Goal: Task Accomplishment & Management: Manage account settings

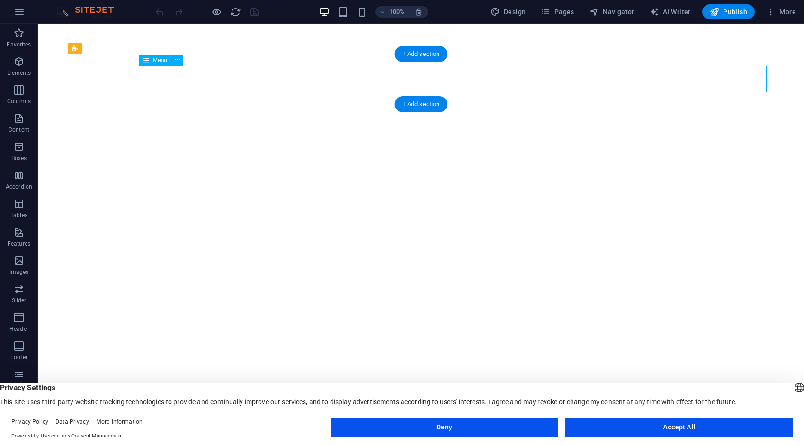
select select
select select "1"
select select
select select "2"
select select
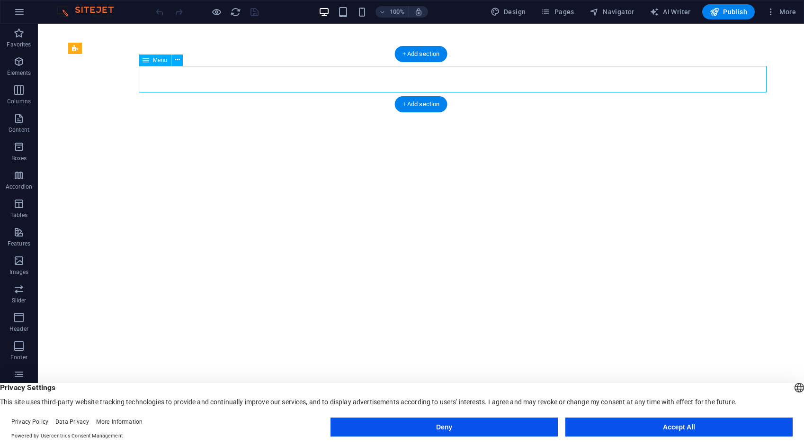
select select "3"
select select
select select "4"
select select
select select "9"
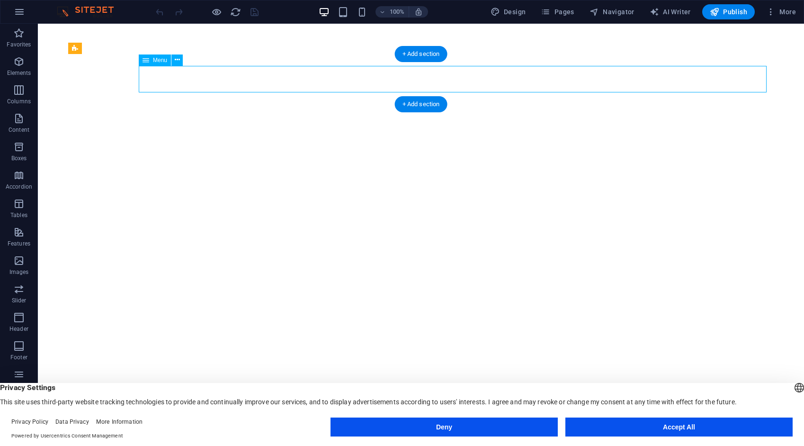
select select
select select "10"
select select
select select "5"
select select
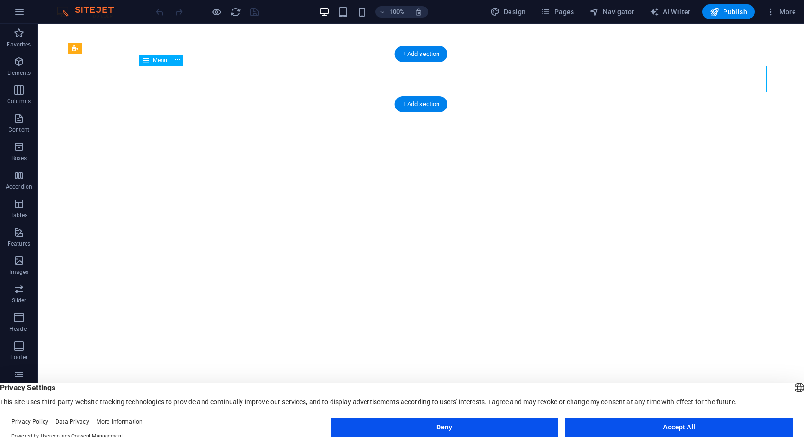
select select "6"
select select
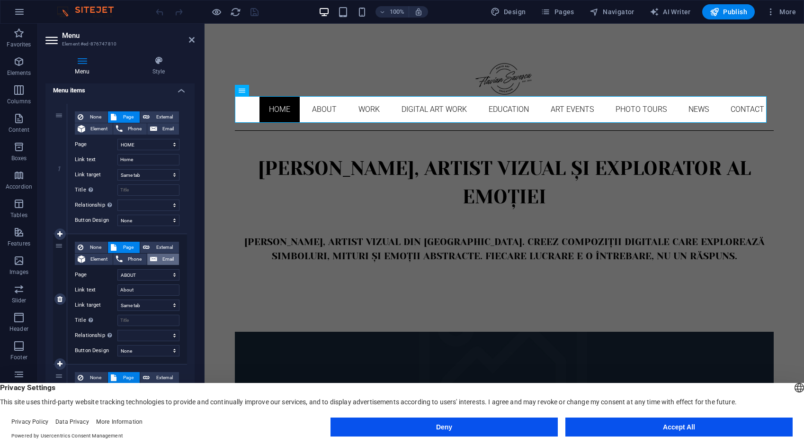
scroll to position [142, 0]
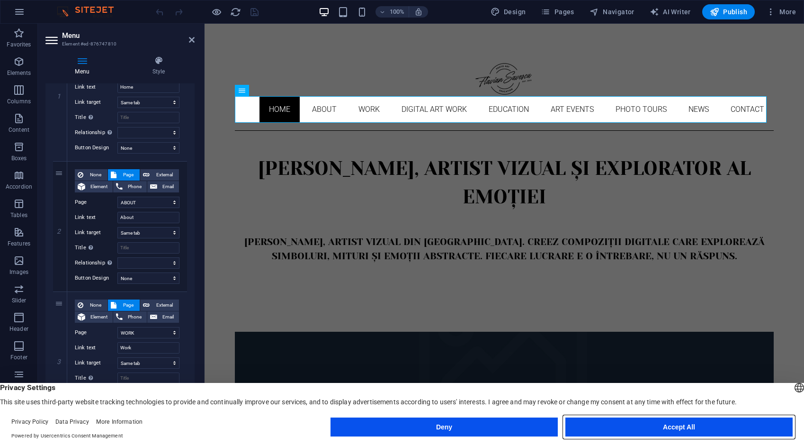
click at [701, 420] on button "Accept All" at bounding box center [678, 426] width 227 height 19
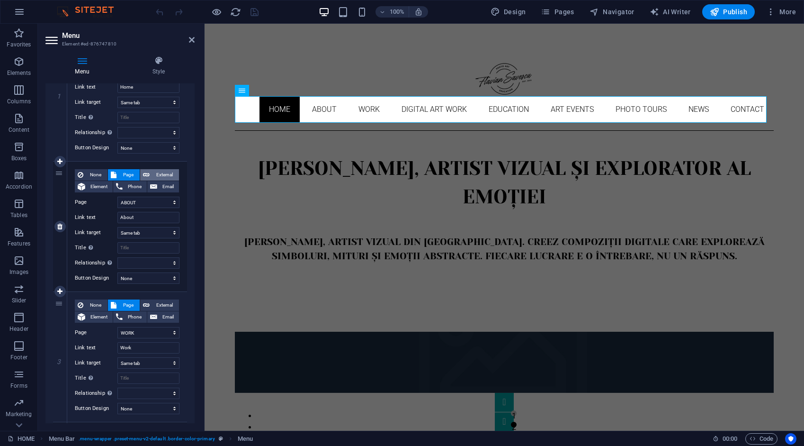
click at [165, 172] on span "External" at bounding box center [164, 174] width 24 height 11
select select
select select "blank"
select select
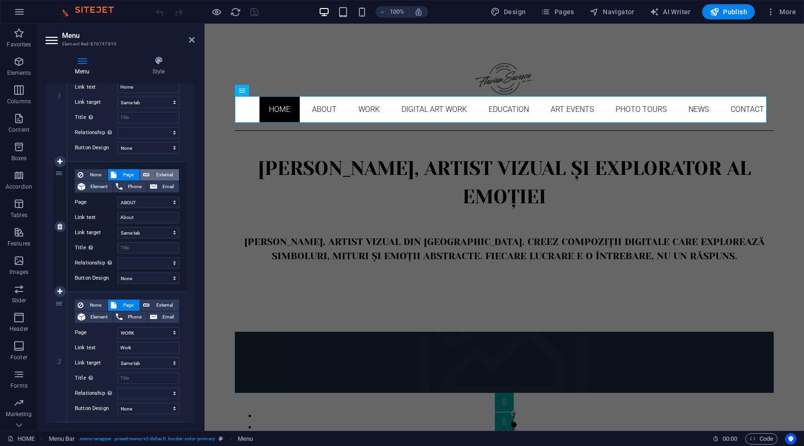
select select
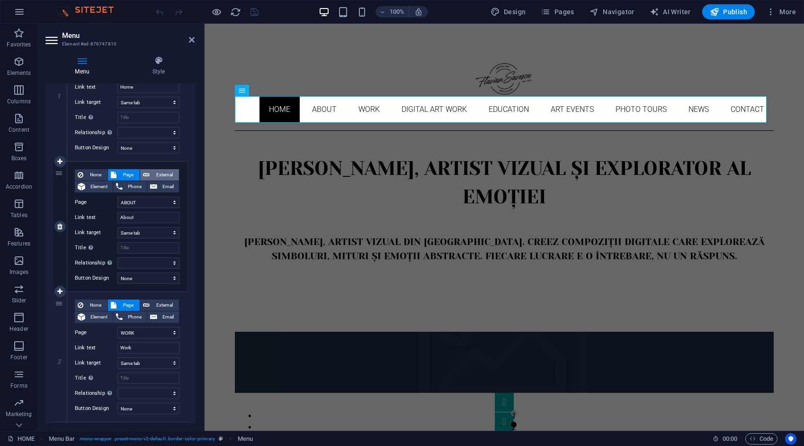
select select
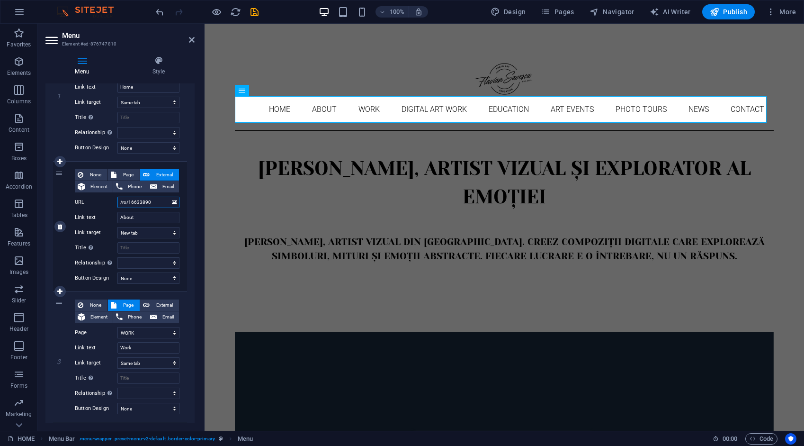
drag, startPoint x: 158, startPoint y: 204, endPoint x: 117, endPoint y: 197, distance: 41.7
click at [117, 197] on div "URL /ro/16633890" at bounding box center [127, 201] width 105 height 11
select select
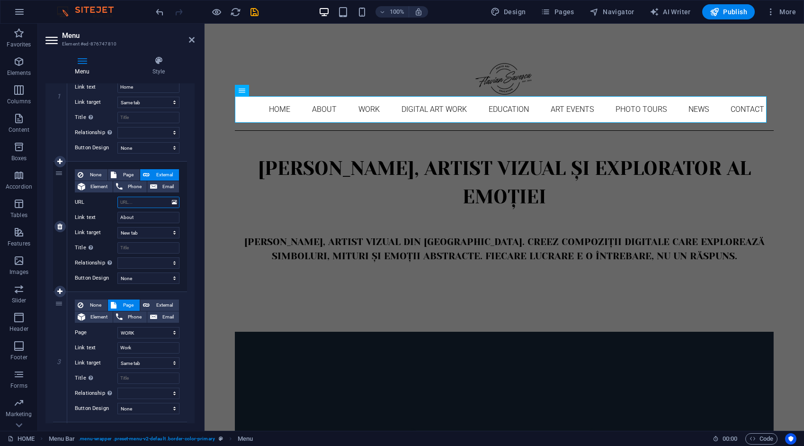
select select
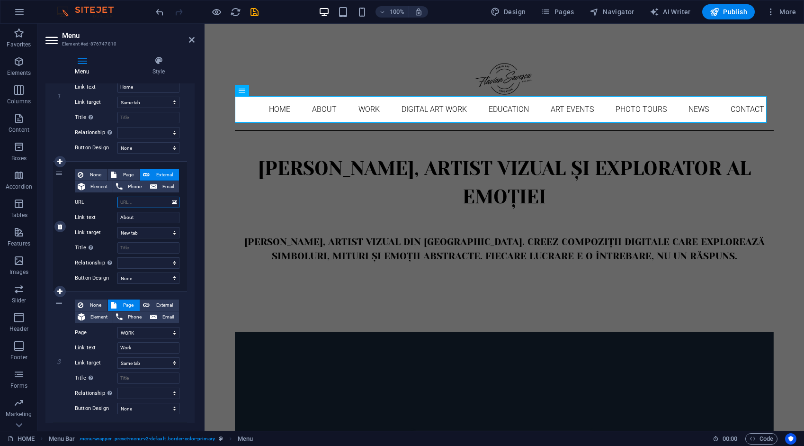
select select
click at [145, 202] on input "URL" at bounding box center [148, 201] width 62 height 11
type input "/about"
select select
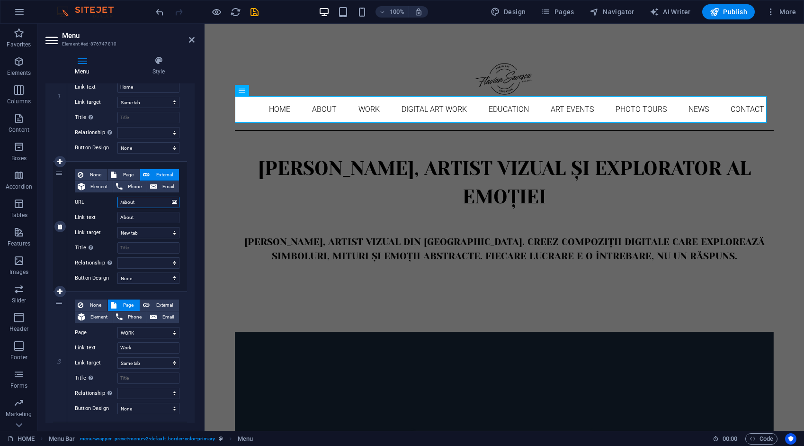
select select
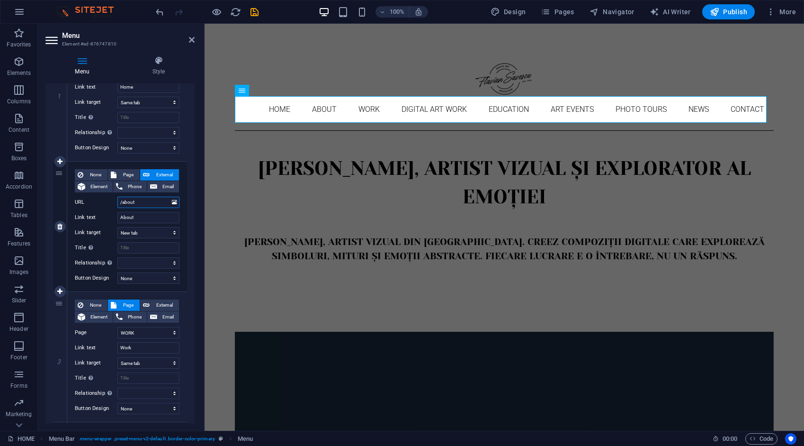
select select
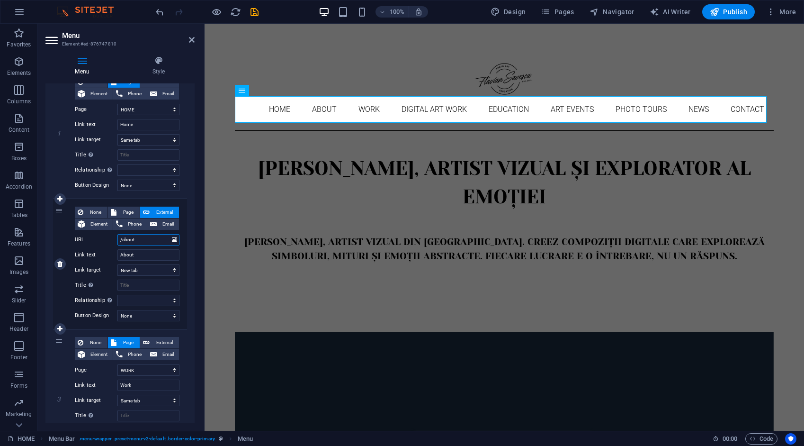
scroll to position [95, 0]
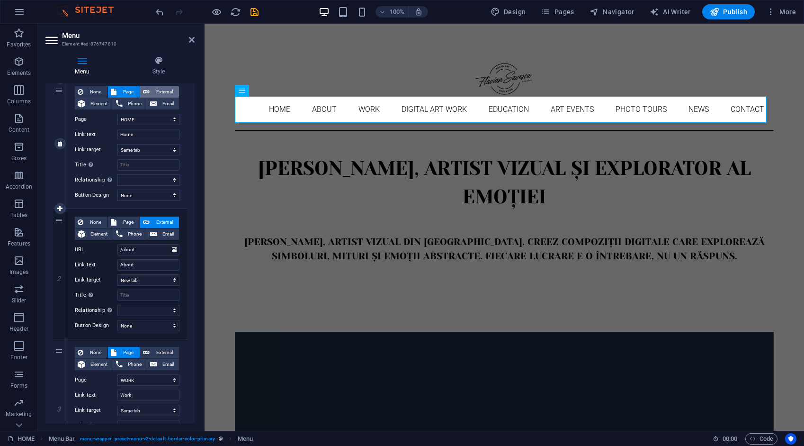
click at [163, 91] on span "External" at bounding box center [164, 91] width 24 height 11
select select "blank"
select select
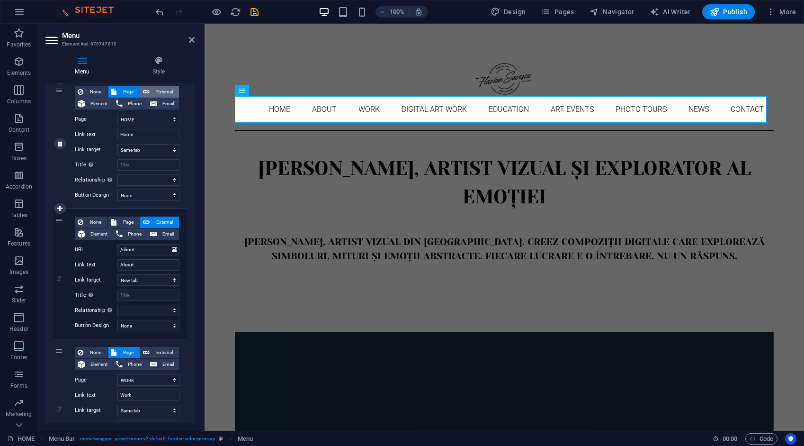
select select
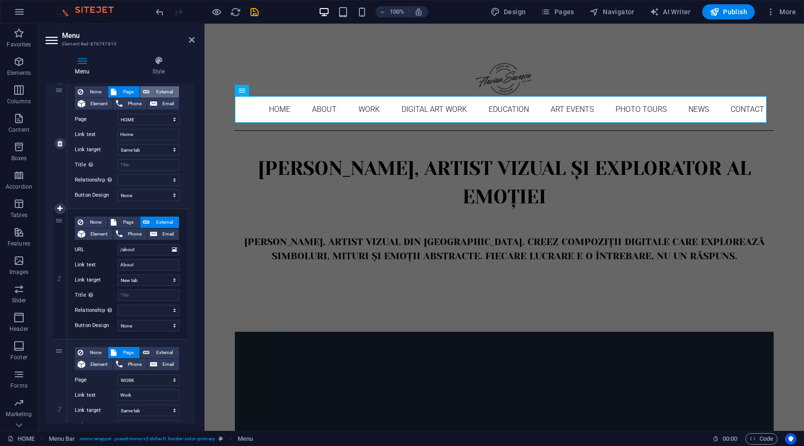
select select
drag, startPoint x: 153, startPoint y: 121, endPoint x: 115, endPoint y: 121, distance: 38.3
click at [115, 121] on div "URL /ro/16633886" at bounding box center [127, 119] width 105 height 11
type input "/"
select select
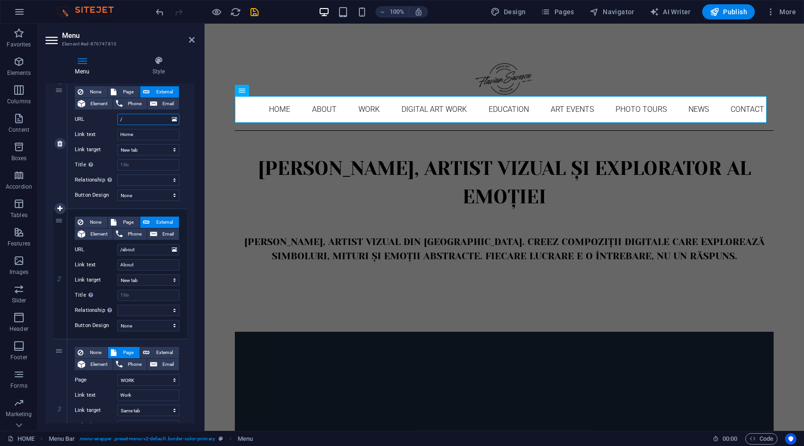
select select
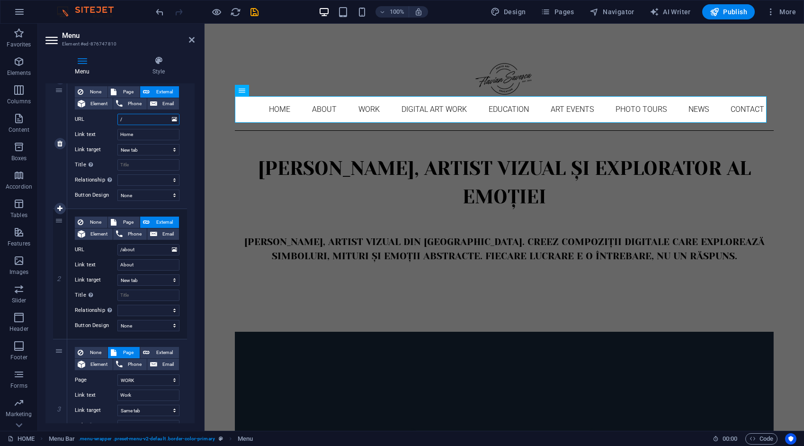
select select
type input "/"
click at [129, 88] on span "Page" at bounding box center [128, 91] width 18 height 11
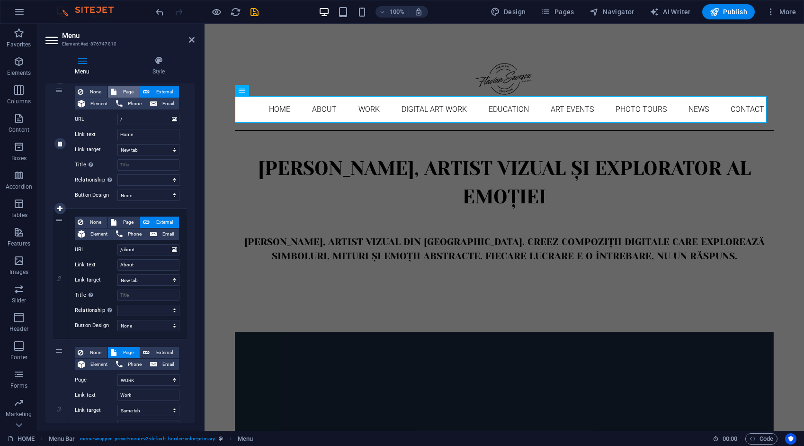
select select
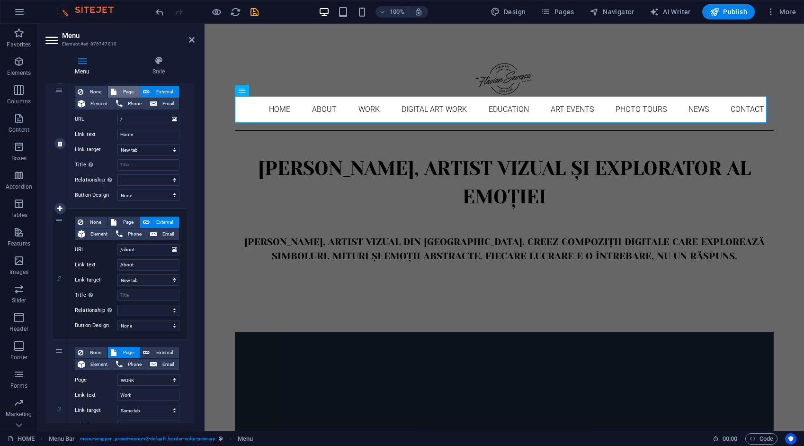
select select
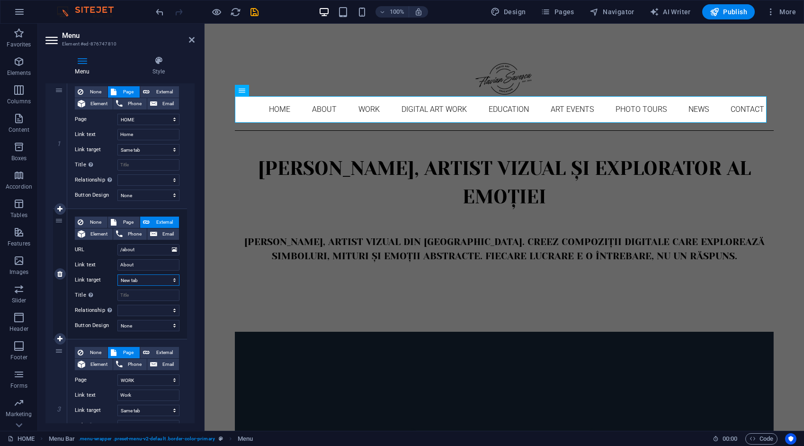
click at [158, 274] on select "New tab Same tab Overlay" at bounding box center [148, 279] width 62 height 11
select select
click at [117, 274] on select "New tab Same tab Overlay" at bounding box center [148, 279] width 62 height 11
select select
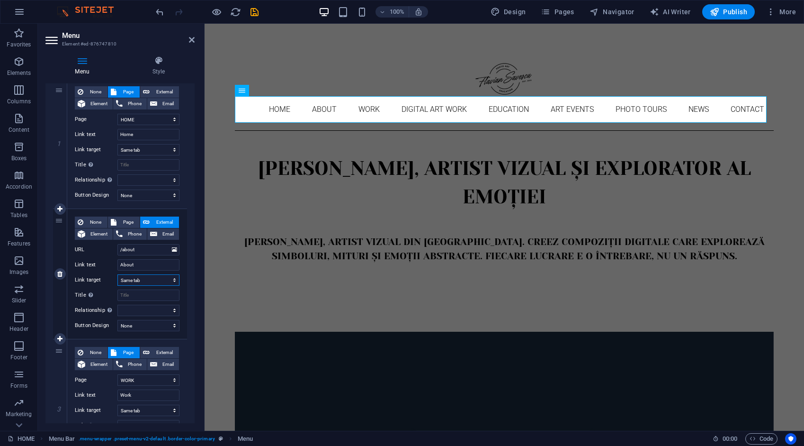
select select
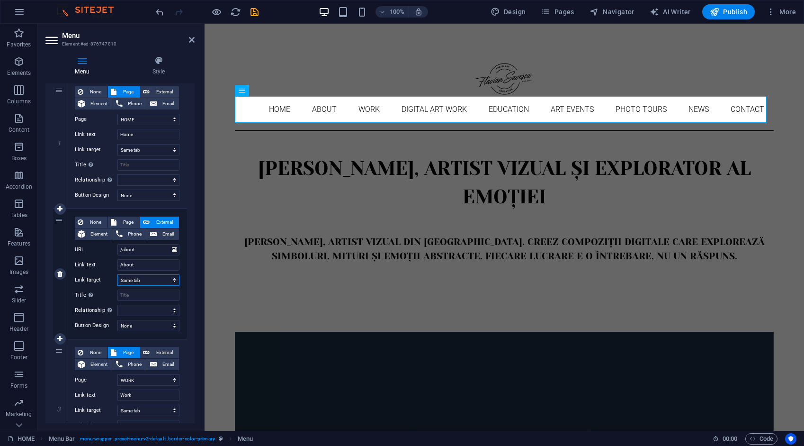
select select
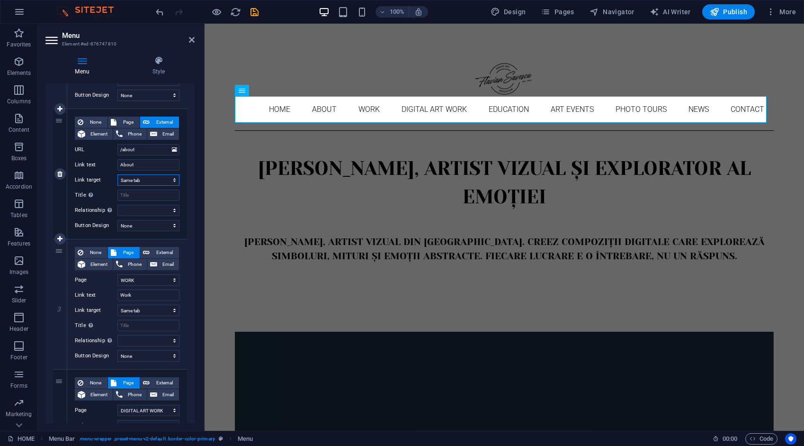
scroll to position [189, 0]
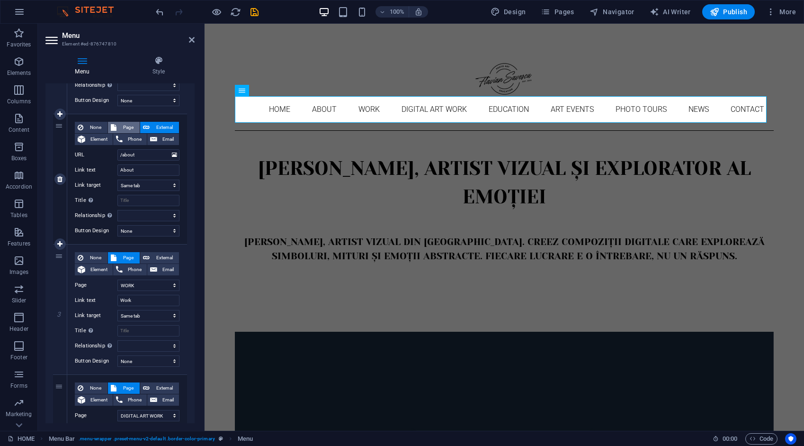
click at [127, 126] on span "Page" at bounding box center [128, 127] width 18 height 11
select select
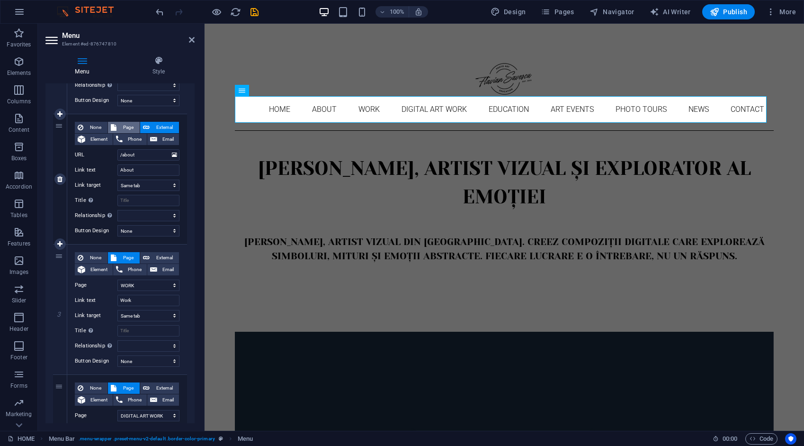
select select
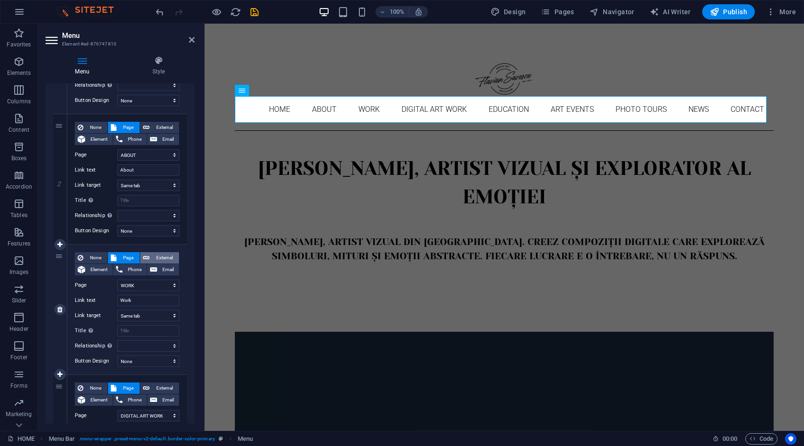
click at [154, 255] on span "External" at bounding box center [164, 257] width 24 height 11
select select
select select "blank"
select select
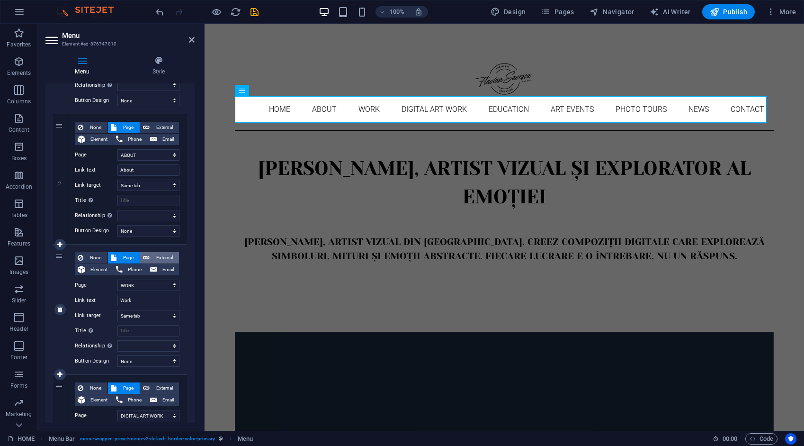
select select
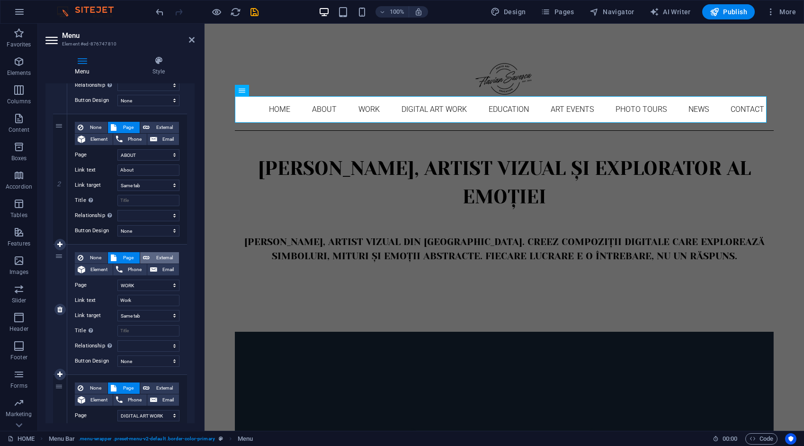
select select
drag, startPoint x: 153, startPoint y: 283, endPoint x: 116, endPoint y: 284, distance: 37.9
click at [116, 285] on div "URL /ro/16633892" at bounding box center [127, 284] width 105 height 11
select select
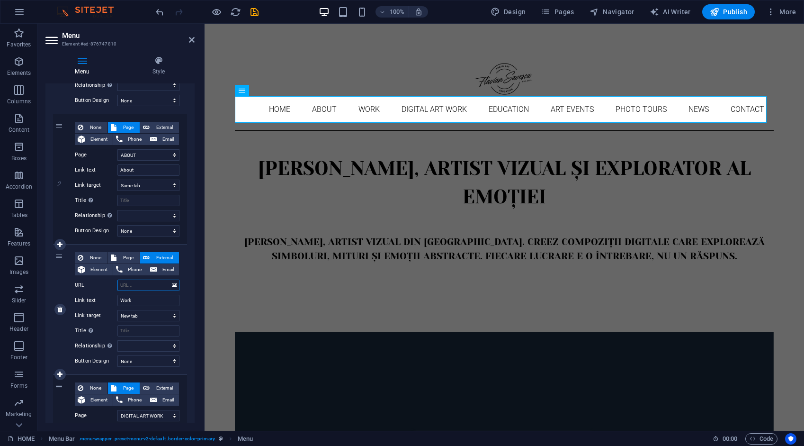
select select
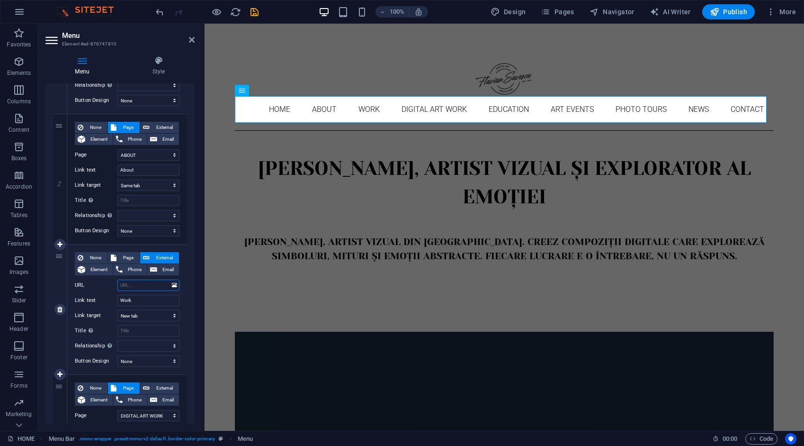
select select
click at [130, 283] on input "URL" at bounding box center [148, 284] width 62 height 11
type input "/work"
select select
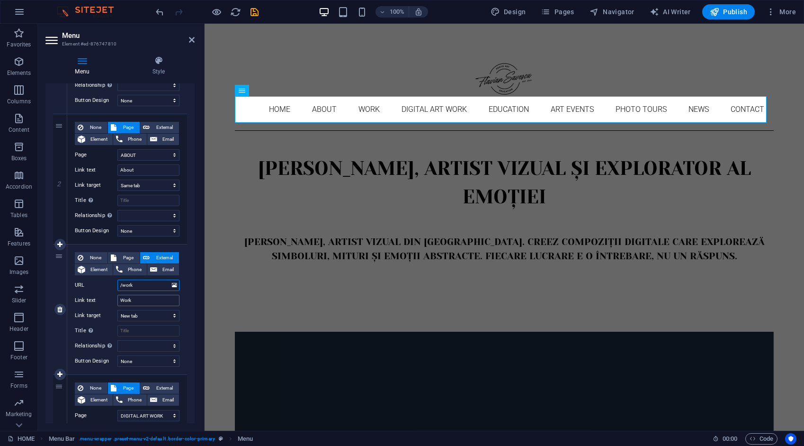
select select
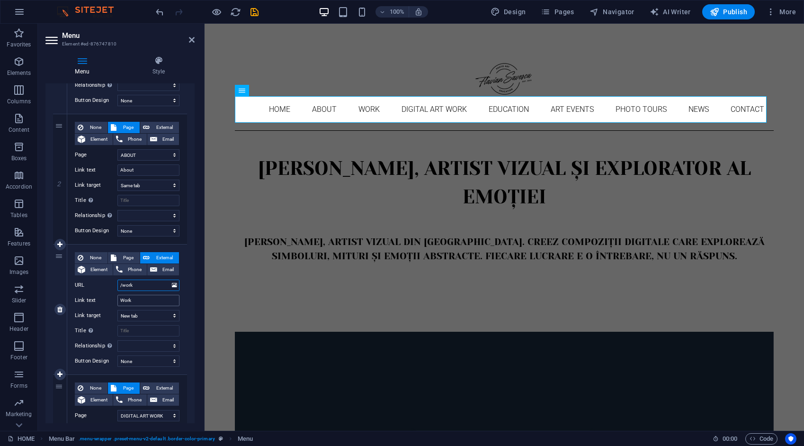
select select
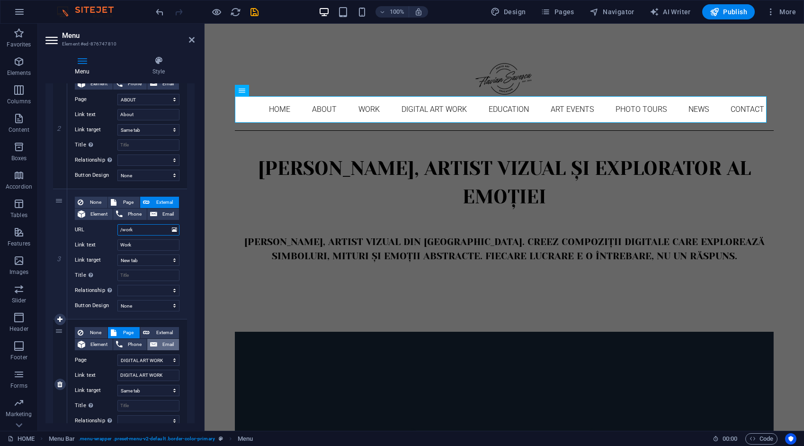
scroll to position [284, 0]
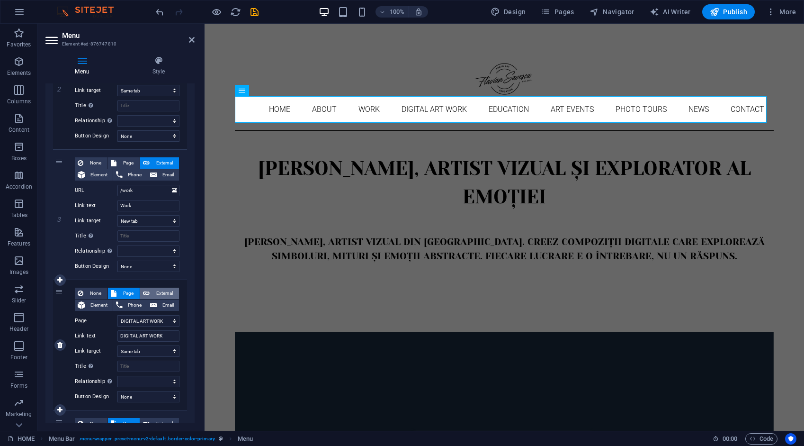
click at [170, 293] on span "External" at bounding box center [164, 292] width 24 height 11
select select
select select "blank"
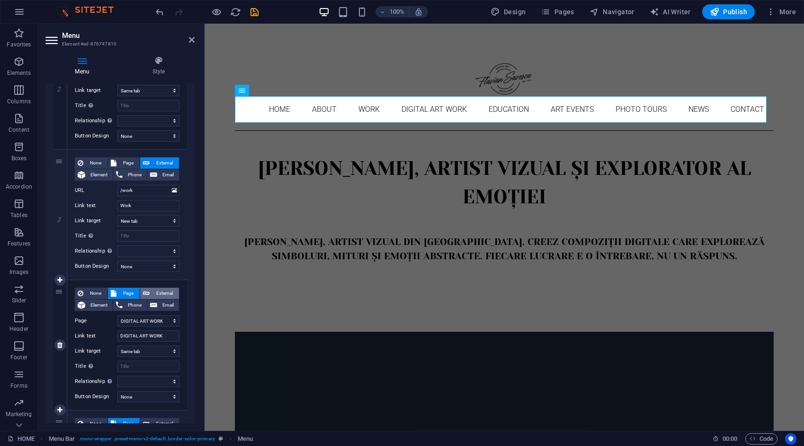
select select
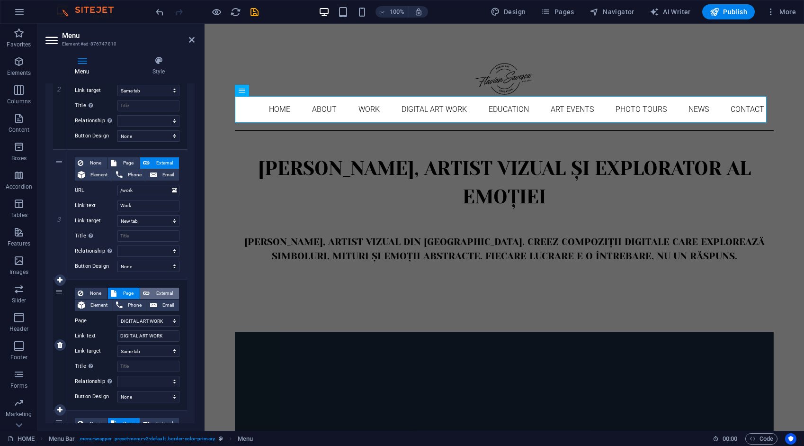
select select
click at [132, 290] on span "Page" at bounding box center [128, 292] width 18 height 11
select select
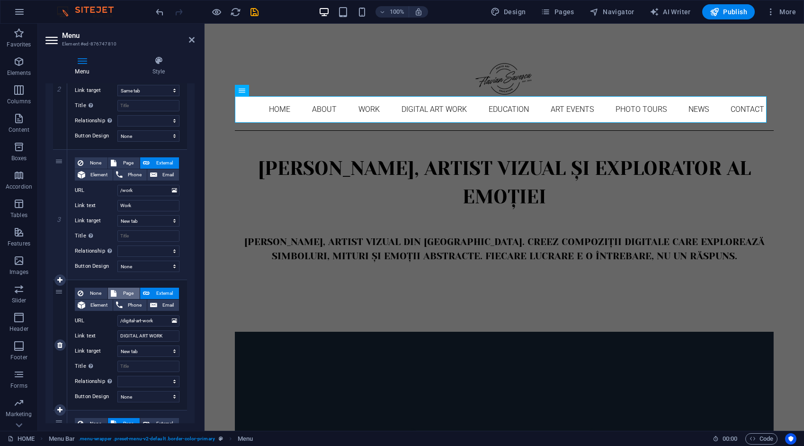
select select
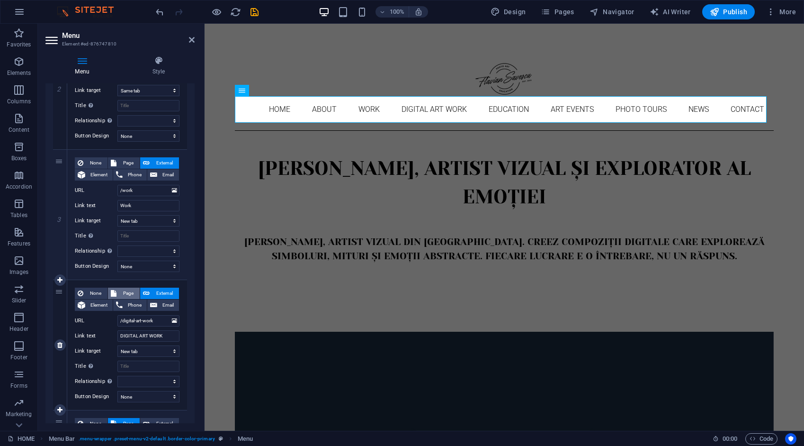
select select
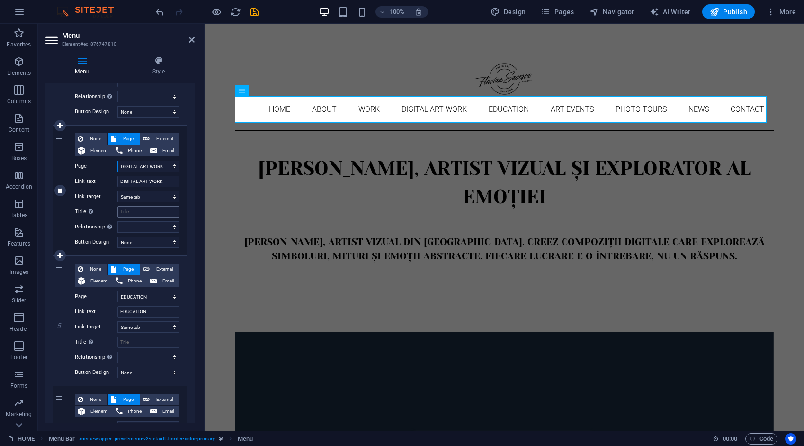
scroll to position [473, 0]
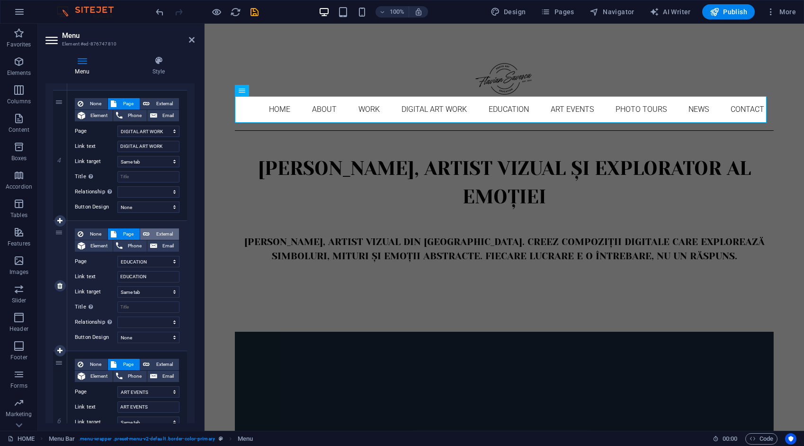
click at [163, 231] on span "External" at bounding box center [164, 233] width 24 height 11
select select
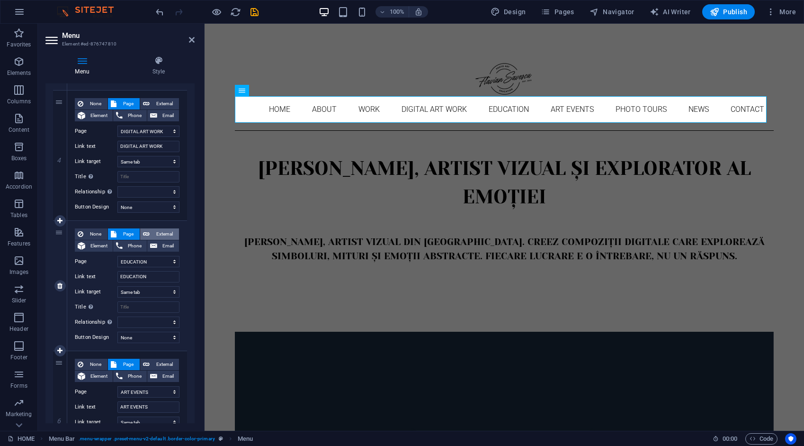
select select "blank"
select select
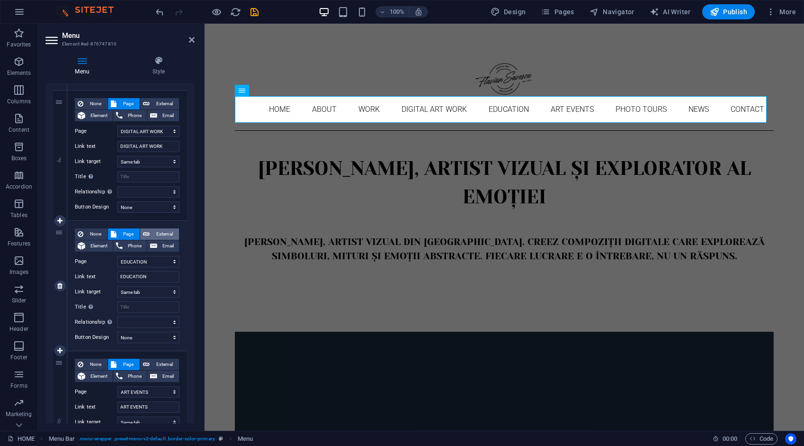
select select
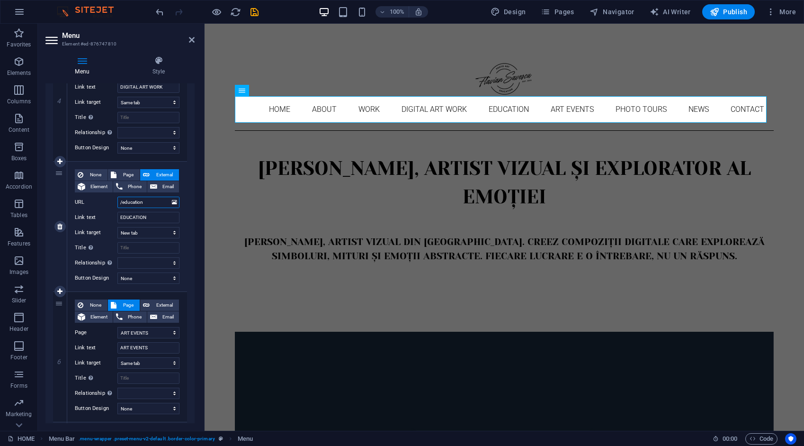
scroll to position [568, 0]
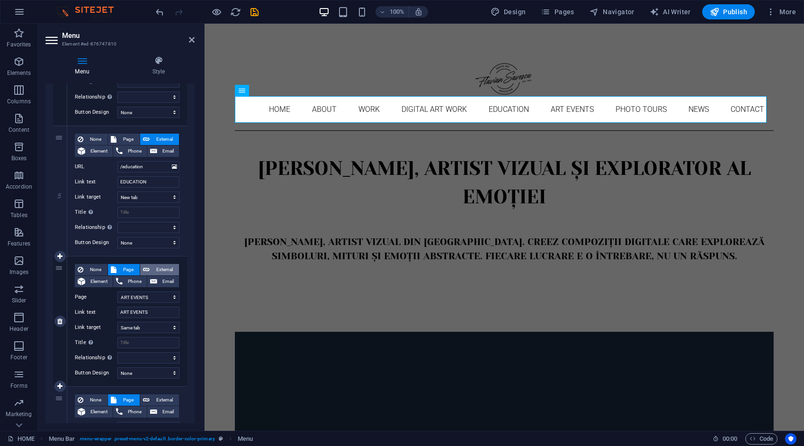
click at [161, 270] on span "External" at bounding box center [164, 269] width 24 height 11
select select
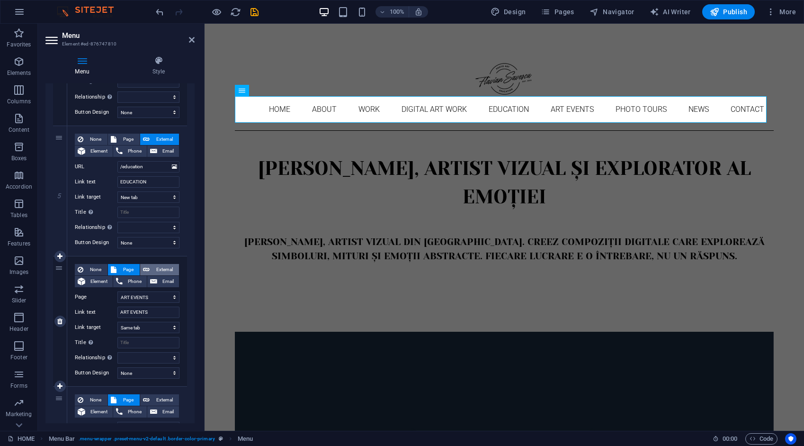
select select
select select "blank"
select select
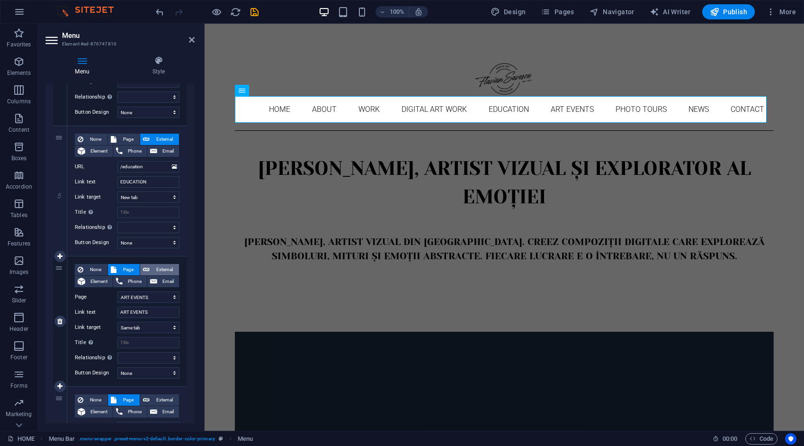
select select
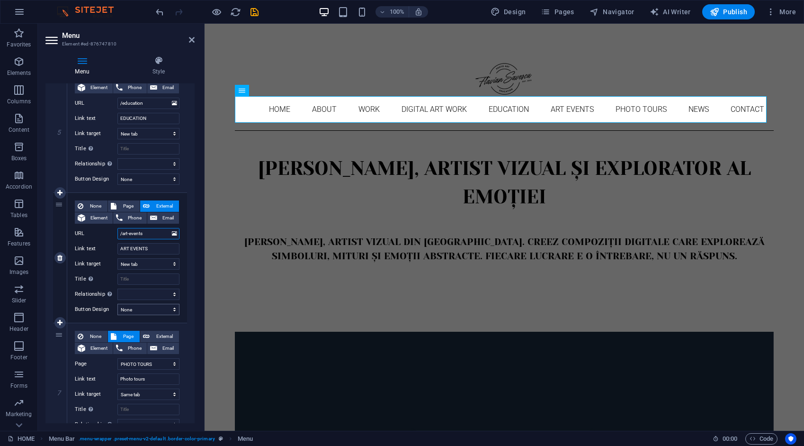
scroll to position [663, 0]
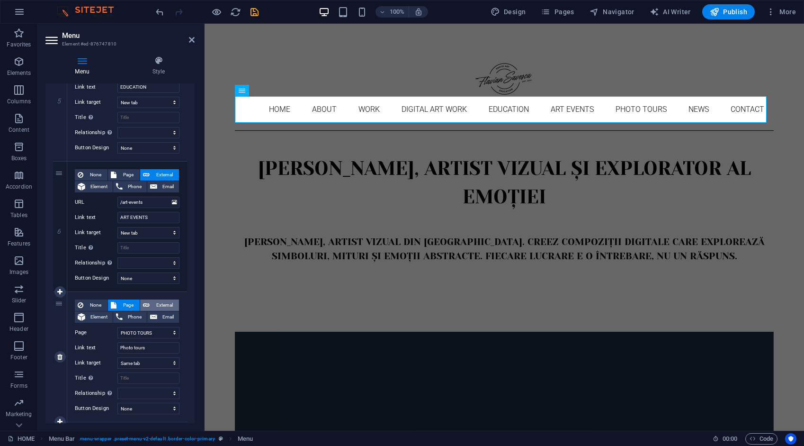
click at [157, 304] on span "External" at bounding box center [164, 304] width 24 height 11
select select
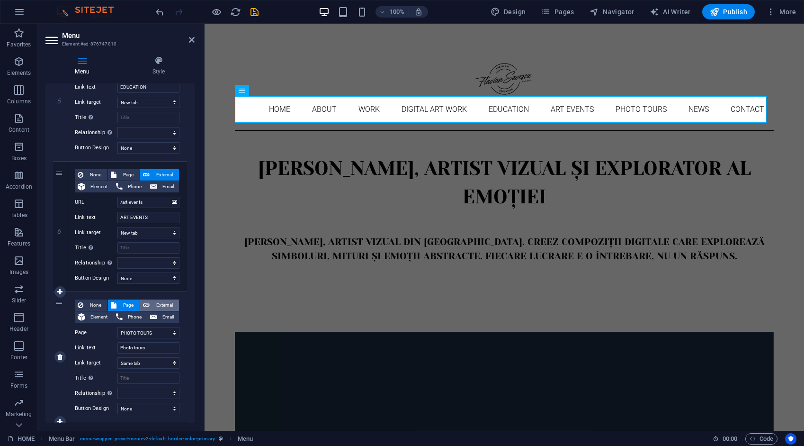
select select
select select "blank"
select select
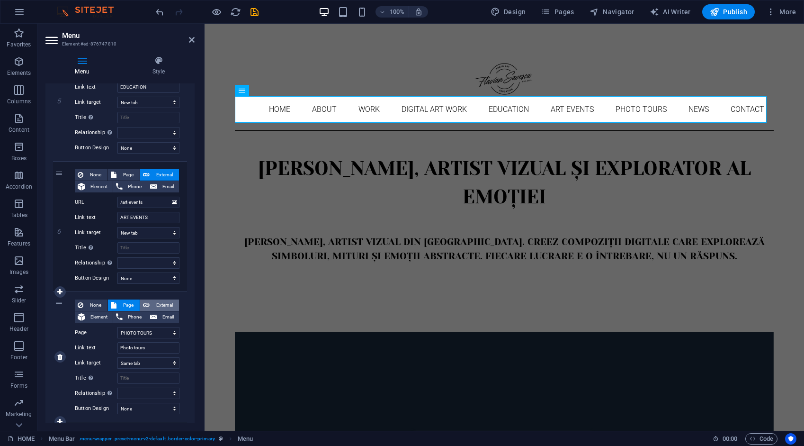
select select
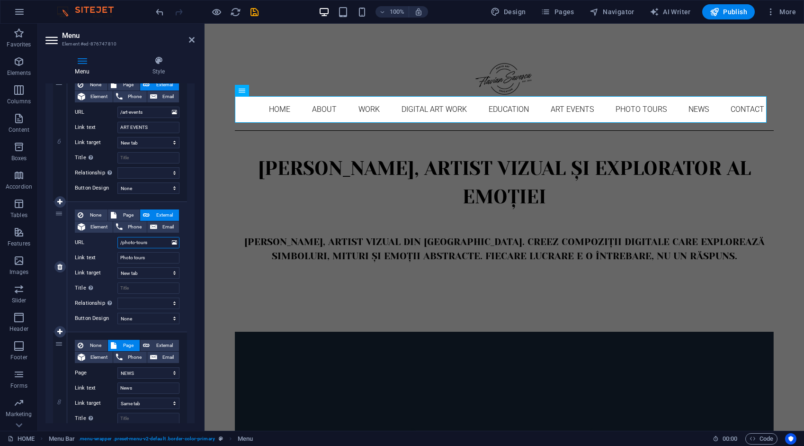
scroll to position [805, 0]
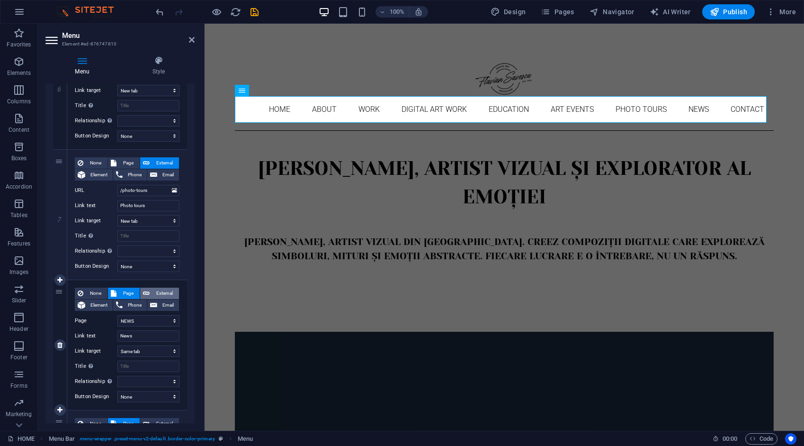
click at [160, 293] on span "External" at bounding box center [164, 292] width 24 height 11
select select
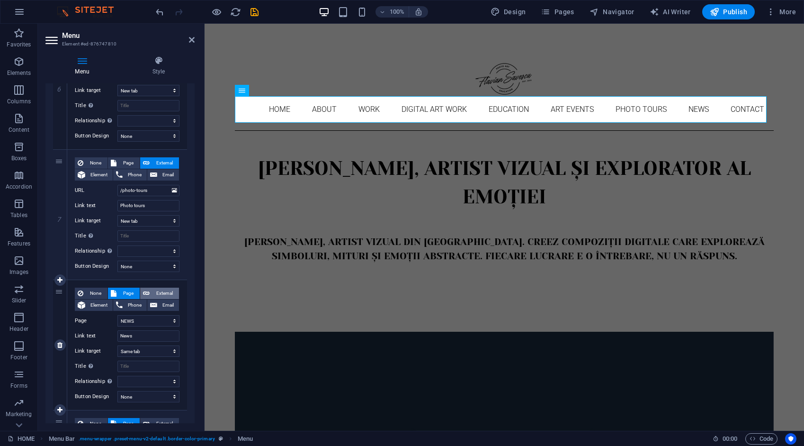
select select
select select "blank"
select select
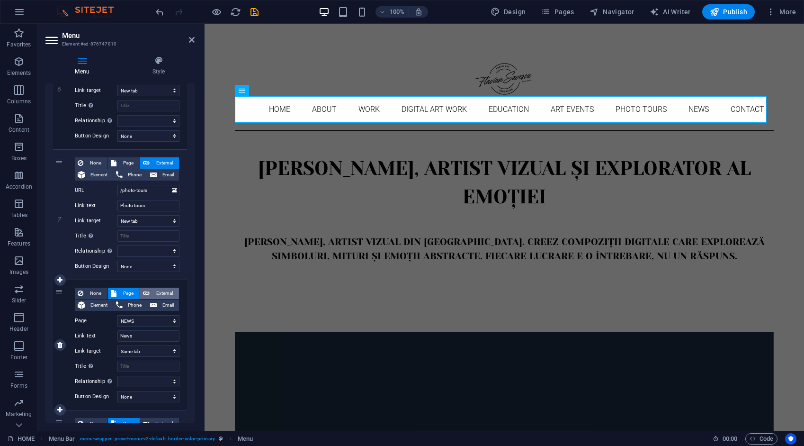
select select
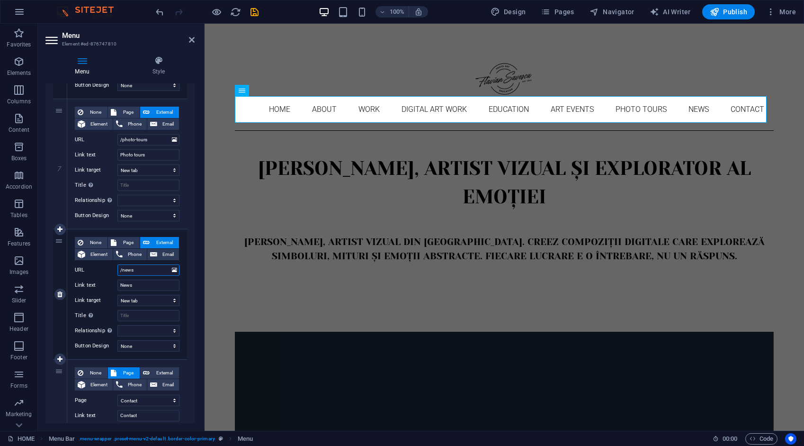
scroll to position [900, 0]
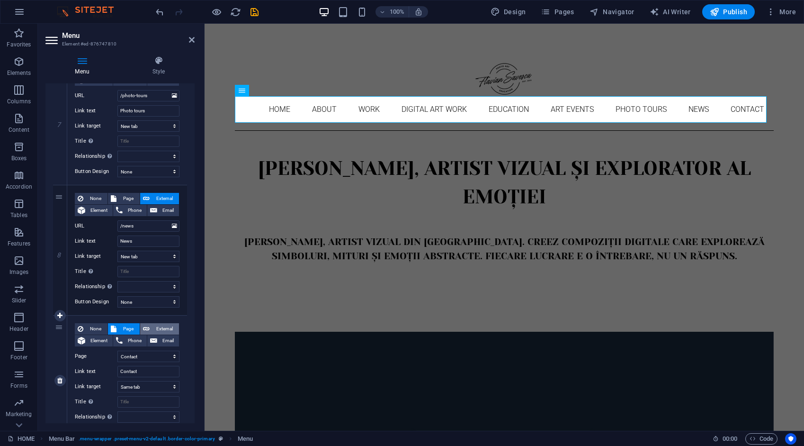
click at [159, 324] on span "External" at bounding box center [164, 328] width 24 height 11
select select
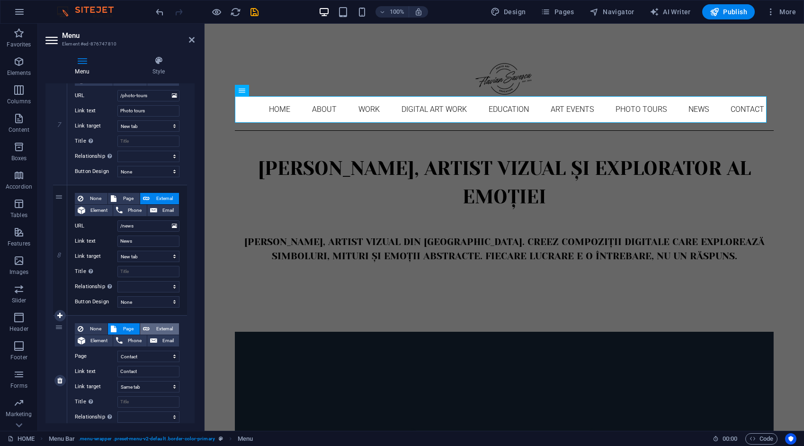
select select
select select "blank"
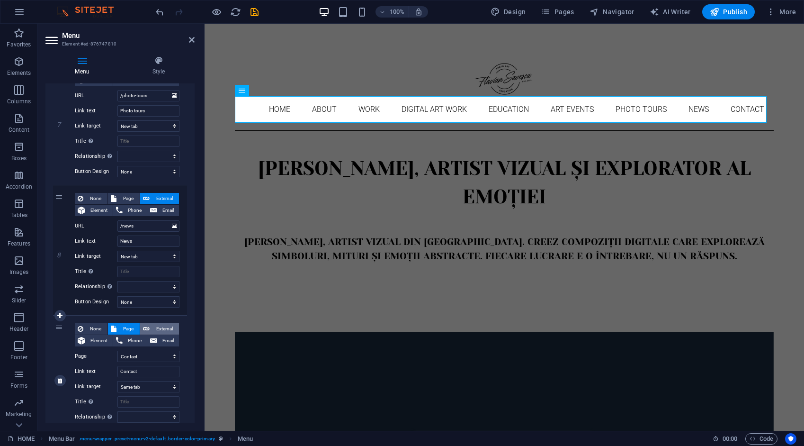
select select
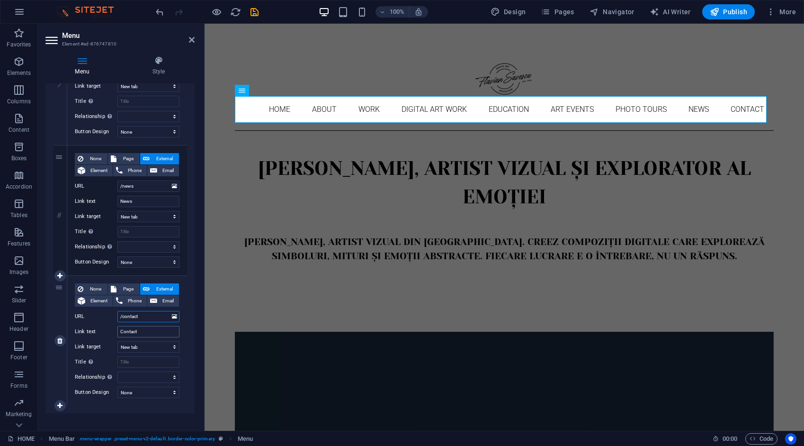
scroll to position [947, 0]
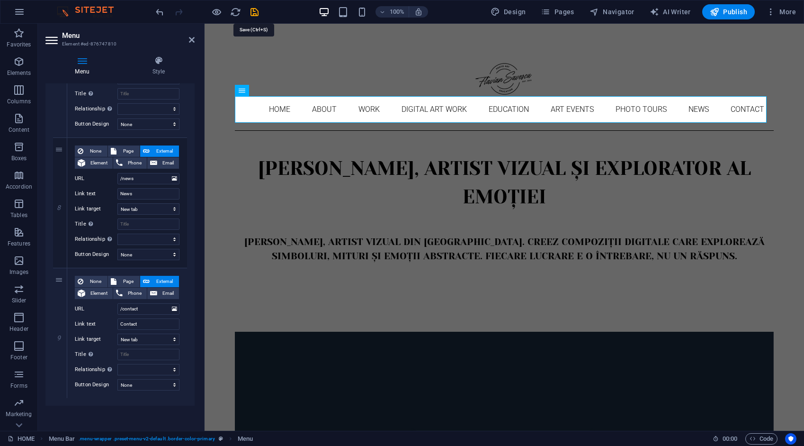
click at [254, 13] on icon "save" at bounding box center [254, 12] width 11 height 11
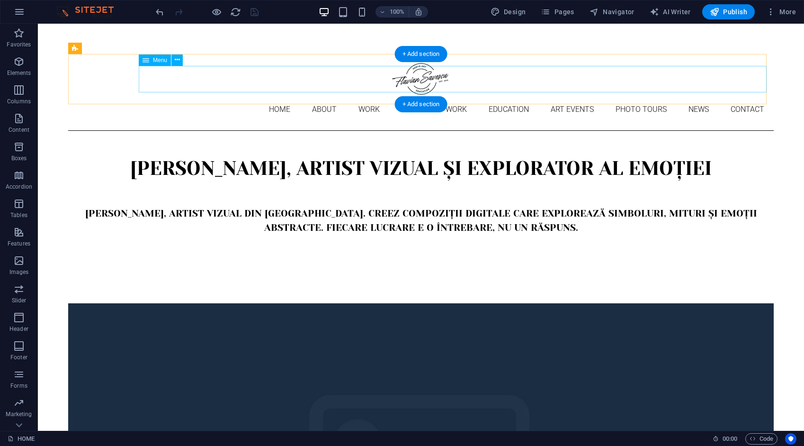
click at [257, 96] on nav "Home About Work DIGITAL ART WORK EDUCATION ART EVENTS Photo tours News Contact" at bounding box center [420, 109] width 705 height 27
select select
select select "1"
select select
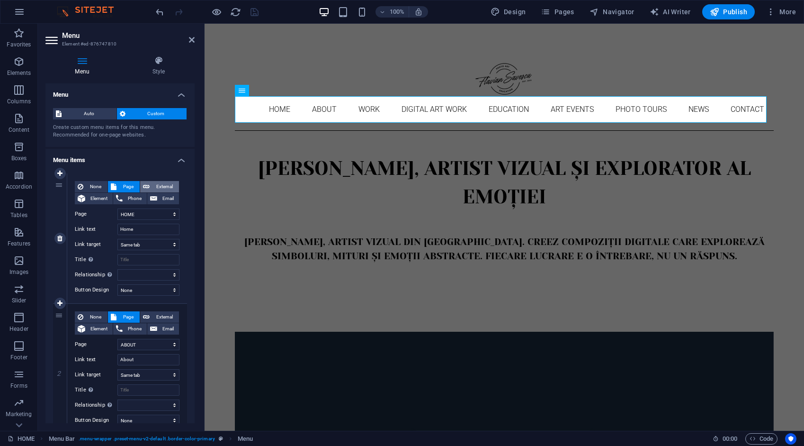
click at [172, 183] on span "External" at bounding box center [164, 186] width 24 height 11
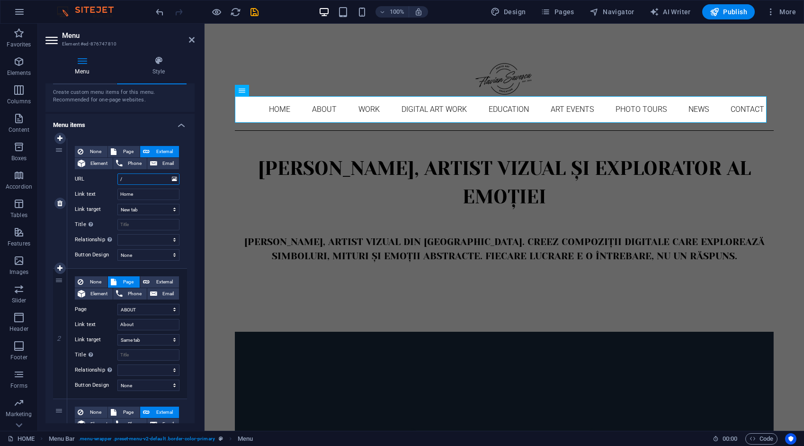
scroll to position [47, 0]
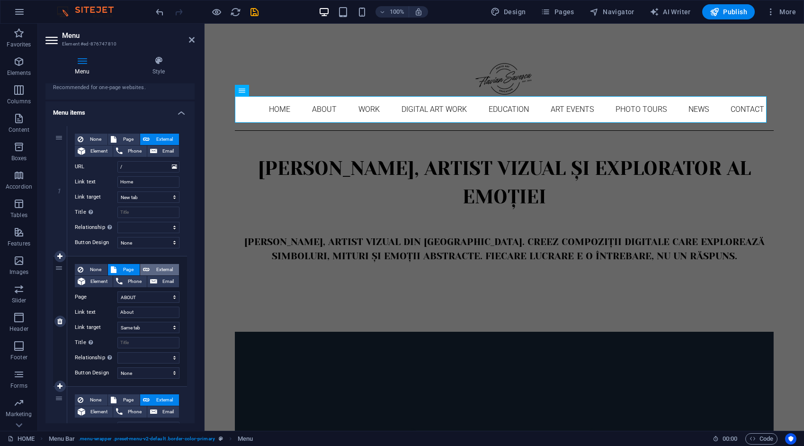
click at [156, 269] on span "External" at bounding box center [164, 269] width 24 height 11
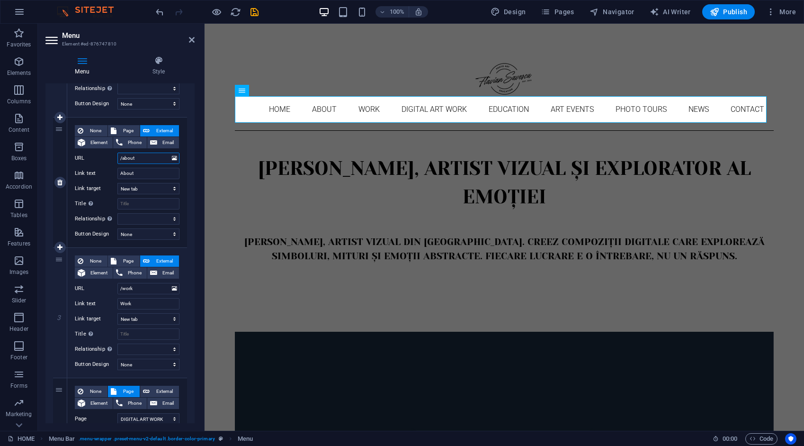
scroll to position [189, 0]
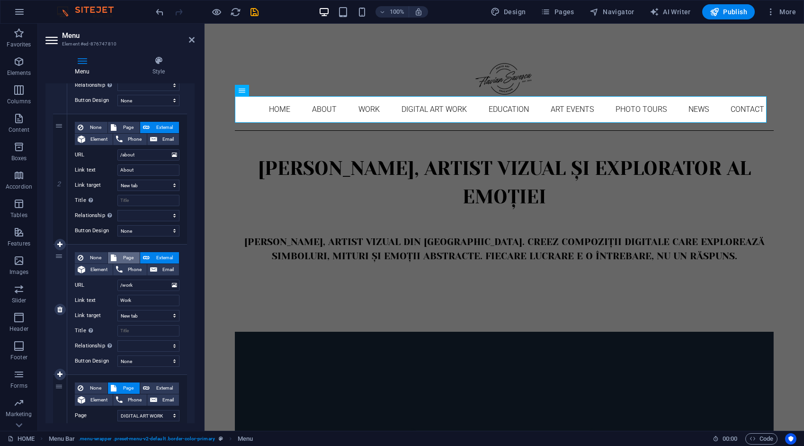
click at [130, 255] on span "Page" at bounding box center [128, 257] width 18 height 11
click at [146, 285] on select "HOME ABOUT WORK DIGITAL ART WORK EDUCATION NEWS Contact Legal Notice Privacy AR…" at bounding box center [148, 284] width 62 height 11
click at [117, 279] on select "HOME ABOUT WORK DIGITAL ART WORK EDUCATION NEWS Contact Legal Notice Privacy AR…" at bounding box center [148, 284] width 62 height 11
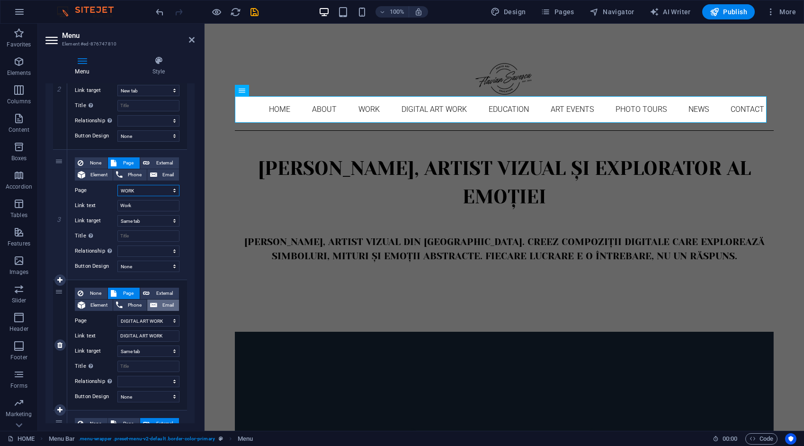
scroll to position [331, 0]
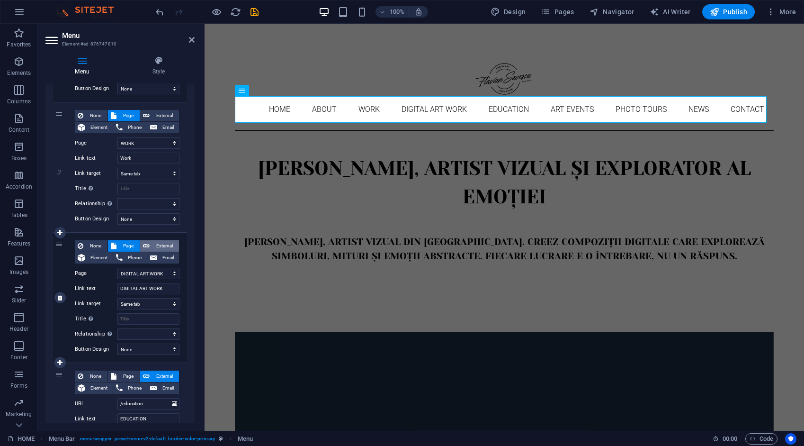
click at [166, 242] on span "External" at bounding box center [164, 245] width 24 height 11
click at [256, 9] on icon "save" at bounding box center [254, 12] width 11 height 11
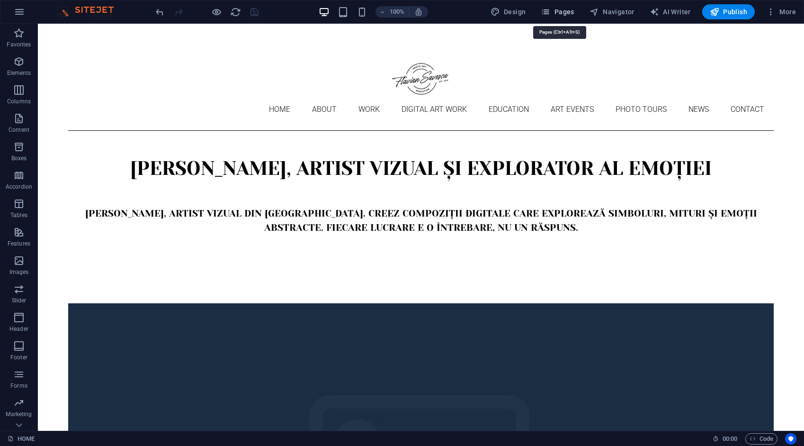
click at [572, 10] on span "Pages" at bounding box center [557, 11] width 33 height 9
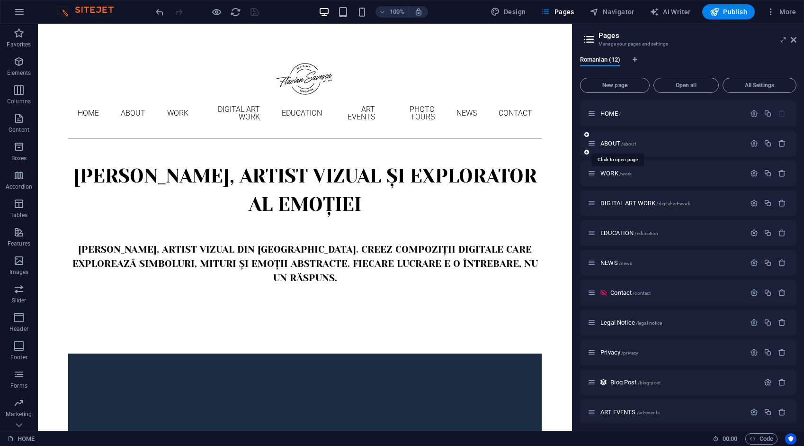
click at [609, 140] on span "ABOUT /about" at bounding box center [618, 143] width 36 height 7
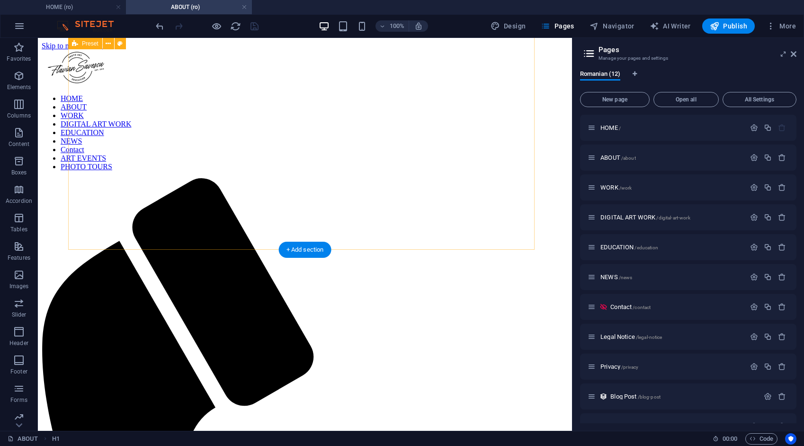
scroll to position [484, 0]
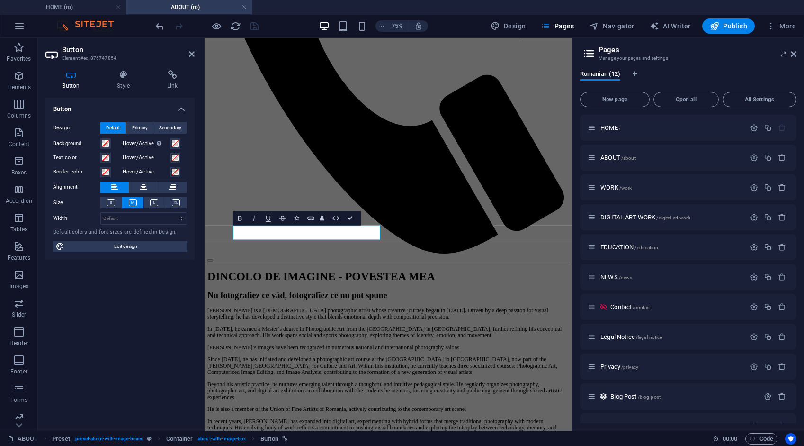
scroll to position [376, 0]
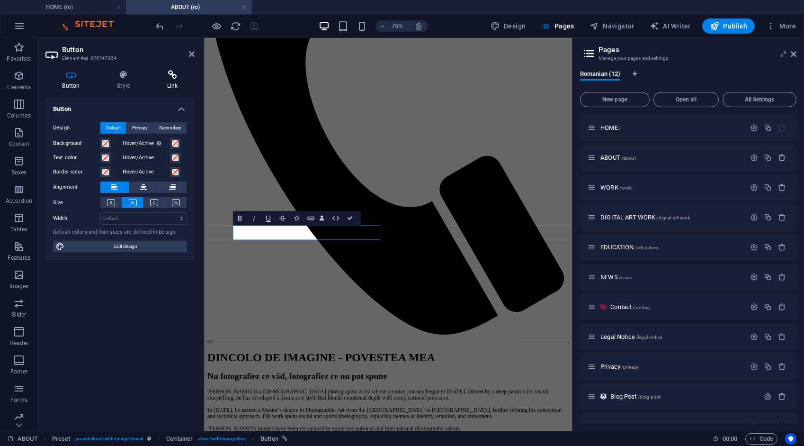
click at [172, 81] on h4 "Link" at bounding box center [172, 80] width 45 height 20
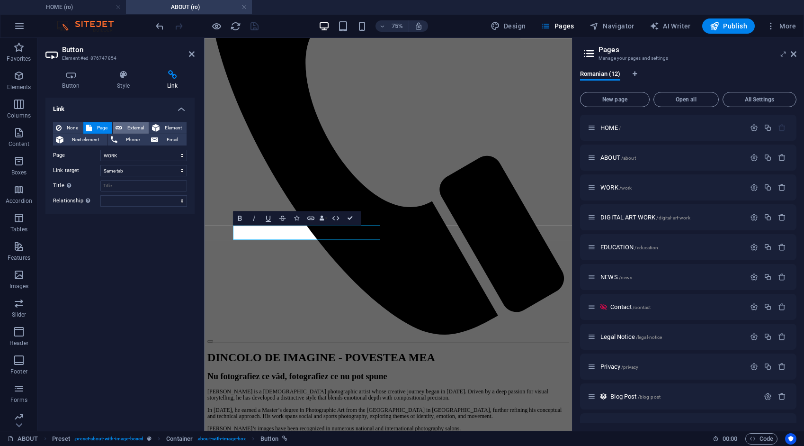
click at [134, 127] on span "External" at bounding box center [135, 127] width 21 height 11
drag, startPoint x: 137, startPoint y: 155, endPoint x: 90, endPoint y: 157, distance: 47.4
click at [90, 157] on div "URL /ro/16633892" at bounding box center [120, 155] width 134 height 11
click at [128, 155] on input "URL" at bounding box center [143, 155] width 87 height 11
click at [128, 154] on input "URL" at bounding box center [143, 155] width 87 height 11
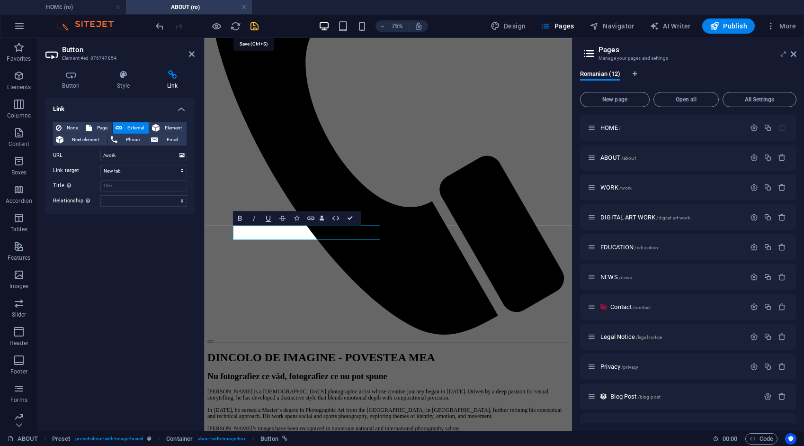
click at [253, 24] on icon "save" at bounding box center [254, 26] width 11 height 11
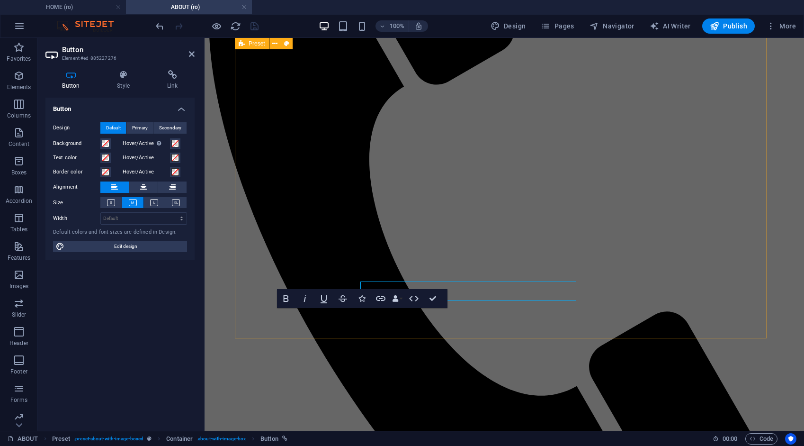
scroll to position [376, 0]
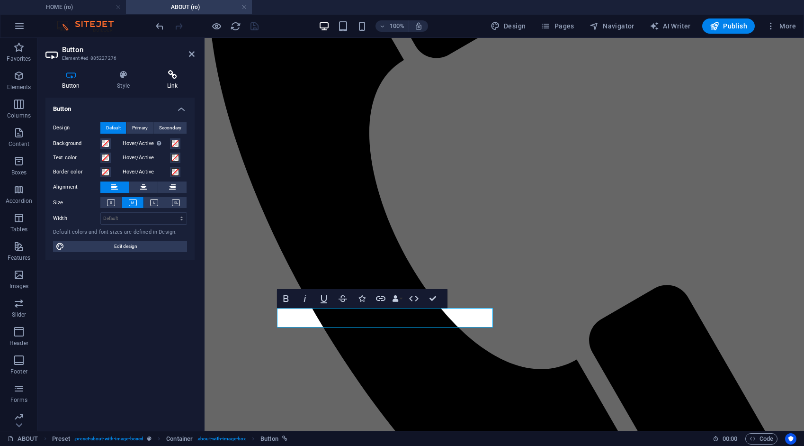
click at [177, 76] on icon at bounding box center [172, 74] width 45 height 9
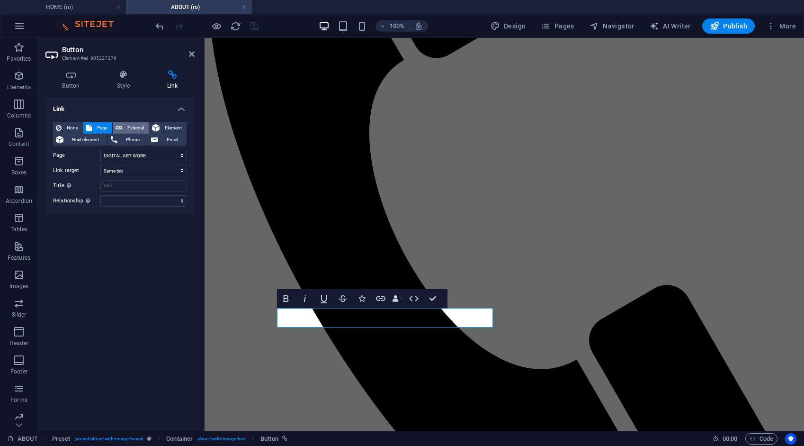
click at [139, 126] on span "External" at bounding box center [135, 127] width 21 height 11
drag, startPoint x: 137, startPoint y: 152, endPoint x: 91, endPoint y: 156, distance: 46.6
click at [92, 155] on div "URL /ro/16684632" at bounding box center [120, 155] width 134 height 11
click at [255, 26] on icon "save" at bounding box center [254, 26] width 11 height 11
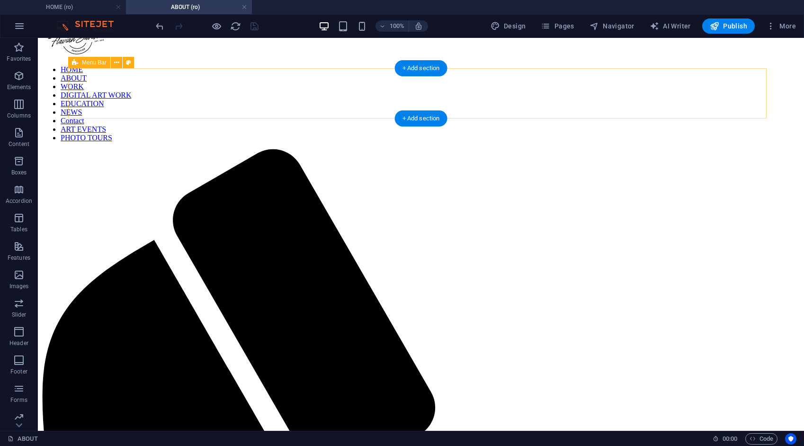
scroll to position [0, 0]
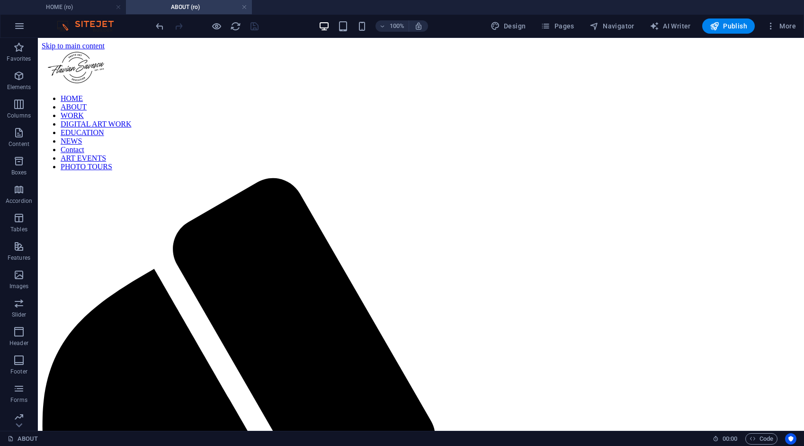
click at [243, 6] on link at bounding box center [244, 7] width 6 height 9
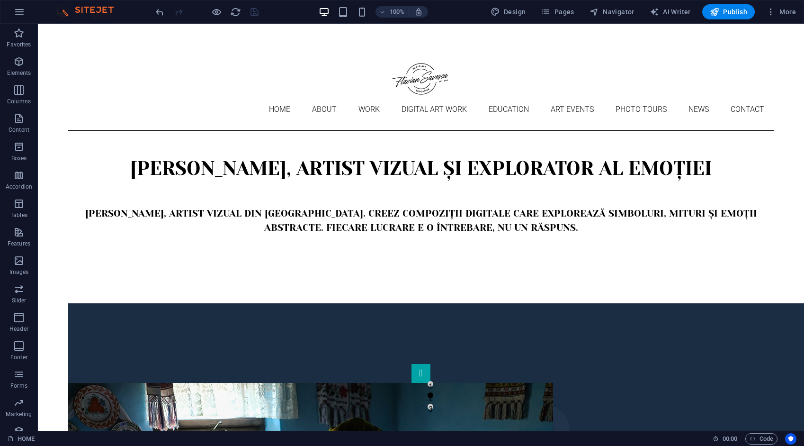
click at [244, 6] on div at bounding box center [207, 11] width 106 height 15
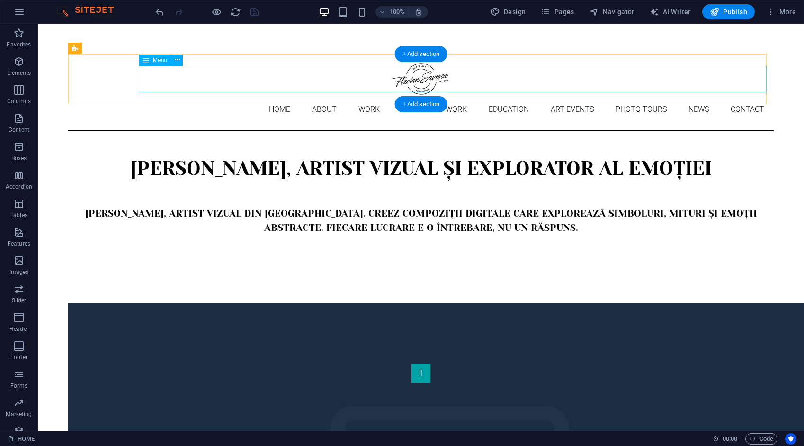
click at [215, 96] on nav "Home About Work DIGITAL ART WORK EDUCATION ART EVENTS Photo tours News Contact" at bounding box center [420, 109] width 705 height 27
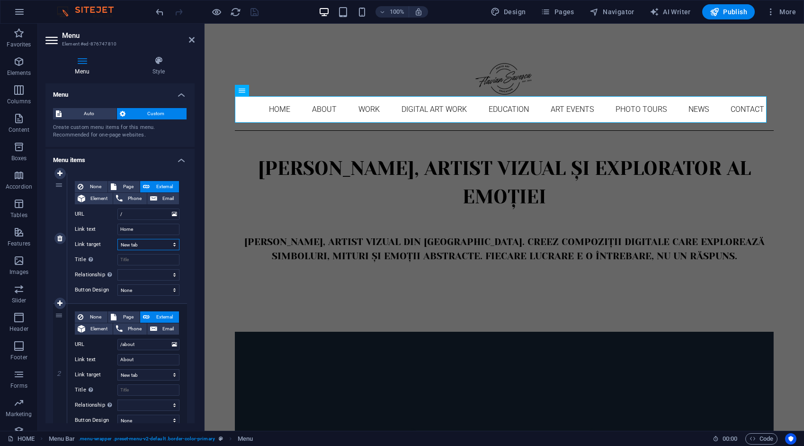
click at [150, 245] on select "New tab Same tab Overlay" at bounding box center [148, 244] width 62 height 11
click at [117, 239] on select "New tab Same tab Overlay" at bounding box center [148, 244] width 62 height 11
click at [142, 246] on select "New tab Same tab Overlay" at bounding box center [148, 244] width 62 height 11
click at [117, 239] on select "New tab Same tab Overlay" at bounding box center [148, 244] width 62 height 11
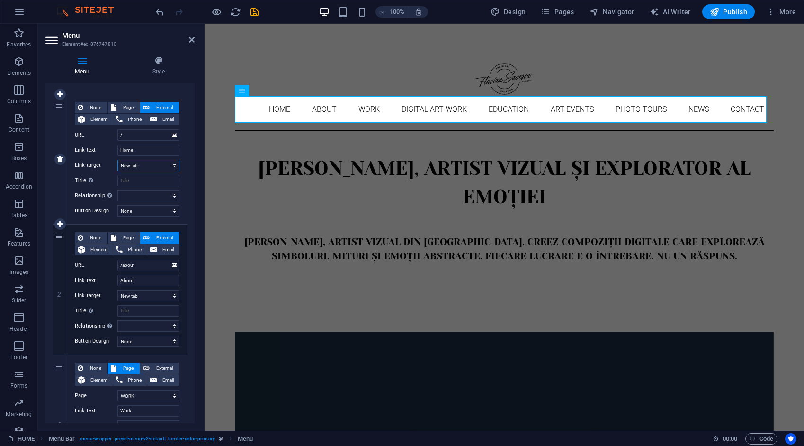
scroll to position [95, 0]
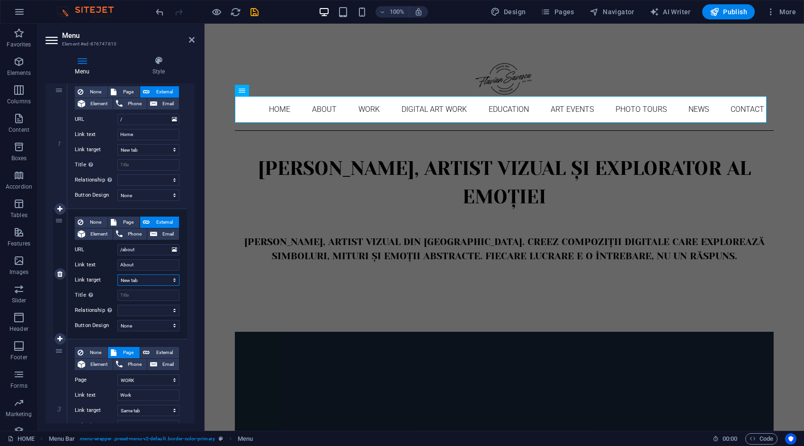
click at [141, 279] on select "New tab Same tab Overlay" at bounding box center [148, 279] width 62 height 11
click at [117, 274] on select "New tab Same tab Overlay" at bounding box center [148, 279] width 62 height 11
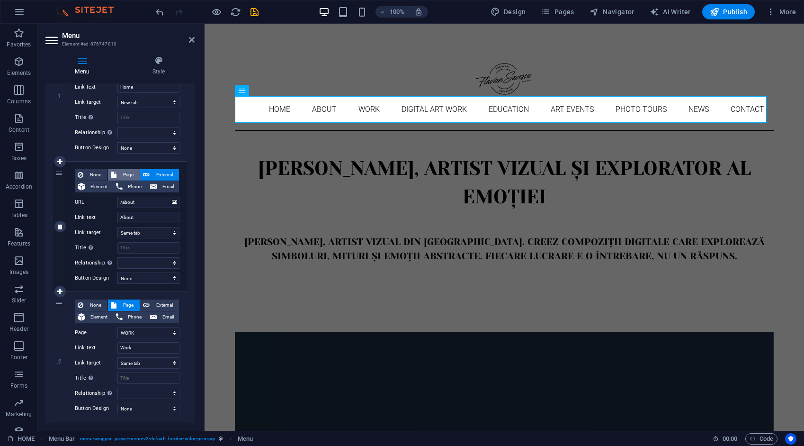
click at [130, 174] on span "Page" at bounding box center [128, 174] width 18 height 11
click at [160, 171] on span "External" at bounding box center [164, 174] width 24 height 11
click at [131, 172] on span "Page" at bounding box center [128, 174] width 18 height 11
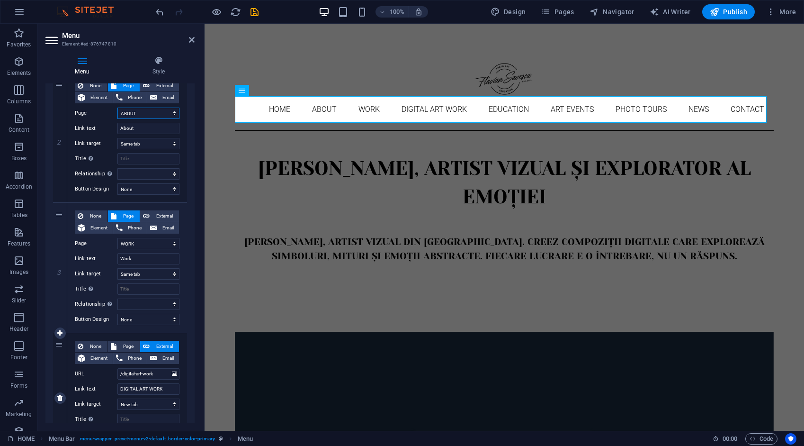
scroll to position [284, 0]
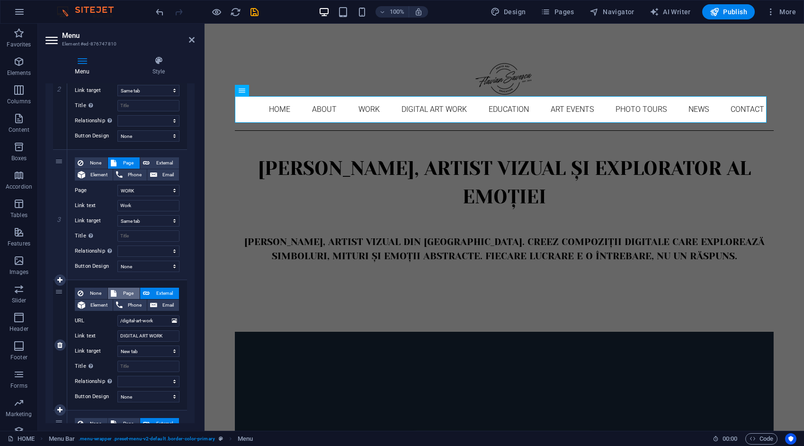
click at [130, 293] on span "Page" at bounding box center [128, 292] width 18 height 11
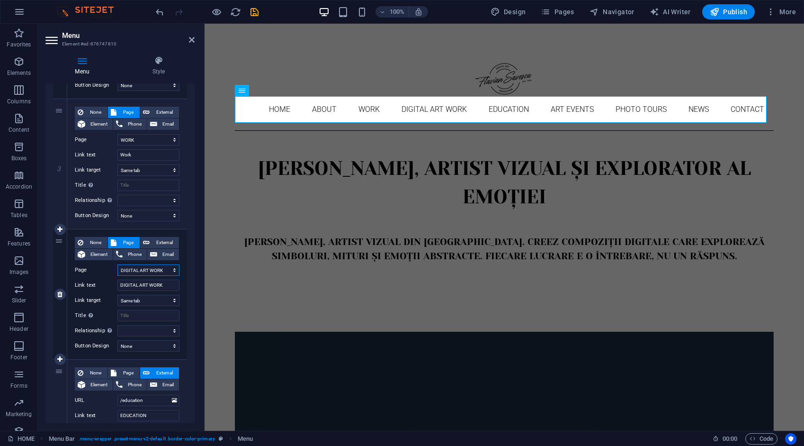
scroll to position [379, 0]
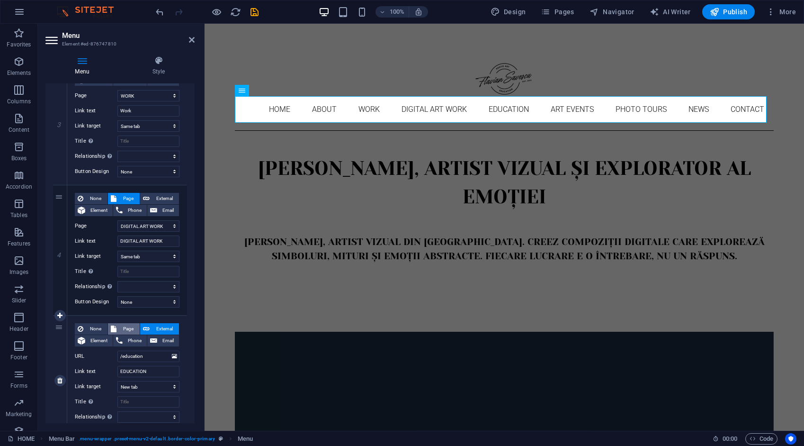
click at [128, 326] on span "Page" at bounding box center [128, 328] width 18 height 11
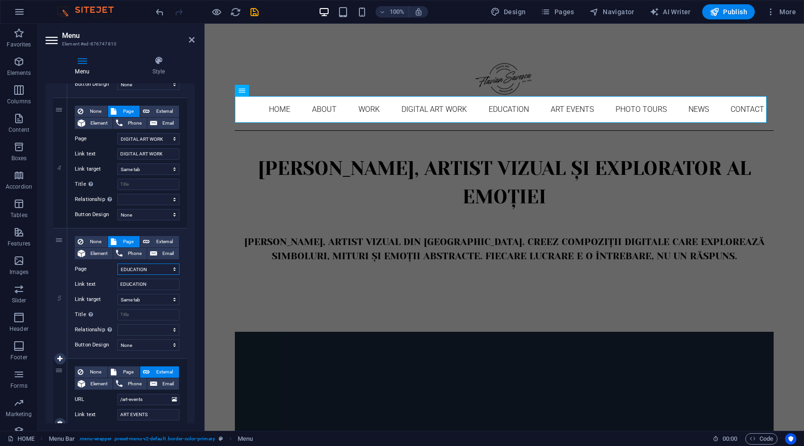
scroll to position [521, 0]
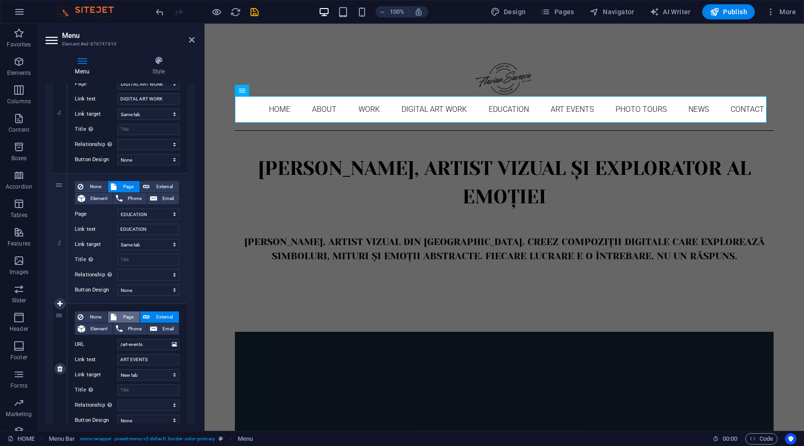
click at [131, 317] on span "Page" at bounding box center [128, 316] width 18 height 11
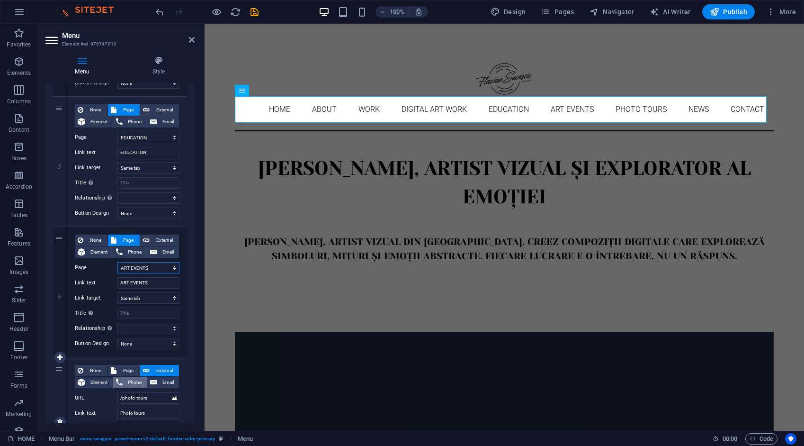
scroll to position [663, 0]
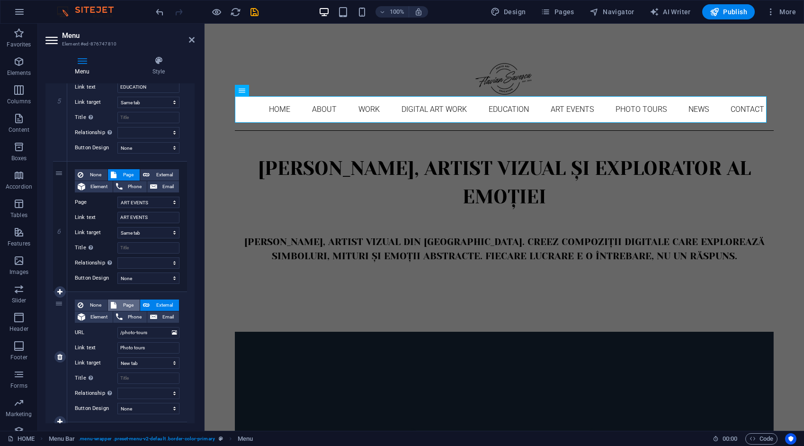
click at [132, 303] on span "Page" at bounding box center [128, 304] width 18 height 11
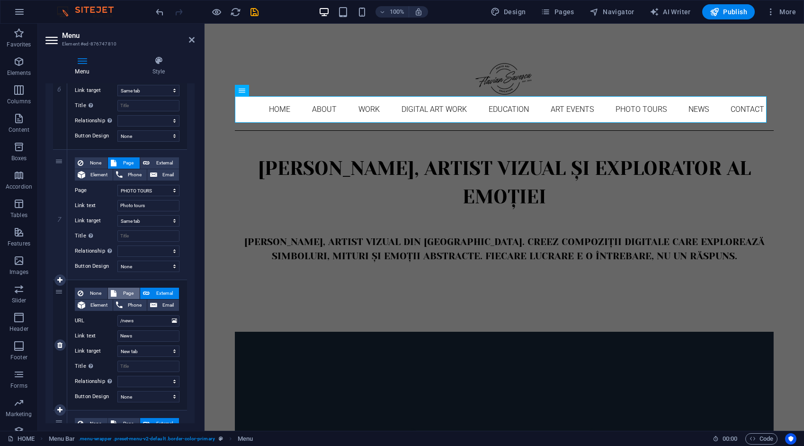
click at [131, 293] on span "Page" at bounding box center [128, 292] width 18 height 11
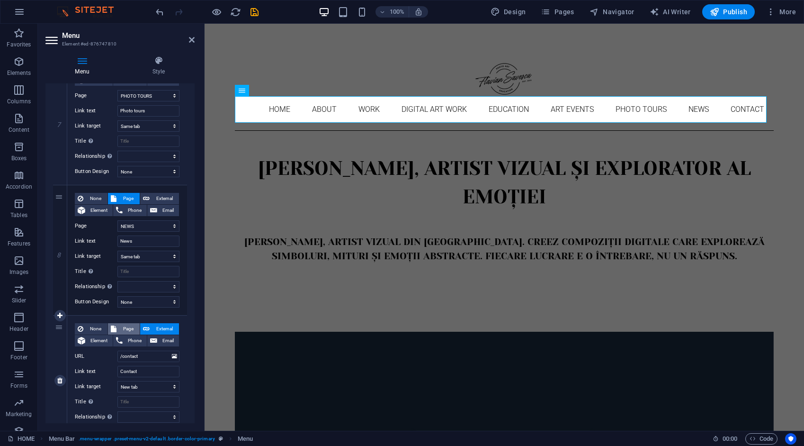
click at [129, 328] on span "Page" at bounding box center [128, 328] width 18 height 11
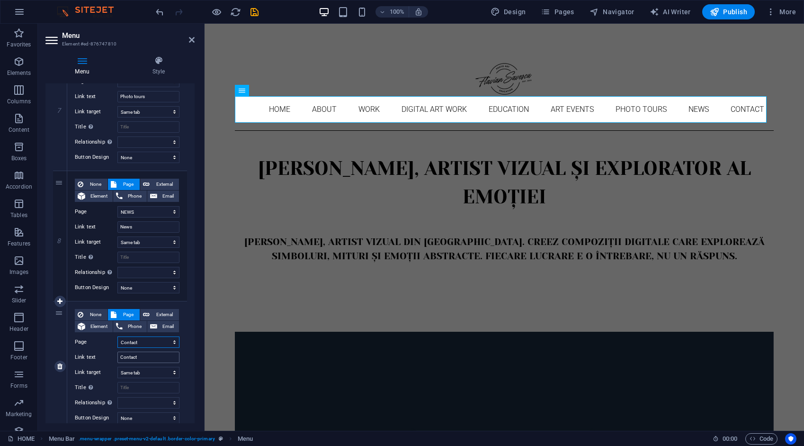
scroll to position [947, 0]
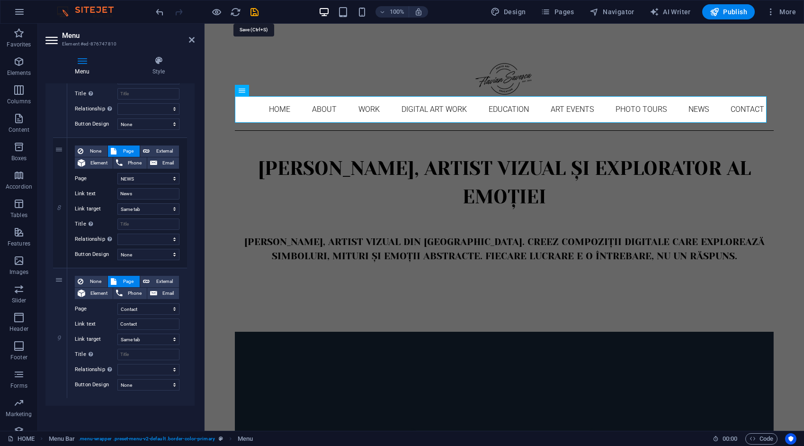
click at [255, 12] on icon "save" at bounding box center [254, 12] width 11 height 11
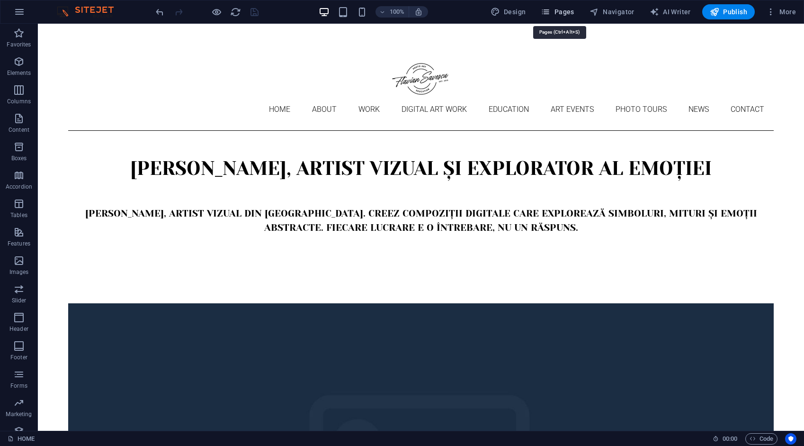
click at [561, 15] on span "Pages" at bounding box center [557, 11] width 33 height 9
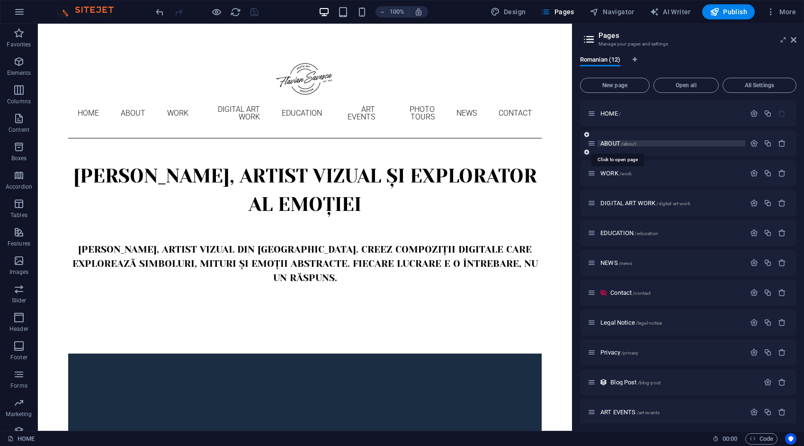
click at [606, 142] on span "ABOUT /about" at bounding box center [618, 143] width 36 height 7
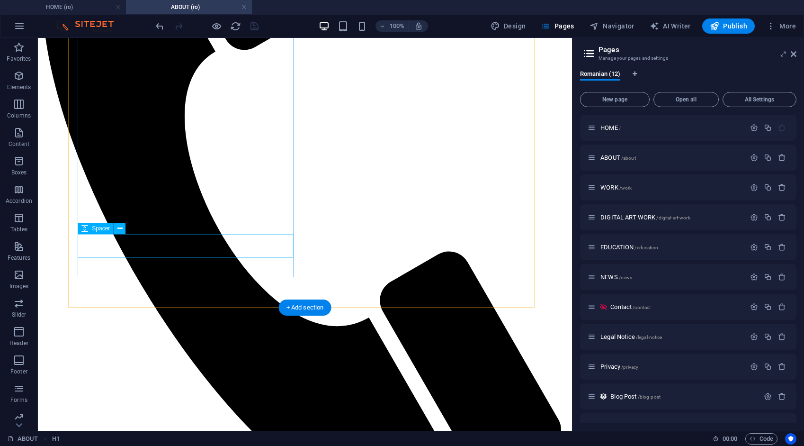
scroll to position [426, 0]
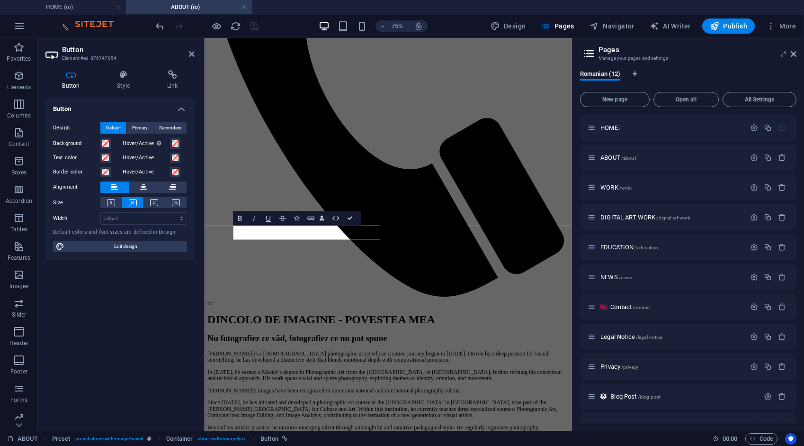
scroll to position [376, 0]
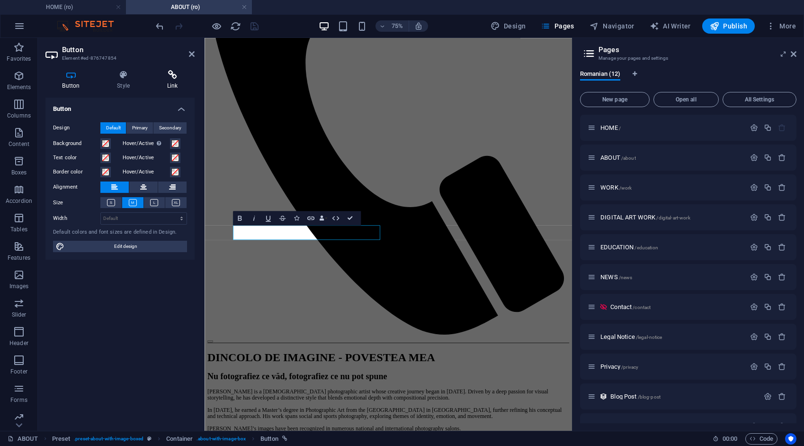
click at [173, 76] on icon at bounding box center [172, 74] width 45 height 9
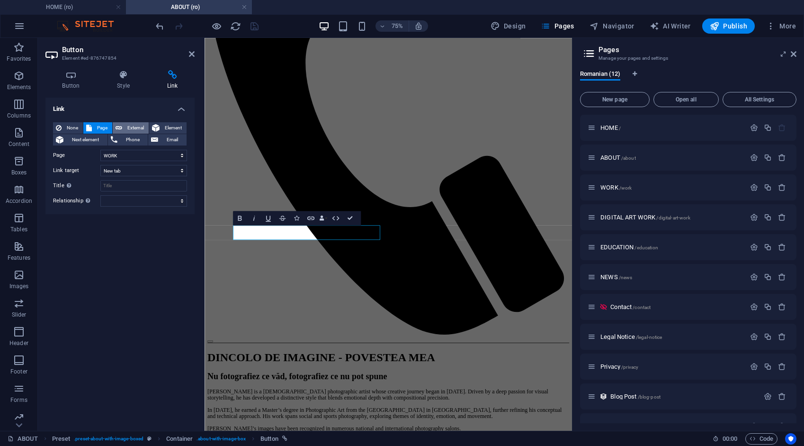
click at [143, 127] on span "External" at bounding box center [135, 127] width 21 height 11
click at [255, 24] on icon "save" at bounding box center [254, 26] width 11 height 11
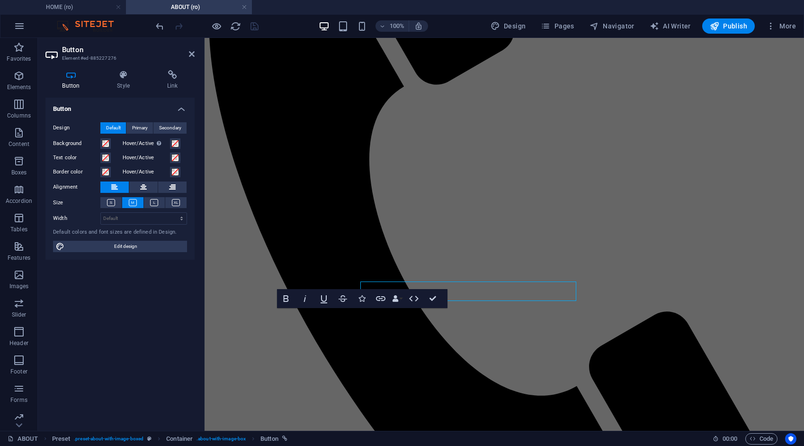
scroll to position [376, 0]
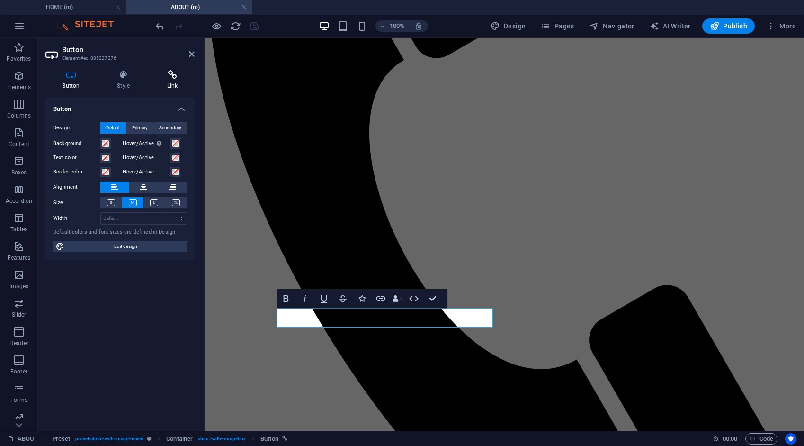
click at [177, 79] on h4 "Link" at bounding box center [172, 80] width 45 height 20
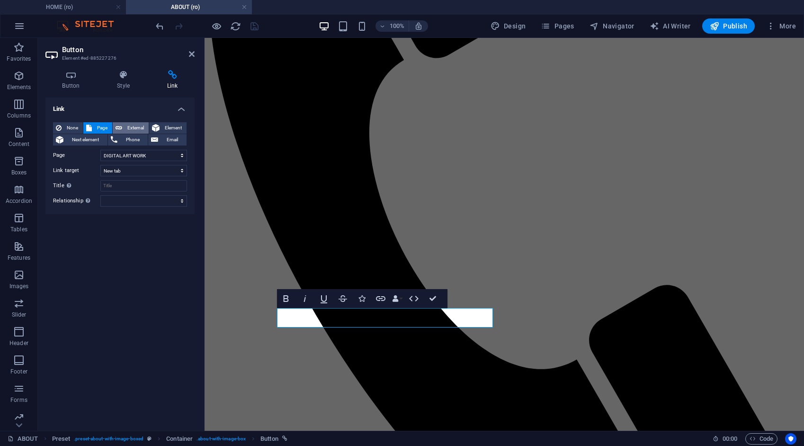
click at [140, 127] on span "External" at bounding box center [135, 127] width 21 height 11
click at [258, 31] on div at bounding box center [207, 25] width 106 height 15
click at [257, 30] on icon "save" at bounding box center [254, 26] width 11 height 11
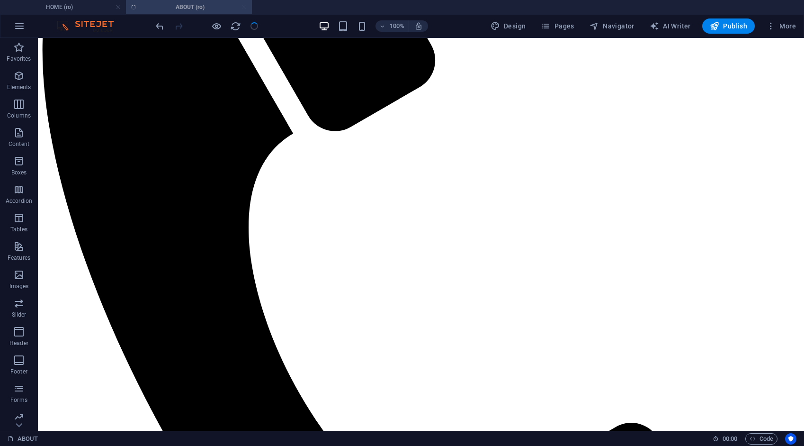
scroll to position [349, 0]
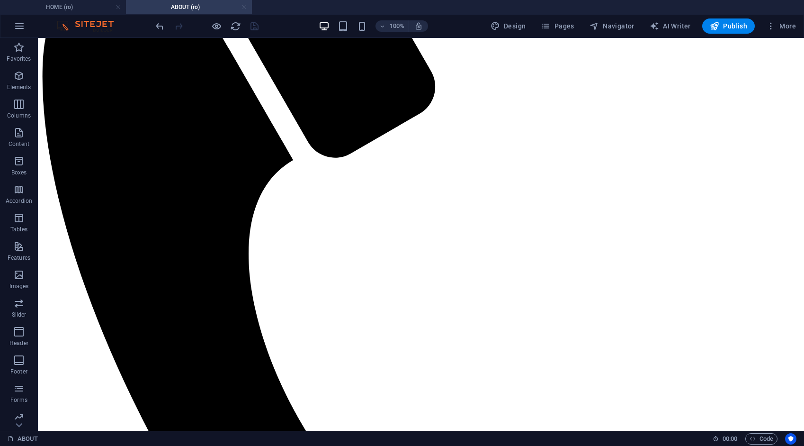
click at [244, 6] on link at bounding box center [244, 7] width 6 height 9
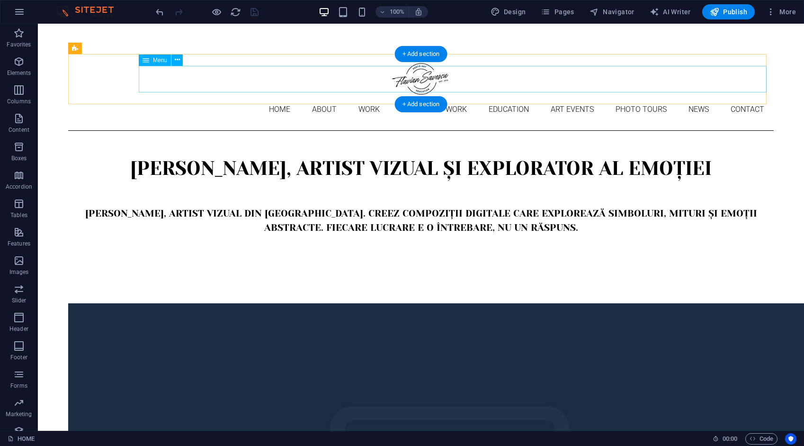
click at [222, 96] on nav "Home About Work DIGITAL ART WORK EDUCATION ART EVENTS Photo tours News Contact" at bounding box center [420, 109] width 705 height 27
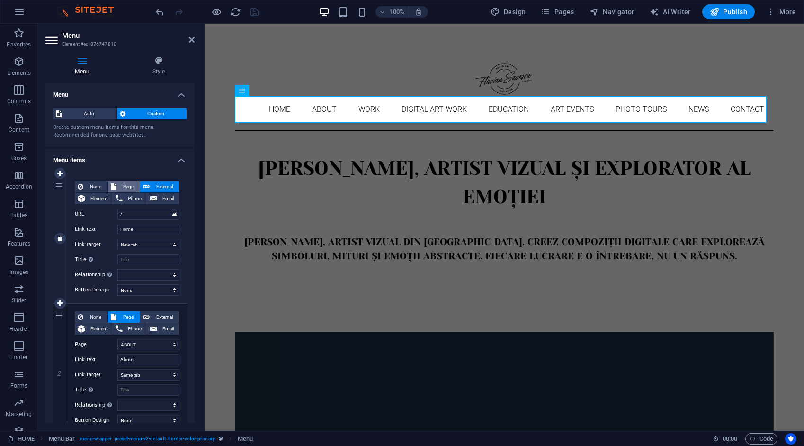
click at [131, 183] on span "Page" at bounding box center [128, 186] width 18 height 11
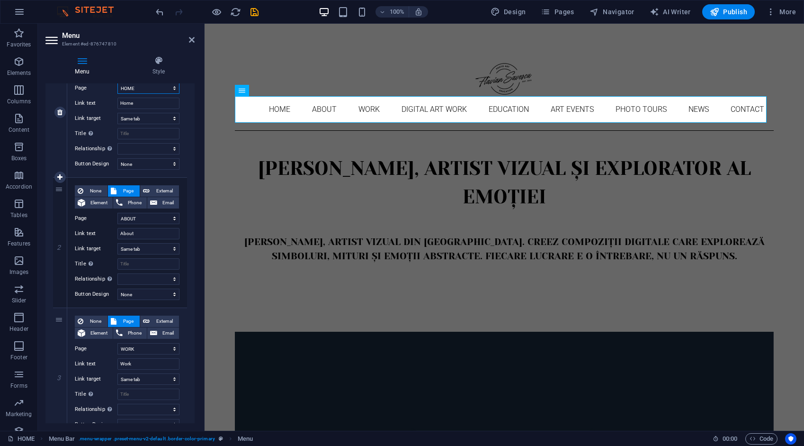
scroll to position [142, 0]
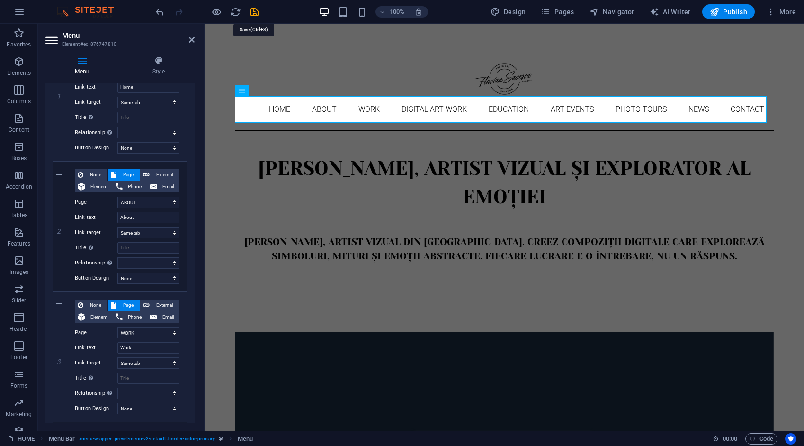
click at [255, 11] on icon "save" at bounding box center [254, 12] width 11 height 11
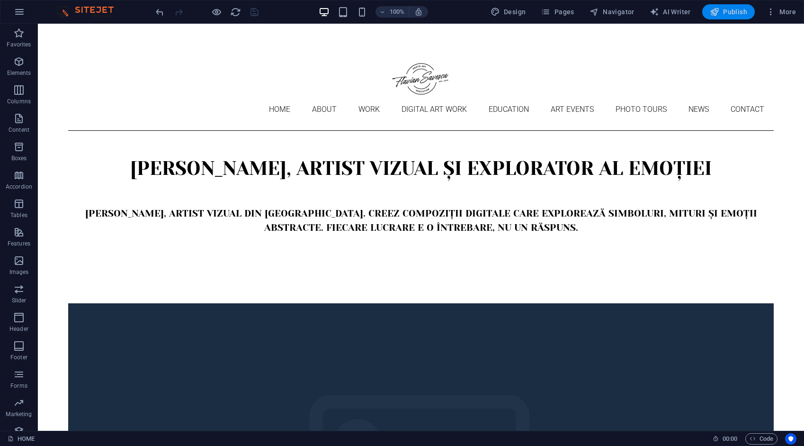
click at [734, 14] on span "Publish" at bounding box center [728, 11] width 37 height 9
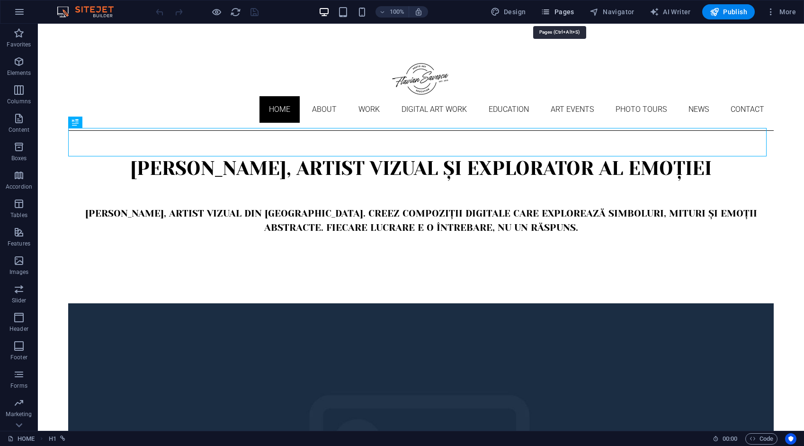
click at [571, 16] on span "Pages" at bounding box center [557, 11] width 33 height 9
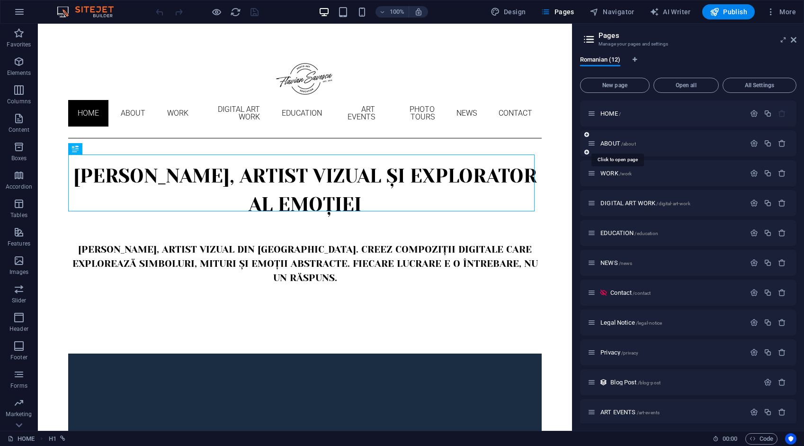
click at [615, 141] on span "ABOUT /about" at bounding box center [618, 143] width 36 height 7
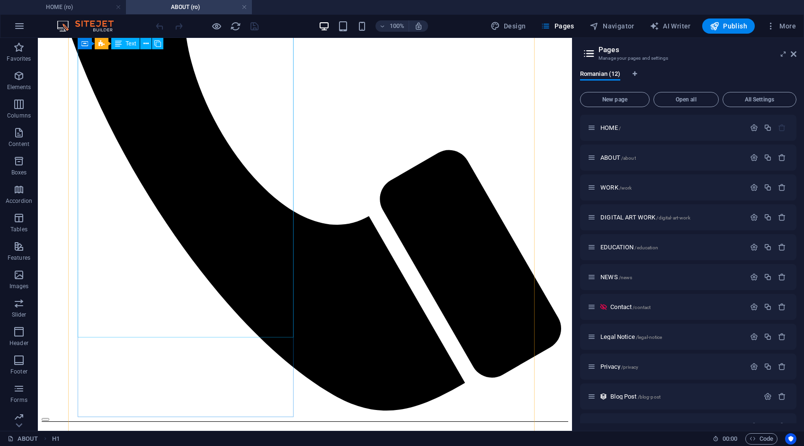
scroll to position [484, 0]
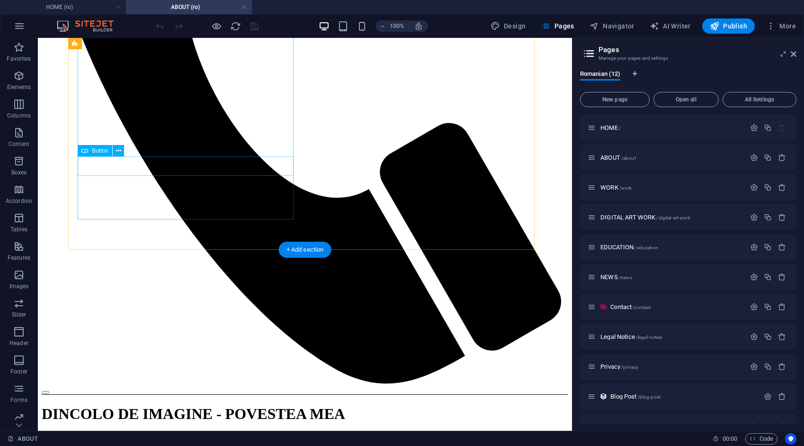
select select "2"
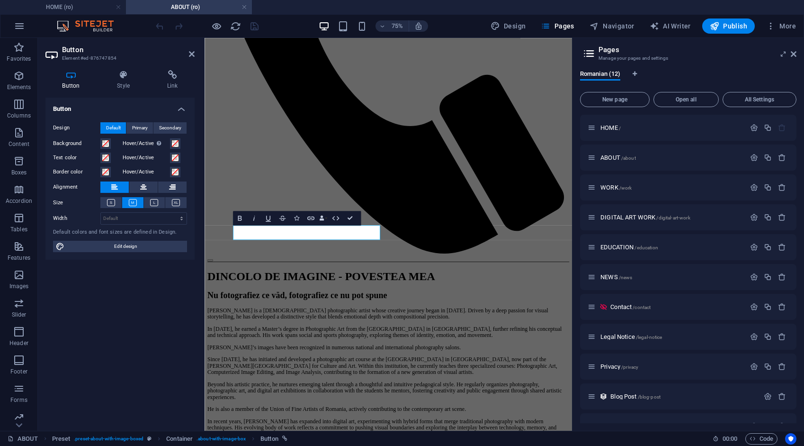
scroll to position [376, 0]
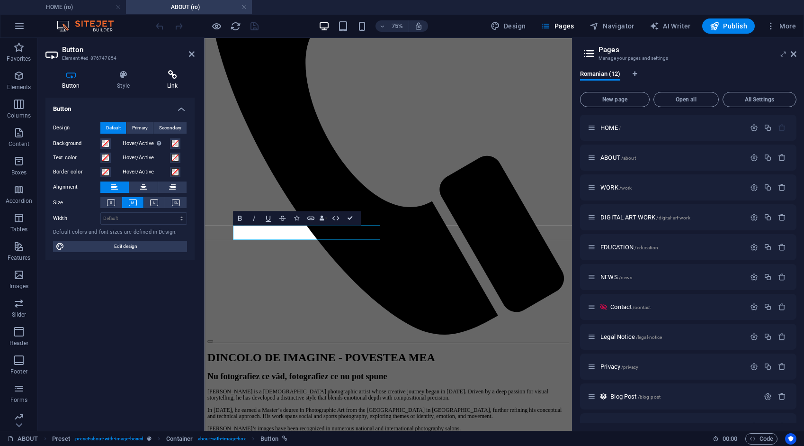
click at [175, 73] on icon at bounding box center [172, 74] width 45 height 9
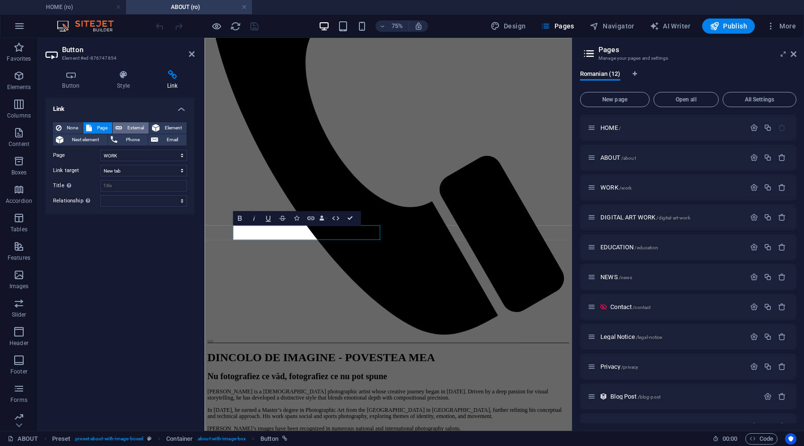
click at [139, 126] on span "External" at bounding box center [135, 127] width 21 height 11
click at [107, 127] on span "Page" at bounding box center [102, 127] width 15 height 11
click at [141, 127] on span "External" at bounding box center [135, 127] width 21 height 11
select select "blank"
click at [99, 126] on span "Page" at bounding box center [102, 127] width 15 height 11
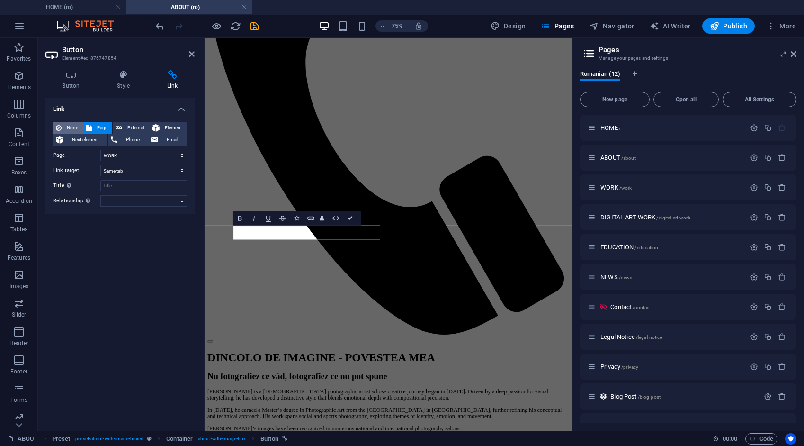
click at [73, 128] on span "None" at bounding box center [72, 127] width 16 height 11
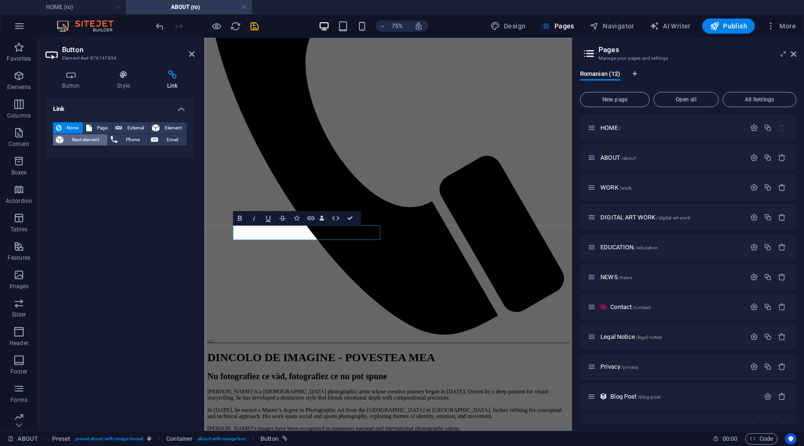
click at [78, 136] on span "Next element" at bounding box center [85, 139] width 38 height 11
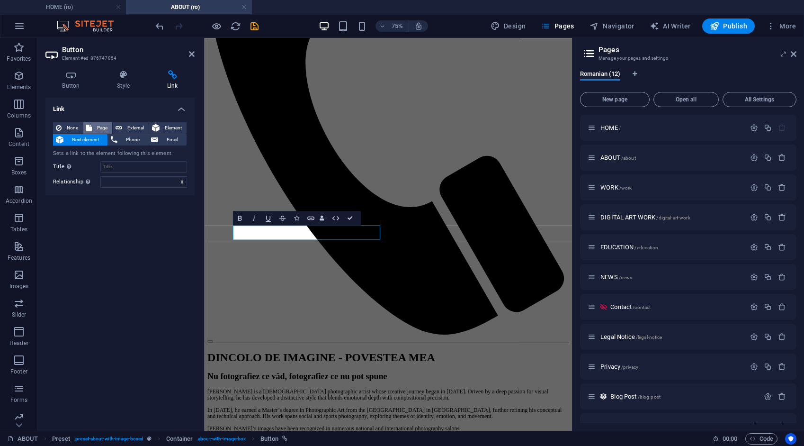
click at [94, 128] on button "Page" at bounding box center [97, 127] width 29 height 11
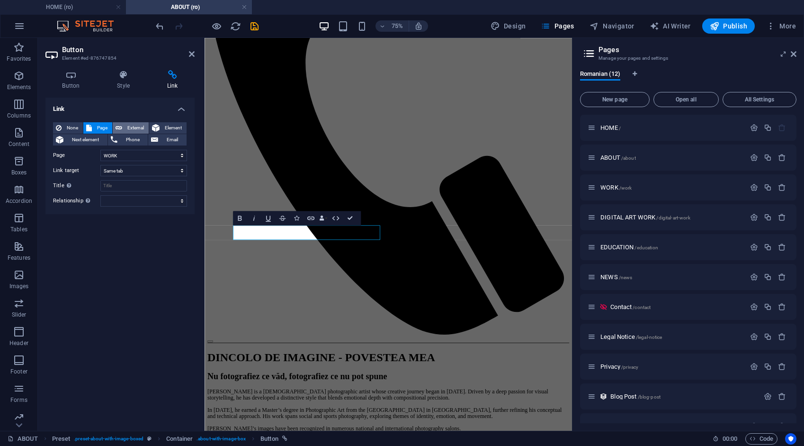
click at [144, 129] on span "External" at bounding box center [135, 127] width 21 height 11
select select "blank"
click at [74, 78] on icon at bounding box center [70, 74] width 51 height 9
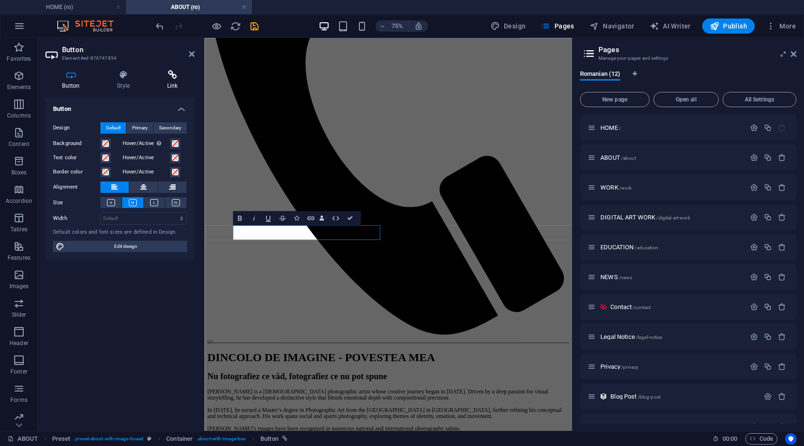
click at [176, 77] on icon at bounding box center [172, 74] width 45 height 9
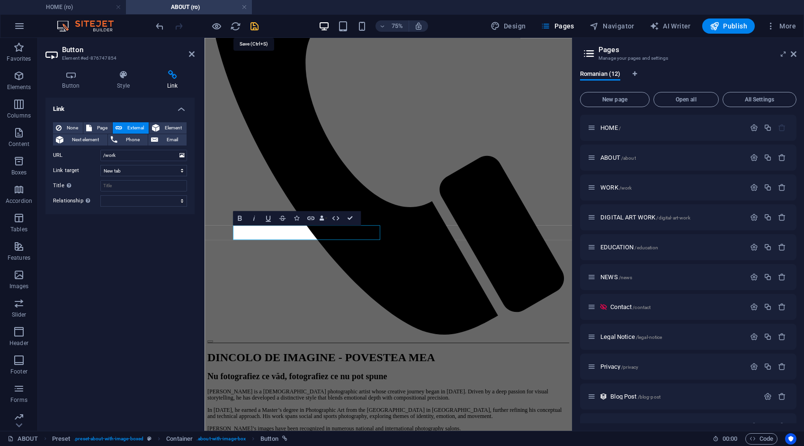
click at [255, 27] on icon "save" at bounding box center [254, 26] width 11 height 11
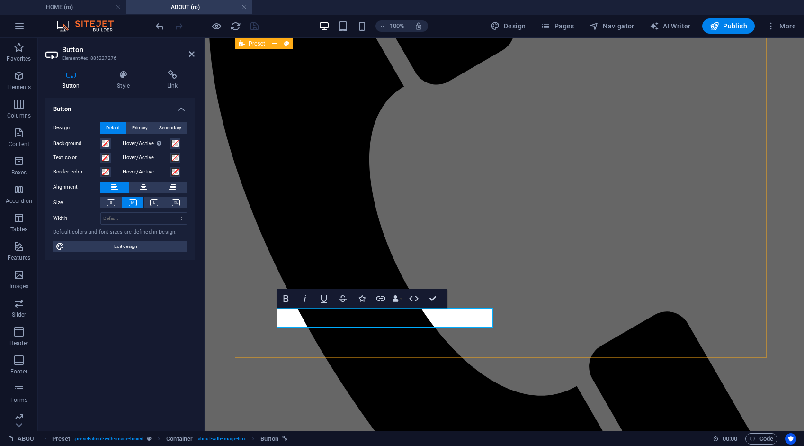
scroll to position [376, 0]
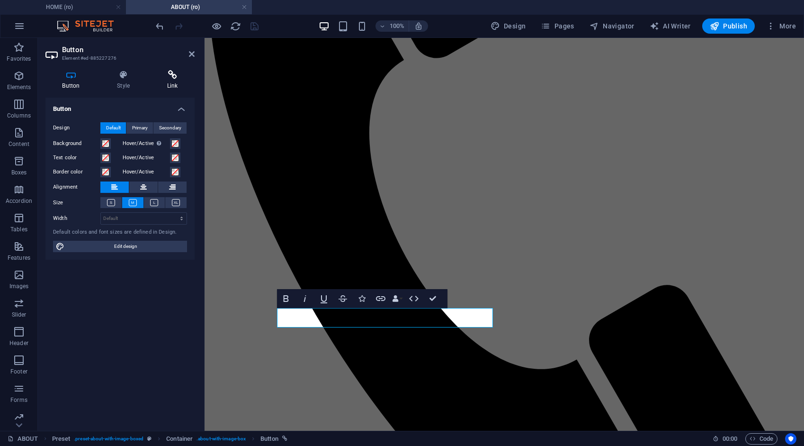
click at [172, 76] on icon at bounding box center [172, 74] width 45 height 9
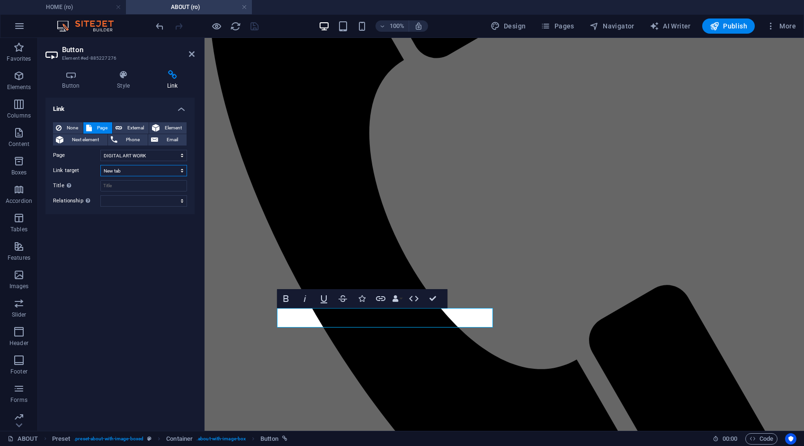
click at [122, 169] on select "New tab Same tab Overlay" at bounding box center [143, 170] width 87 height 11
click at [100, 165] on select "New tab Same tab Overlay" at bounding box center [143, 170] width 87 height 11
click at [132, 127] on span "External" at bounding box center [135, 127] width 21 height 11
select select "blank"
click at [254, 24] on icon "save" at bounding box center [254, 26] width 11 height 11
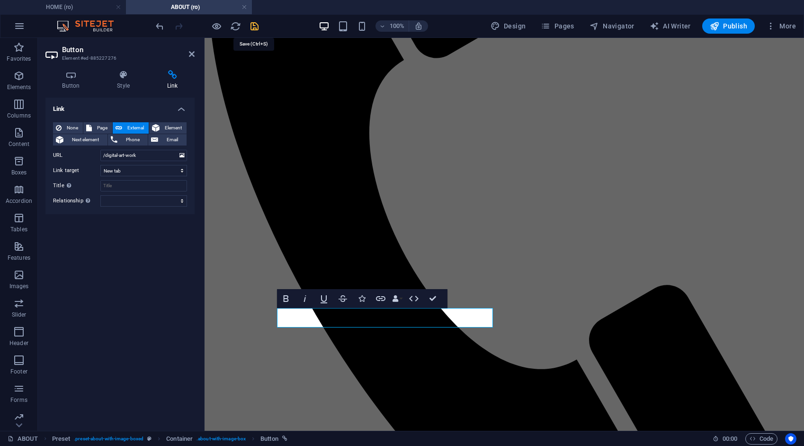
scroll to position [349, 0]
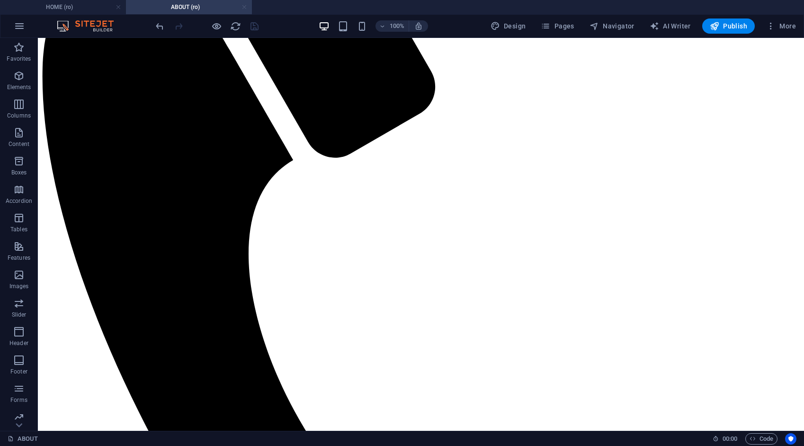
click at [244, 5] on link at bounding box center [244, 7] width 6 height 9
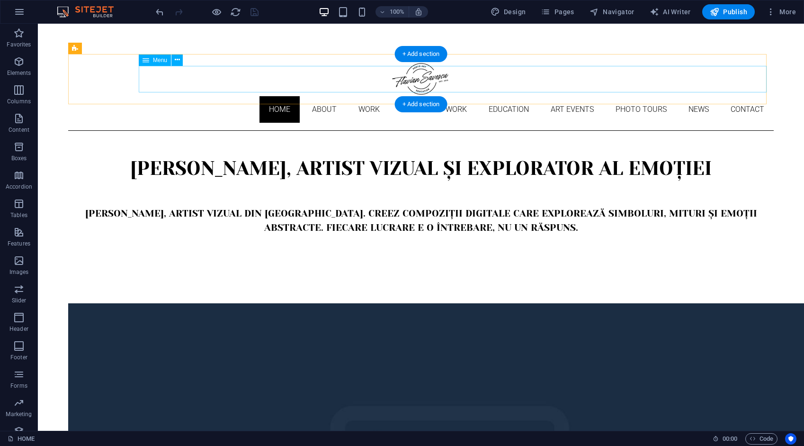
click at [205, 96] on nav "Home About Work DIGITAL ART WORK EDUCATION ART EVENTS Photo tours News Contact" at bounding box center [420, 109] width 705 height 27
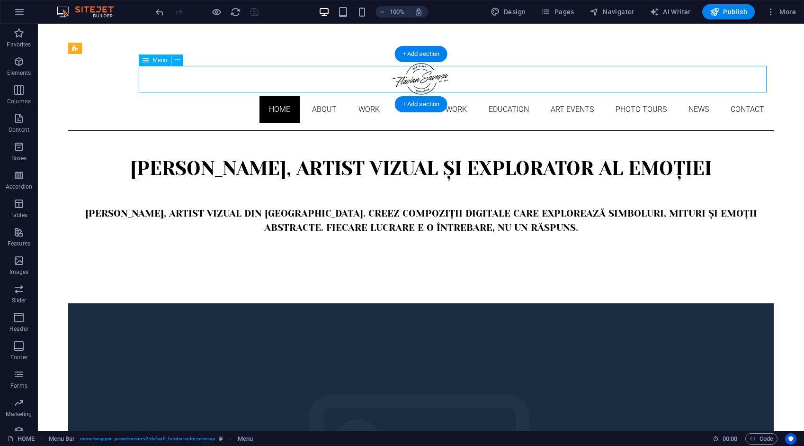
select select
select select "1"
select select
select select "2"
select select
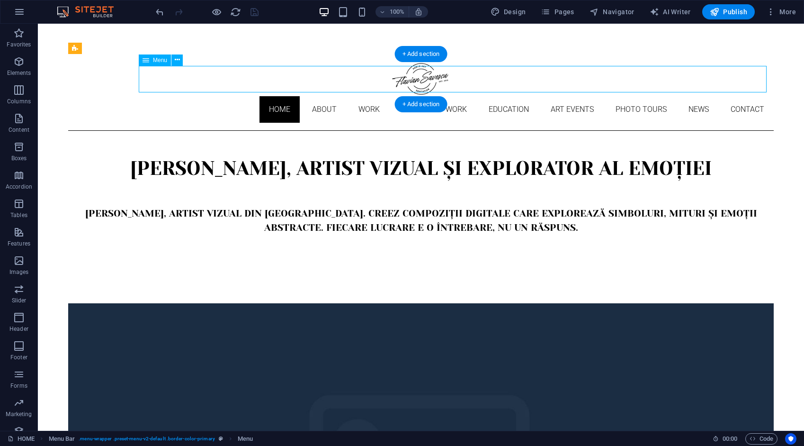
select select "3"
select select
select select "4"
select select
select select "9"
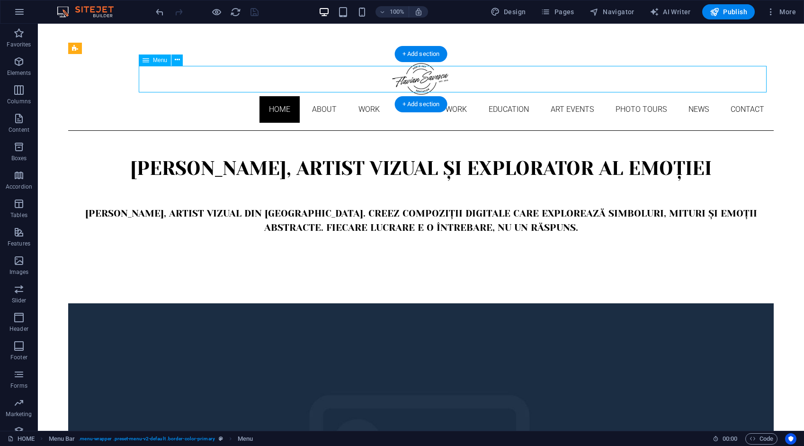
select select
select select "10"
select select
select select "5"
select select
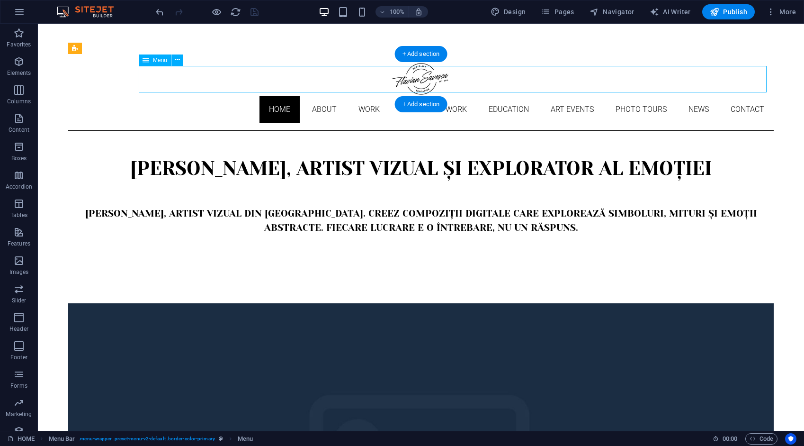
select select "6"
select select
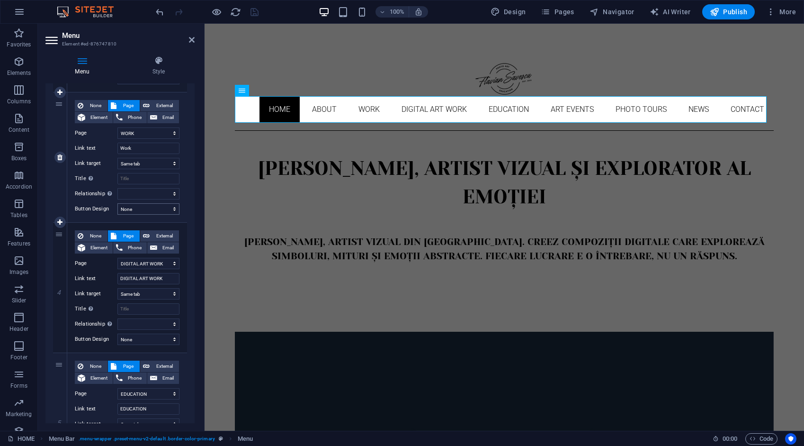
scroll to position [284, 0]
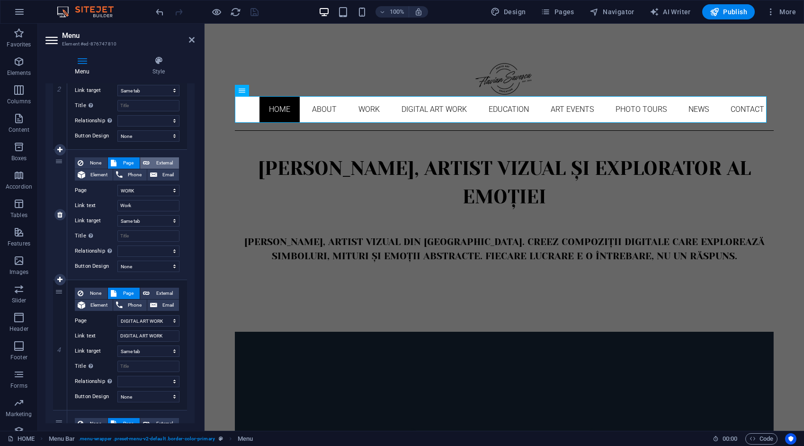
click at [160, 164] on span "External" at bounding box center [164, 162] width 24 height 11
select select
select select "blank"
select select
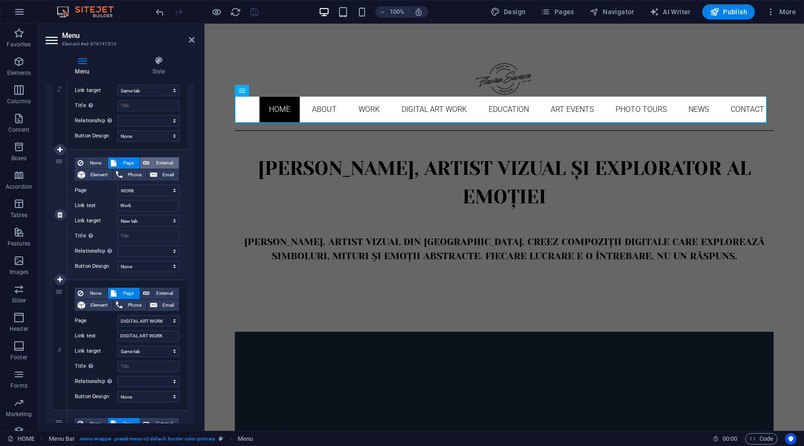
select select
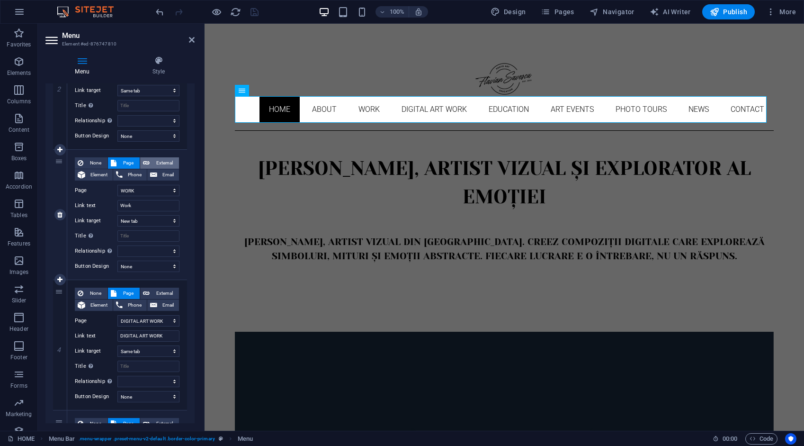
select select
drag, startPoint x: 156, startPoint y: 190, endPoint x: 115, endPoint y: 187, distance: 41.4
click at [115, 187] on div "URL /ro/16633892" at bounding box center [127, 190] width 105 height 11
select select
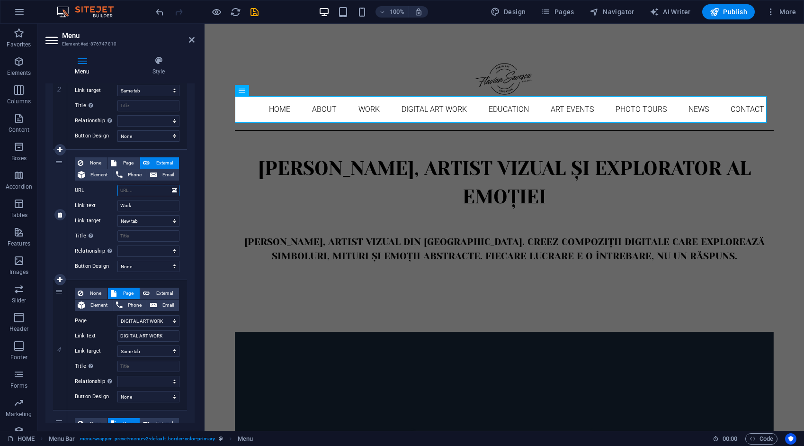
select select
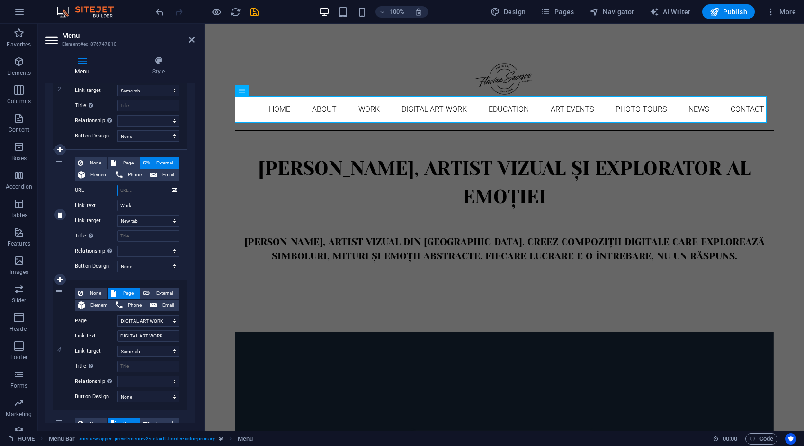
select select
click at [128, 192] on input "URL" at bounding box center [148, 190] width 62 height 11
click at [132, 188] on input "URL" at bounding box center [148, 190] width 62 height 11
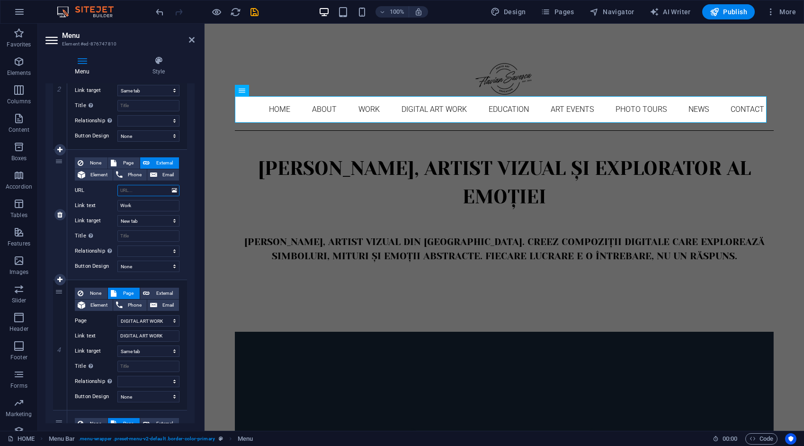
type input "/"
select select
type input "/w"
select select
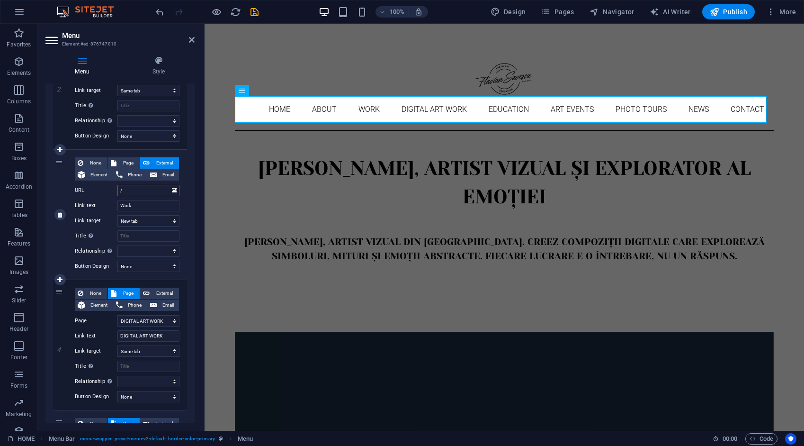
select select
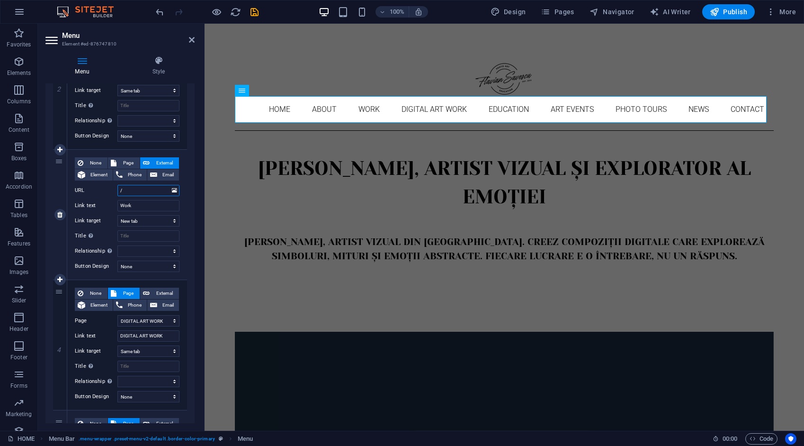
select select
type input "/work"
select select
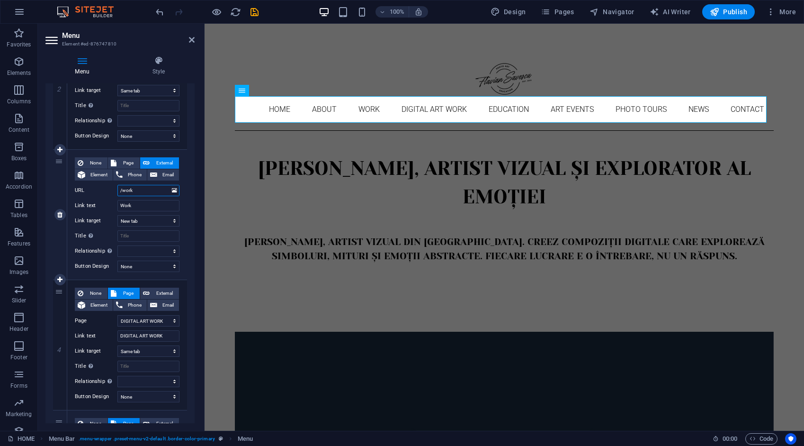
select select
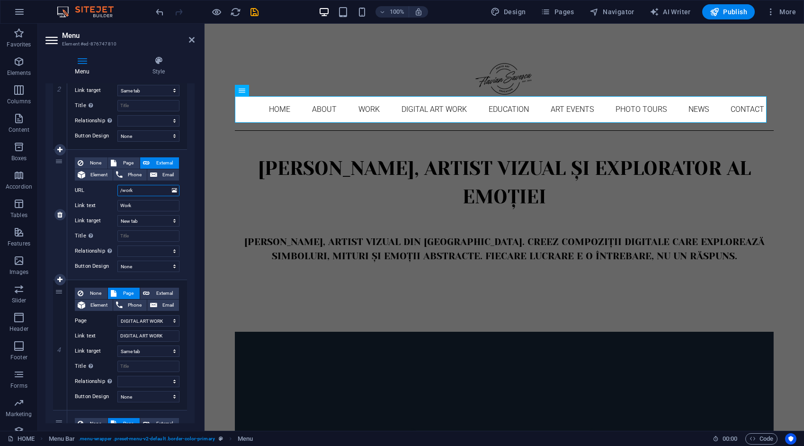
select select
type input "/work"
click at [127, 165] on span "Page" at bounding box center [128, 162] width 18 height 11
select select
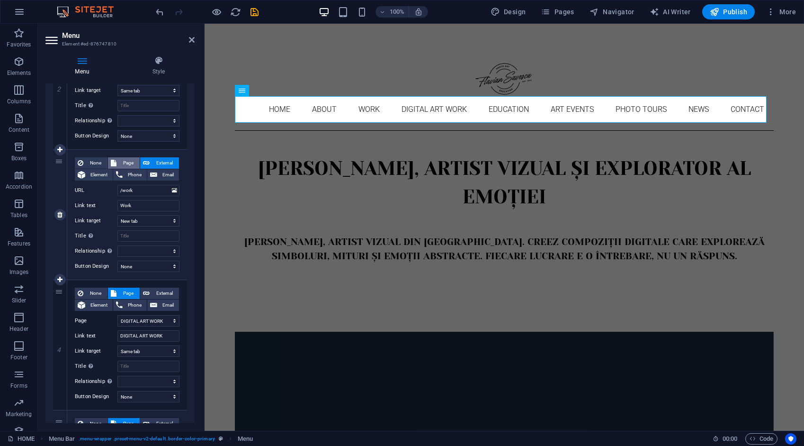
select select
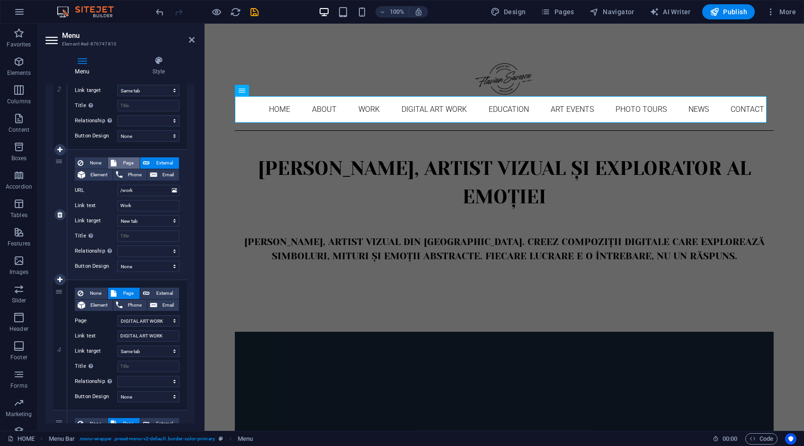
select select
click at [155, 293] on span "External" at bounding box center [164, 292] width 24 height 11
select select
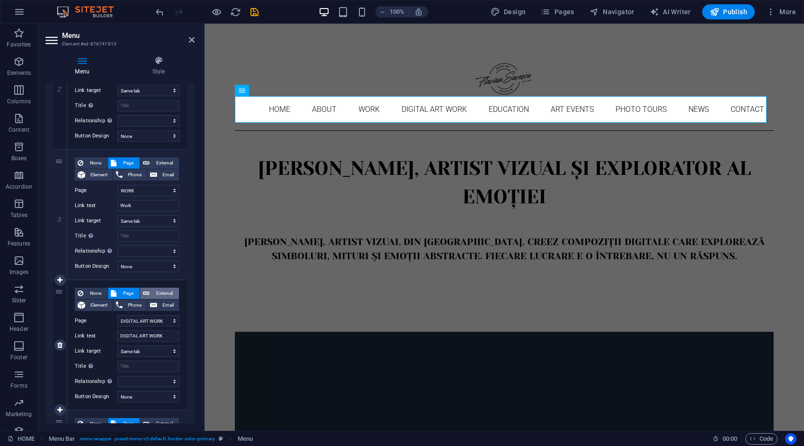
select select
select select "blank"
select select
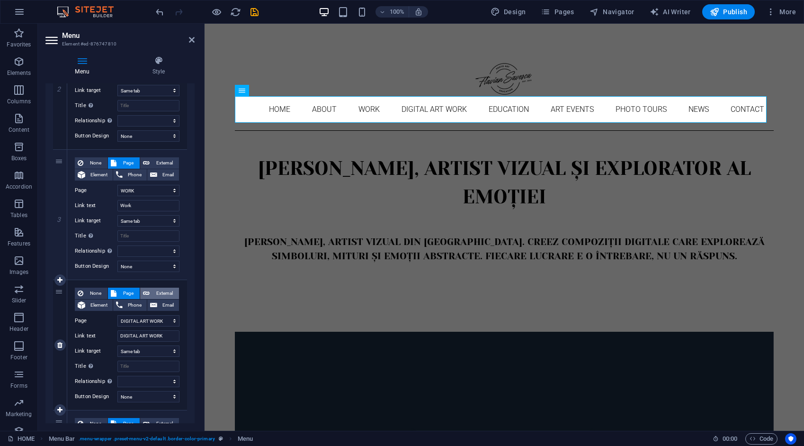
select select
drag, startPoint x: 154, startPoint y: 321, endPoint x: 106, endPoint y: 313, distance: 48.5
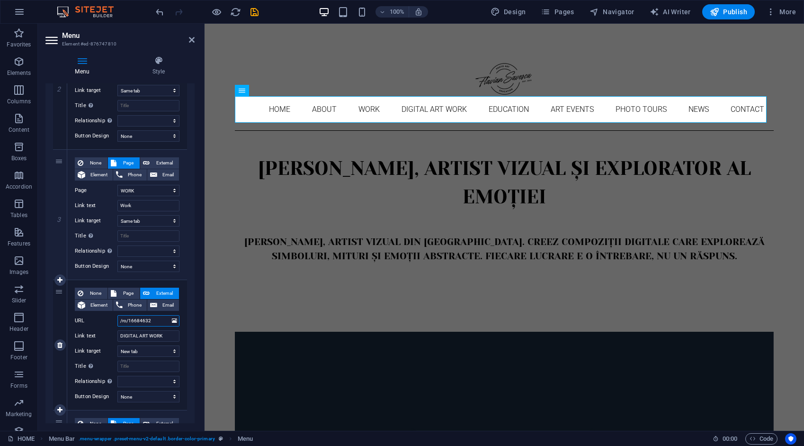
click at [106, 313] on div "None Page External Element Phone Email Page HOME ABOUT WORK DIGITAL ART WORK ED…" at bounding box center [127, 336] width 105 height 99
type input "/digital"
select select
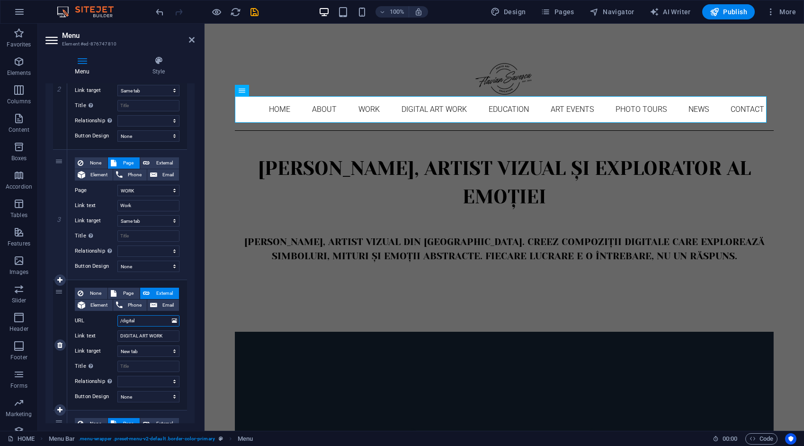
select select
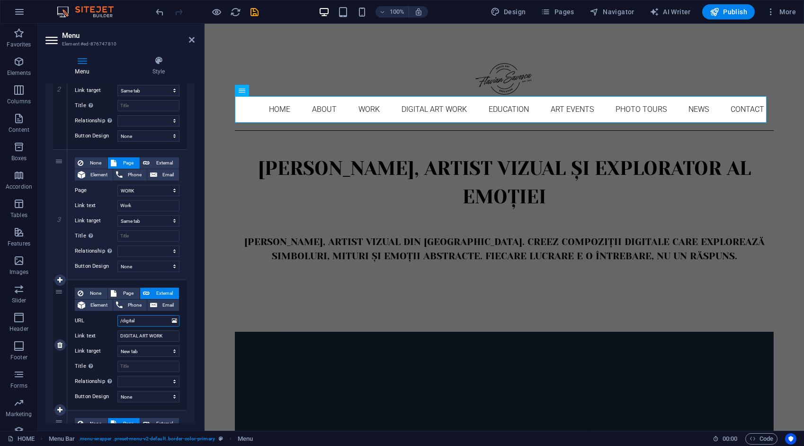
select select
type input "/digital-art-"
select select
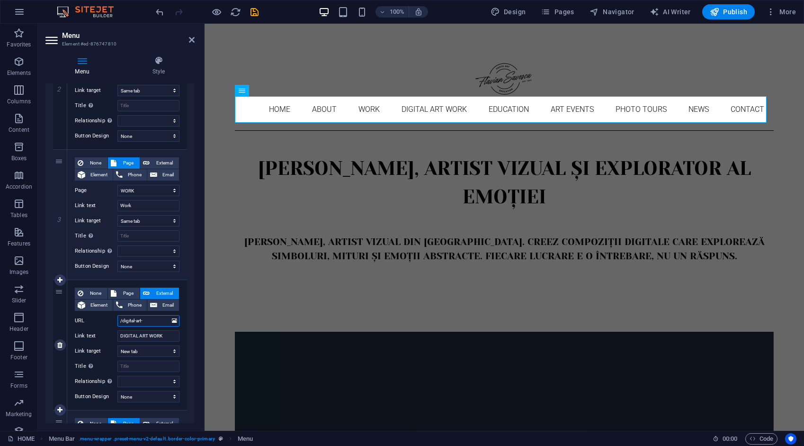
select select
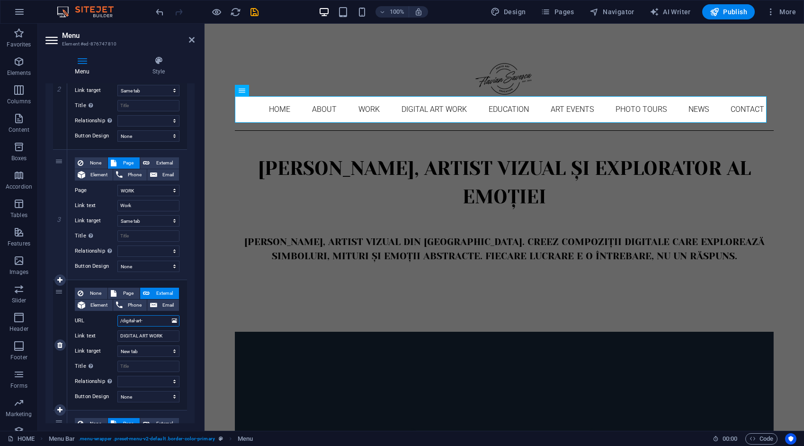
select select
type input "/digital-art-work"
select select
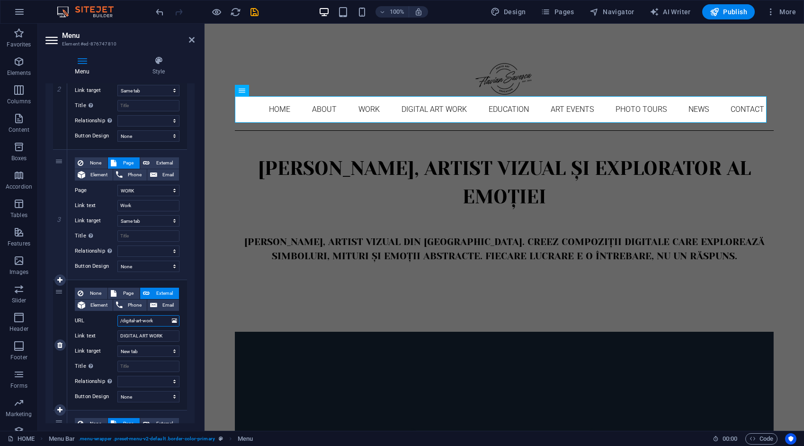
select select
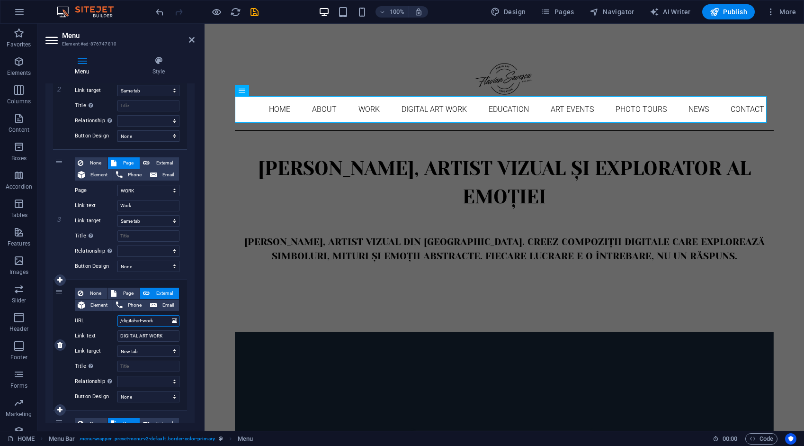
select select
type input "/digital-art-work"
click at [251, 11] on icon "save" at bounding box center [254, 12] width 11 height 11
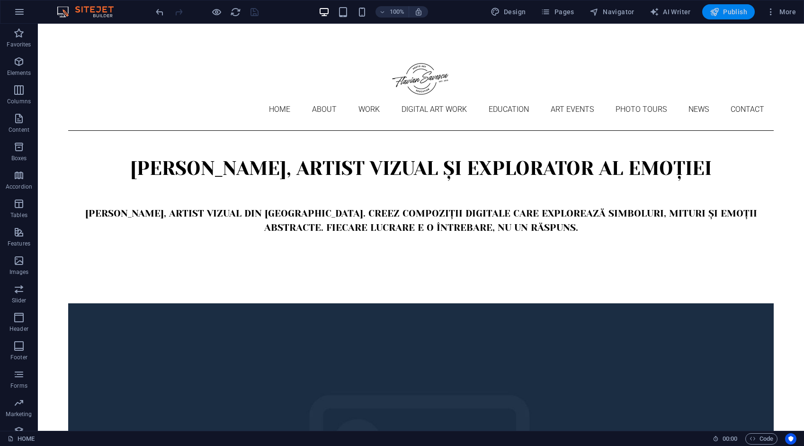
click at [731, 14] on span "Publish" at bounding box center [728, 11] width 37 height 9
click at [248, 10] on div at bounding box center [207, 11] width 106 height 15
click at [739, 11] on span "Publish" at bounding box center [728, 11] width 37 height 9
click at [228, 96] on nav "Home About Work DIGITAL ART WORK EDUCATION ART EVENTS Photo tours News Contact" at bounding box center [420, 109] width 705 height 27
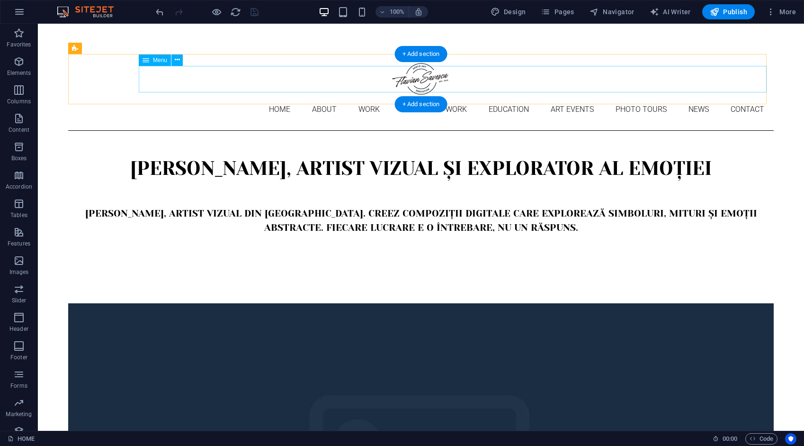
select select
select select "1"
select select
select select "2"
select select
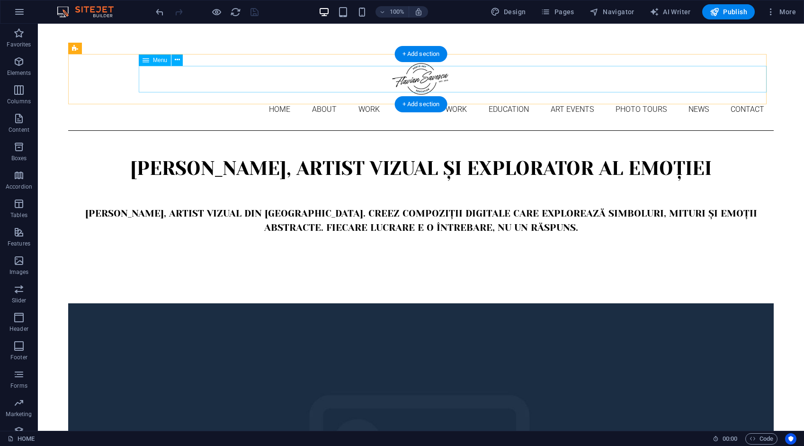
select select "4"
select select
select select "9"
select select
select select "10"
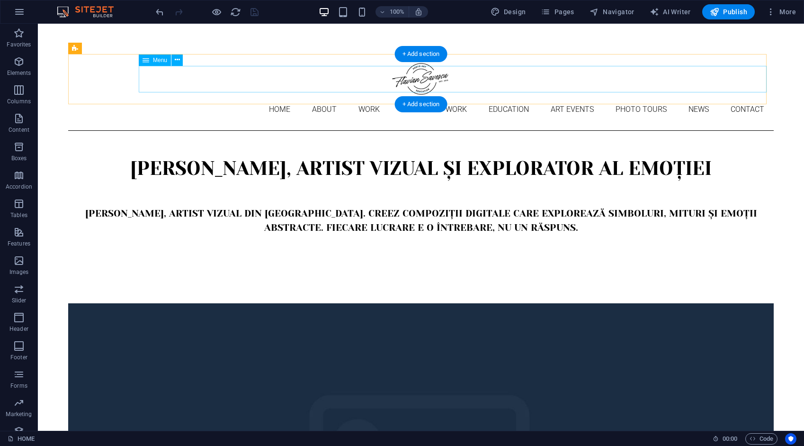
select select
select select "5"
select select
select select "6"
select select
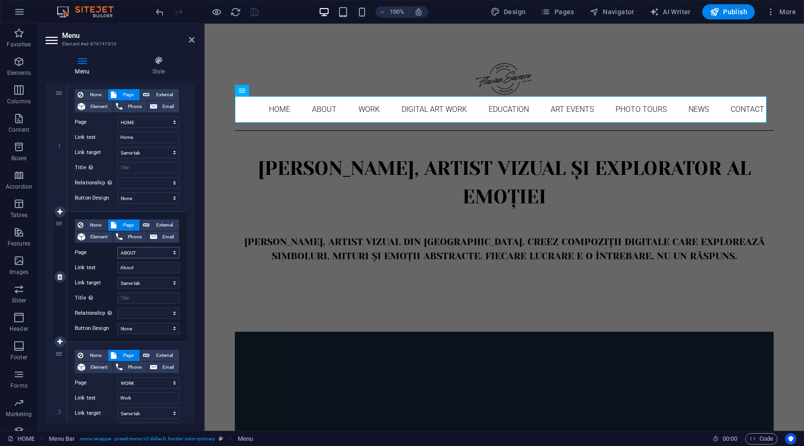
scroll to position [95, 0]
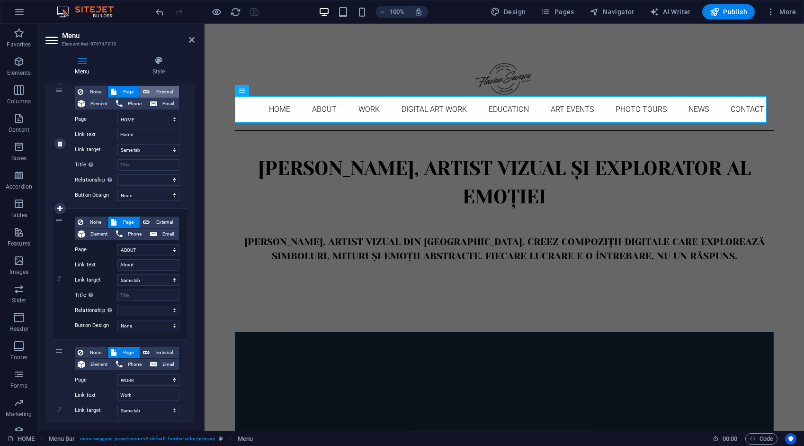
click at [155, 89] on span "External" at bounding box center [164, 91] width 24 height 11
select select "blank"
select select
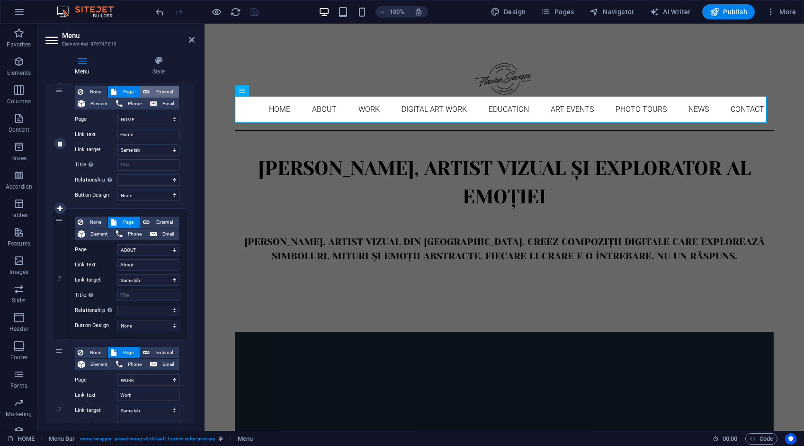
select select
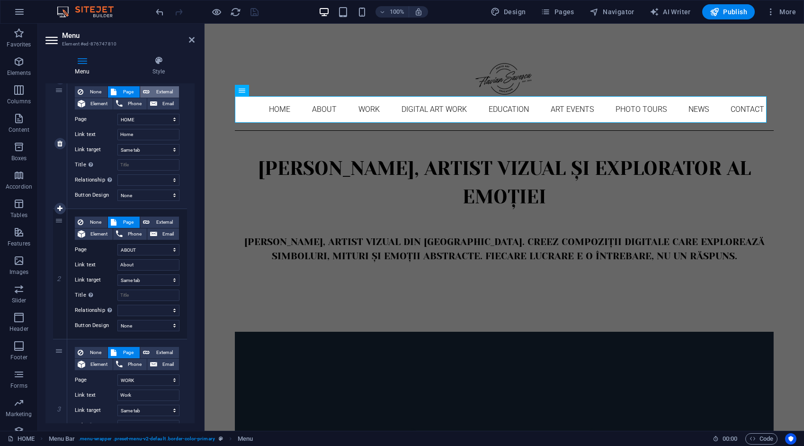
select select
drag, startPoint x: 157, startPoint y: 117, endPoint x: 110, endPoint y: 117, distance: 47.3
click at [110, 117] on div "URL /ro/16633886" at bounding box center [127, 119] width 105 height 11
type input "/"
select select
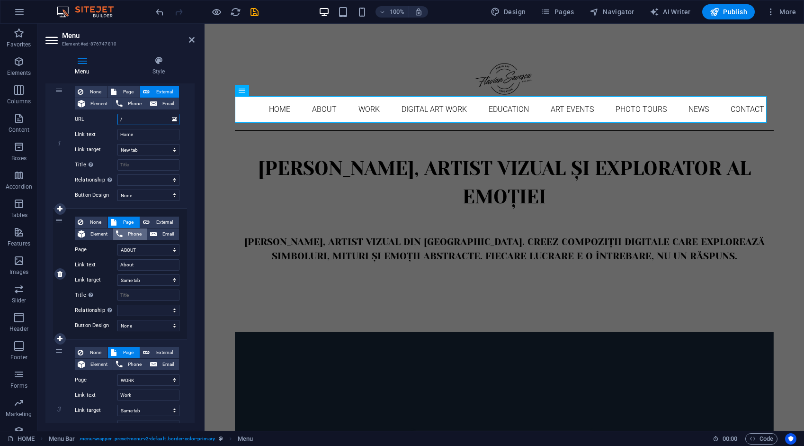
select select
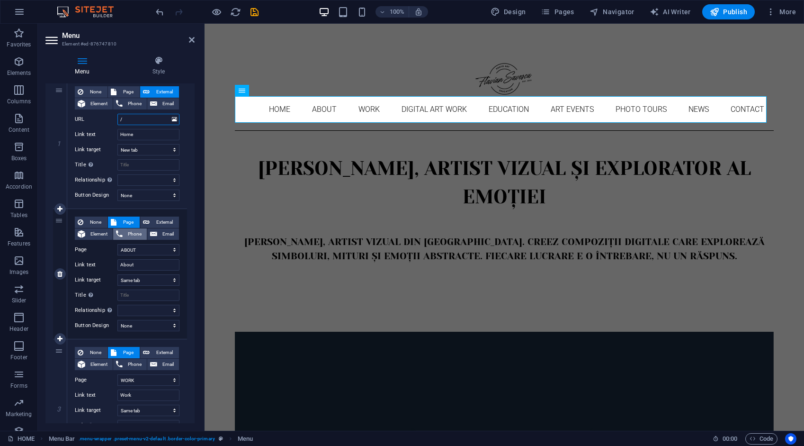
select select
type input "/"
click at [155, 221] on span "External" at bounding box center [164, 221] width 24 height 11
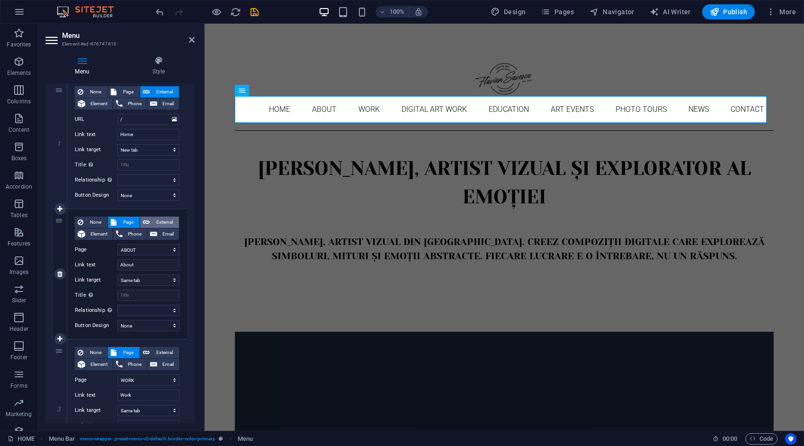
select select
select select "blank"
select select
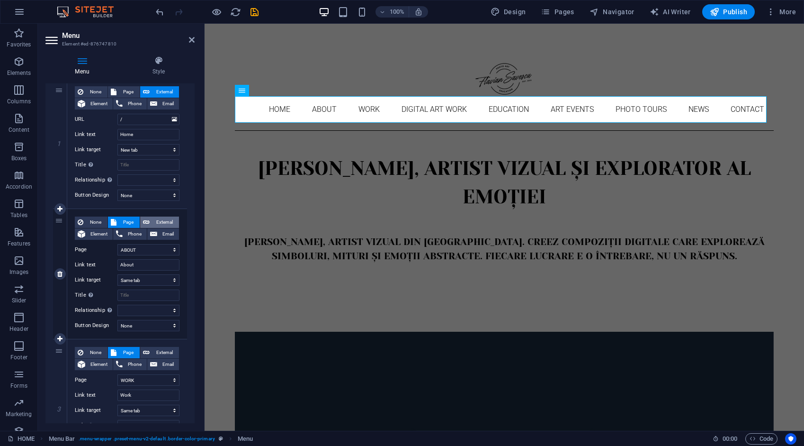
select select
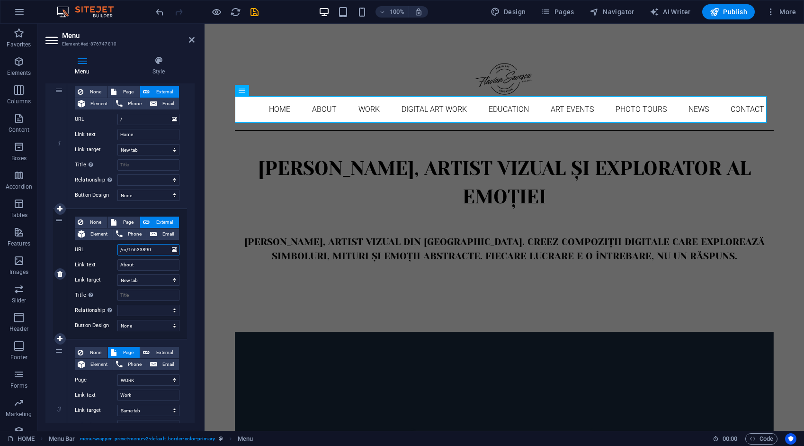
drag, startPoint x: 158, startPoint y: 244, endPoint x: 107, endPoint y: 254, distance: 52.0
click at [107, 254] on div "URL /ro/16633890" at bounding box center [127, 249] width 105 height 11
type input "/about"
select select
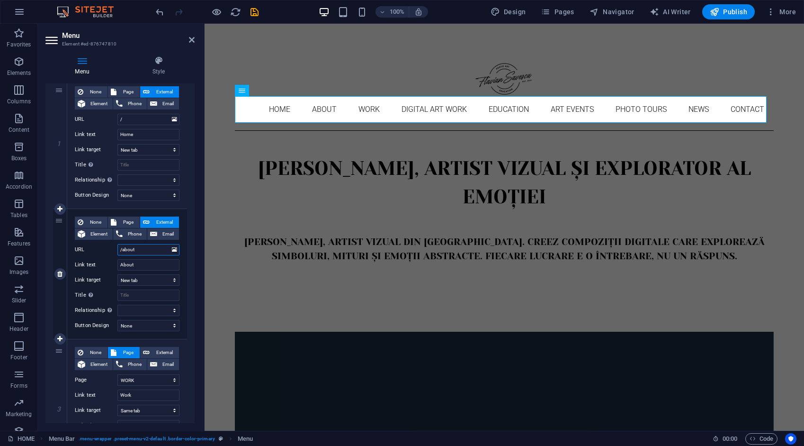
select select
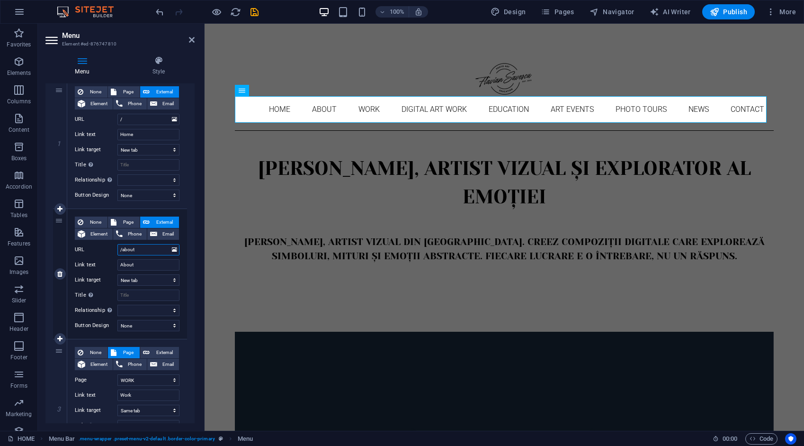
select select
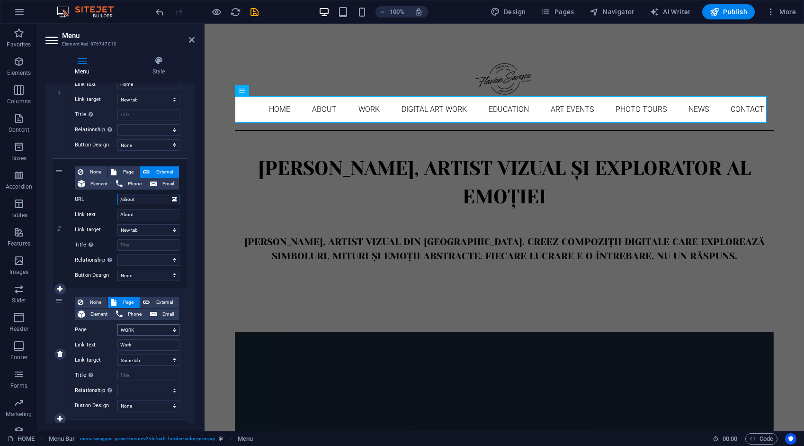
scroll to position [189, 0]
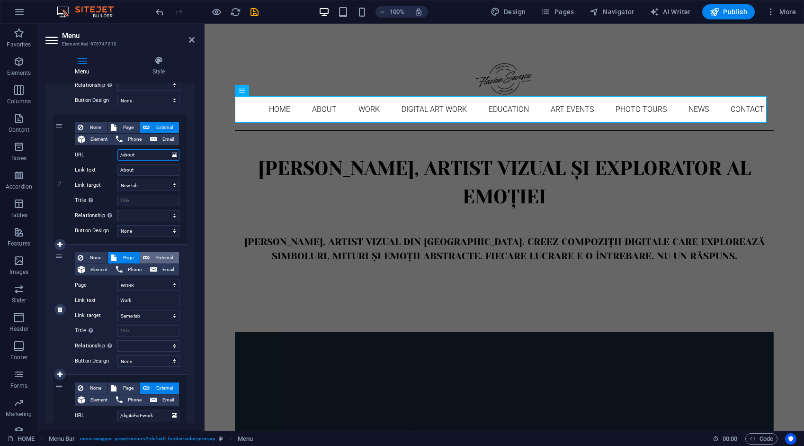
type input "/about"
click at [162, 253] on span "External" at bounding box center [164, 257] width 24 height 11
select select
select select "blank"
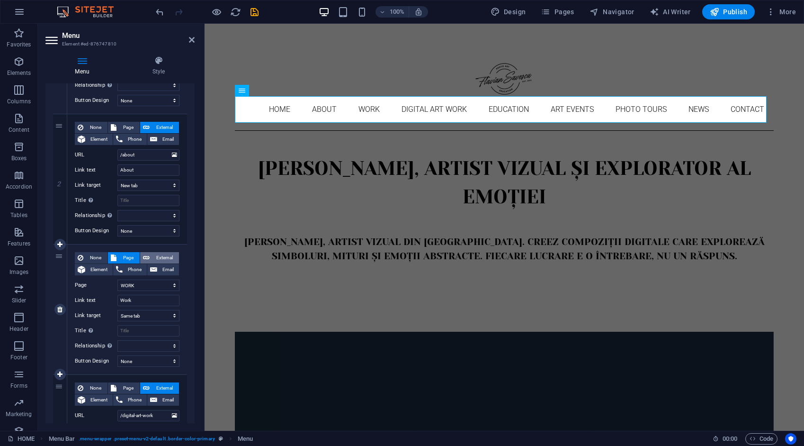
select select
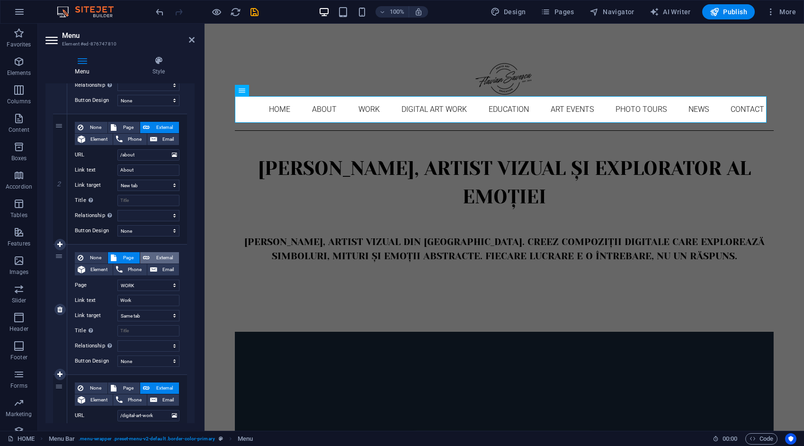
select select
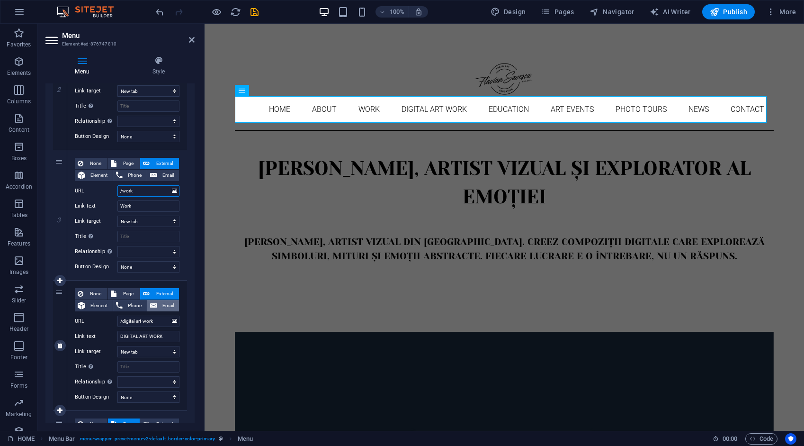
scroll to position [284, 0]
click at [134, 294] on span "Page" at bounding box center [128, 292] width 18 height 11
select select
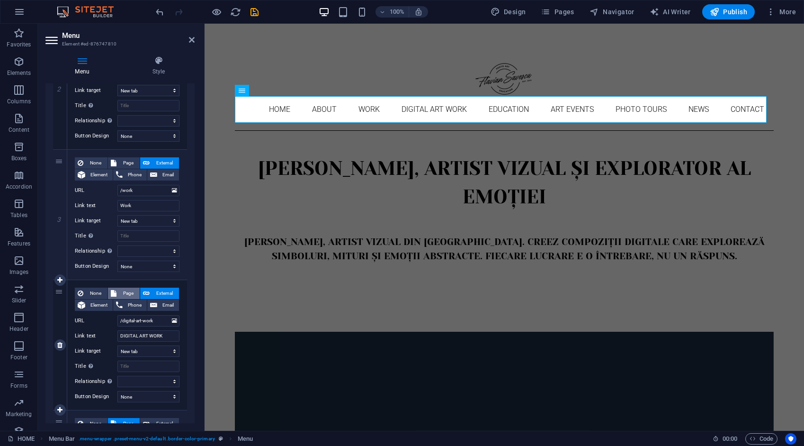
select select
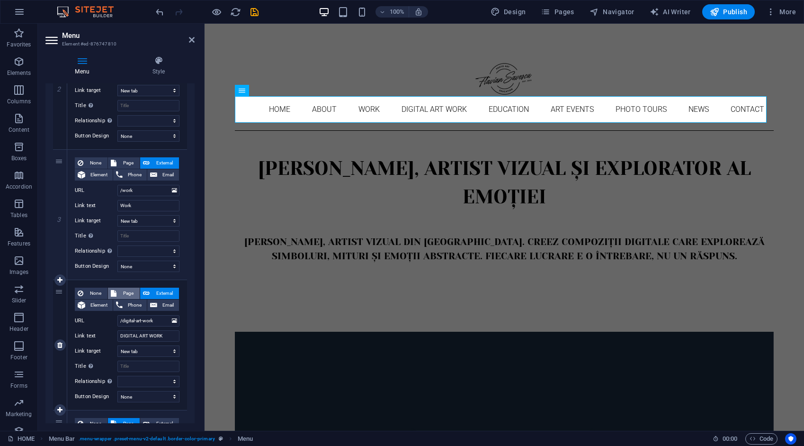
select select
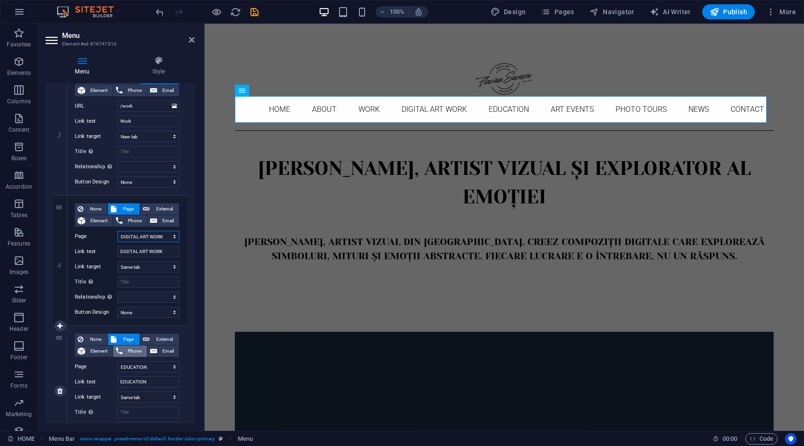
scroll to position [426, 0]
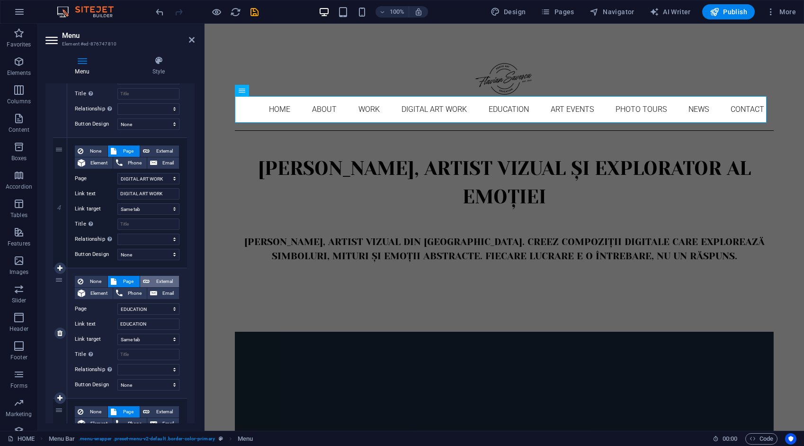
click at [157, 278] on span "External" at bounding box center [164, 281] width 24 height 11
select select
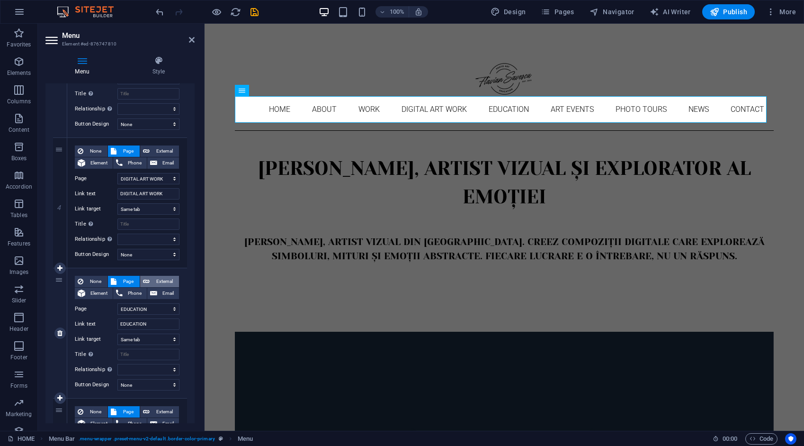
select select "blank"
select select
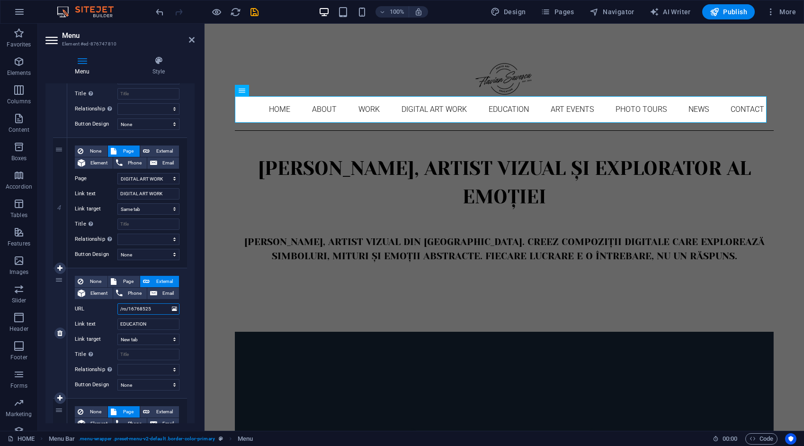
drag, startPoint x: 152, startPoint y: 306, endPoint x: 110, endPoint y: 312, distance: 42.5
click at [110, 312] on div "URL /ro/16768525" at bounding box center [127, 308] width 105 height 11
click at [140, 309] on input "URL" at bounding box center [148, 308] width 62 height 11
click at [141, 308] on input "URL" at bounding box center [148, 308] width 62 height 11
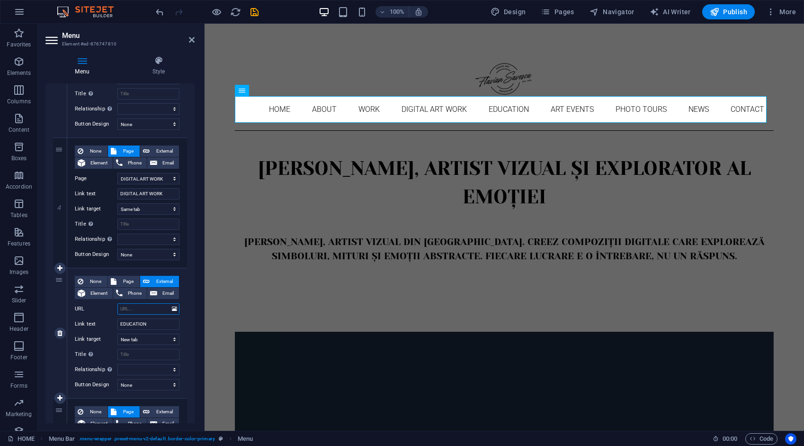
click at [141, 307] on input "URL" at bounding box center [148, 308] width 62 height 11
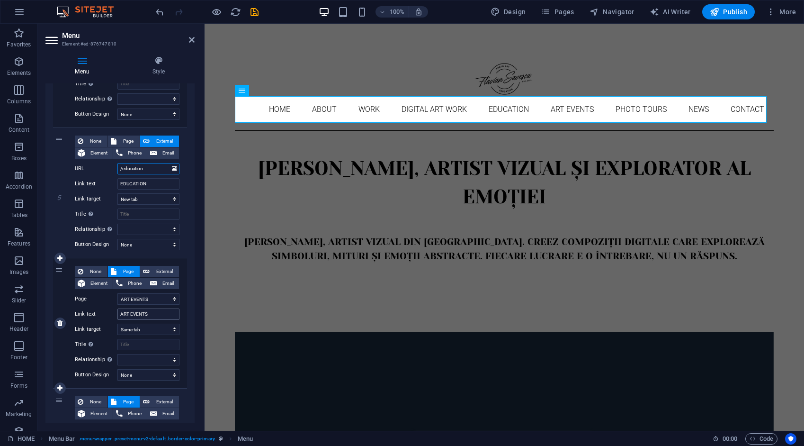
scroll to position [568, 0]
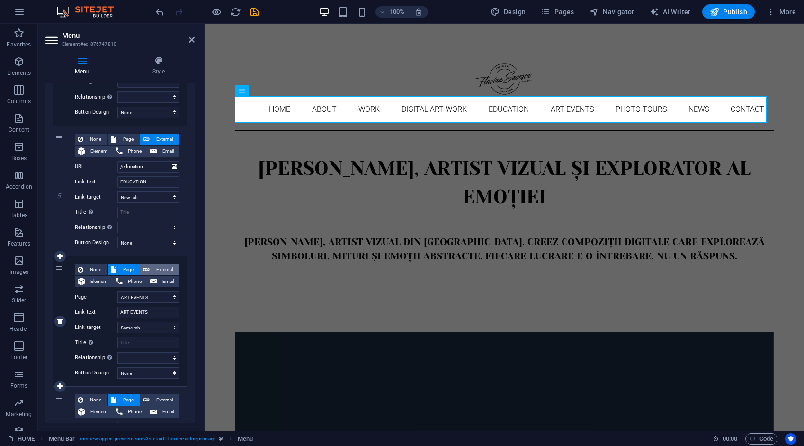
click at [162, 267] on span "External" at bounding box center [164, 269] width 24 height 11
drag, startPoint x: 145, startPoint y: 296, endPoint x: 109, endPoint y: 297, distance: 35.5
click at [110, 297] on div "URL /ro/16672966" at bounding box center [127, 296] width 105 height 11
click at [139, 296] on input "URL" at bounding box center [148, 296] width 62 height 11
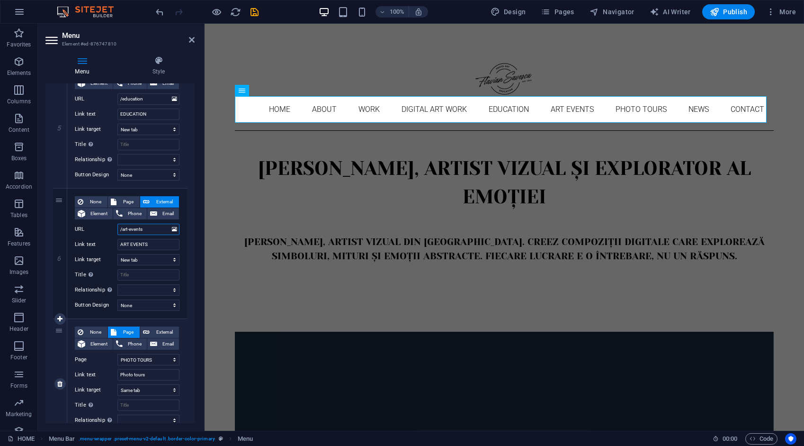
scroll to position [710, 0]
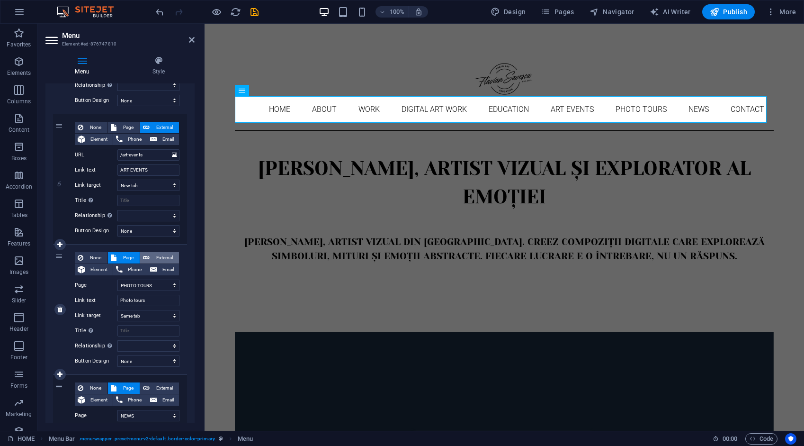
click at [163, 258] on span "External" at bounding box center [164, 257] width 24 height 11
drag, startPoint x: 151, startPoint y: 282, endPoint x: 97, endPoint y: 285, distance: 54.0
click at [97, 285] on div "URL /ro/16818805" at bounding box center [127, 284] width 105 height 11
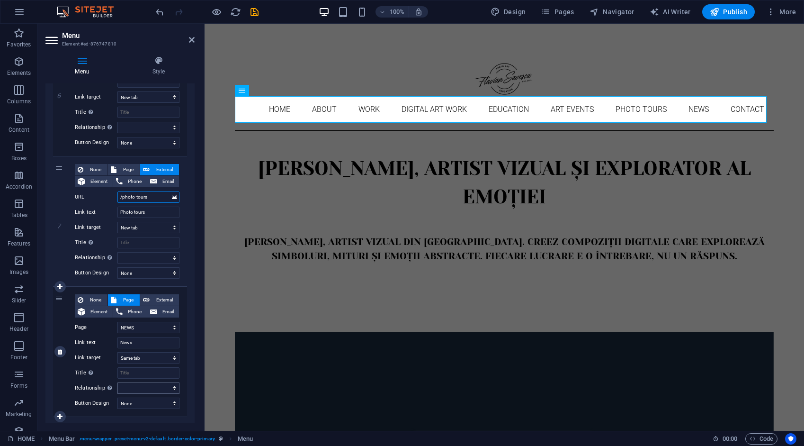
scroll to position [852, 0]
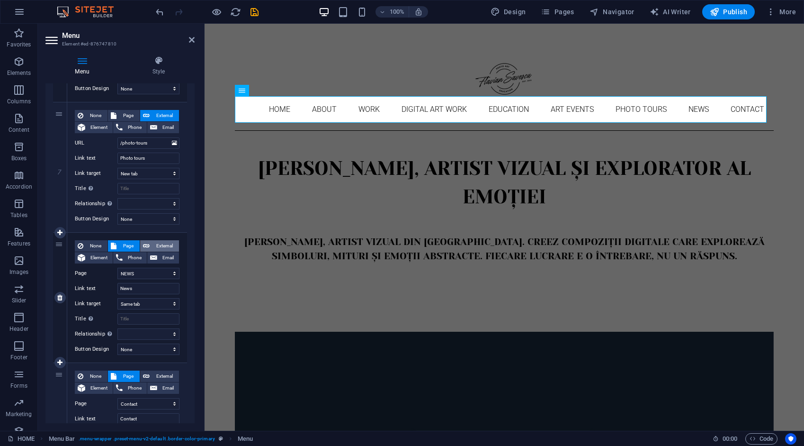
click at [165, 245] on span "External" at bounding box center [164, 245] width 24 height 11
drag, startPoint x: 154, startPoint y: 270, endPoint x: 107, endPoint y: 280, distance: 48.5
click at [107, 280] on div "None Page External Element Phone Email Page HOME ABOUT WORK DIGITAL ART WORK ED…" at bounding box center [127, 289] width 105 height 99
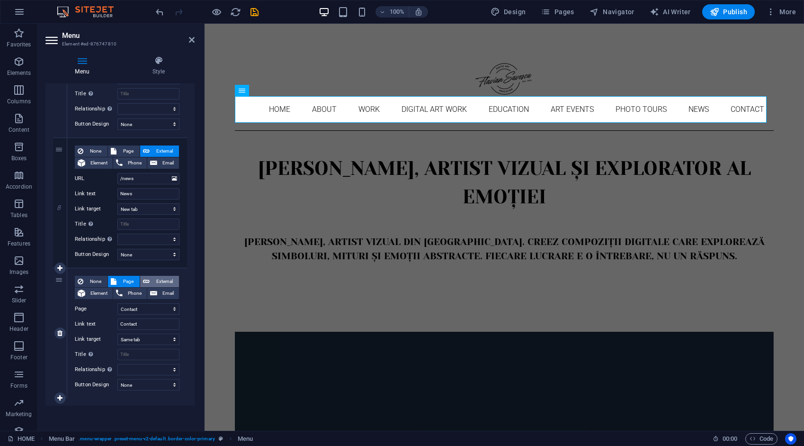
click at [160, 277] on span "External" at bounding box center [164, 281] width 24 height 11
drag, startPoint x: 153, startPoint y: 305, endPoint x: 100, endPoint y: 306, distance: 52.6
click at [100, 306] on div "URL /ro/16633898" at bounding box center [127, 308] width 105 height 11
click at [255, 11] on icon "save" at bounding box center [254, 12] width 11 height 11
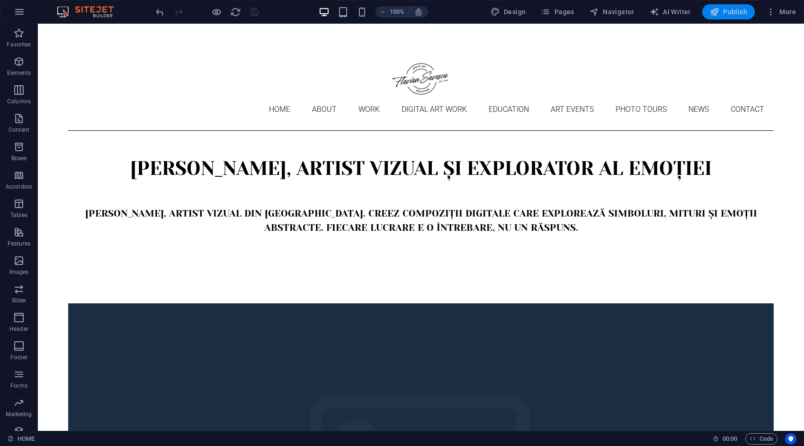
click at [733, 10] on span "Publish" at bounding box center [728, 11] width 37 height 9
click at [565, 9] on span "Pages" at bounding box center [557, 11] width 33 height 9
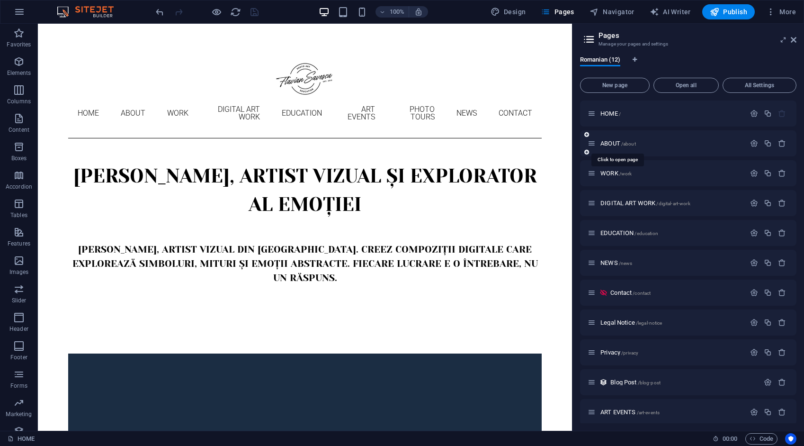
drag, startPoint x: 607, startPoint y: 142, endPoint x: 601, endPoint y: 141, distance: 6.2
click at [607, 142] on span "ABOUT /about" at bounding box center [618, 143] width 36 height 7
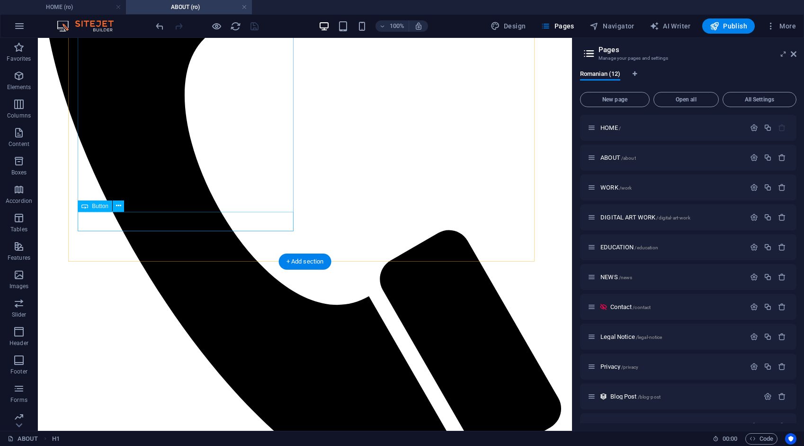
scroll to position [473, 0]
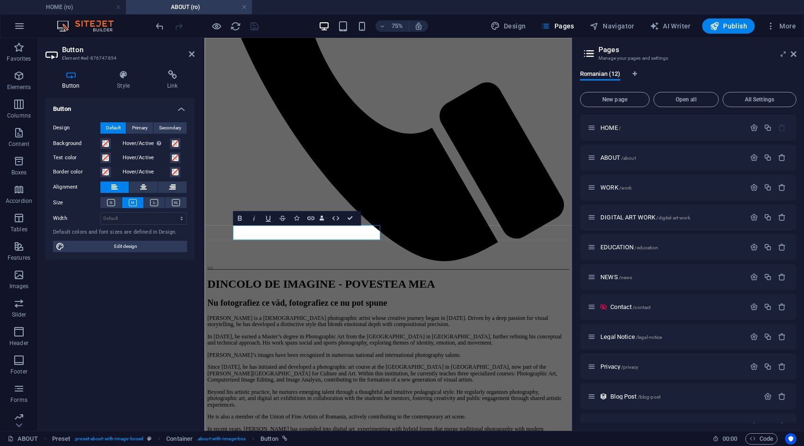
scroll to position [376, 0]
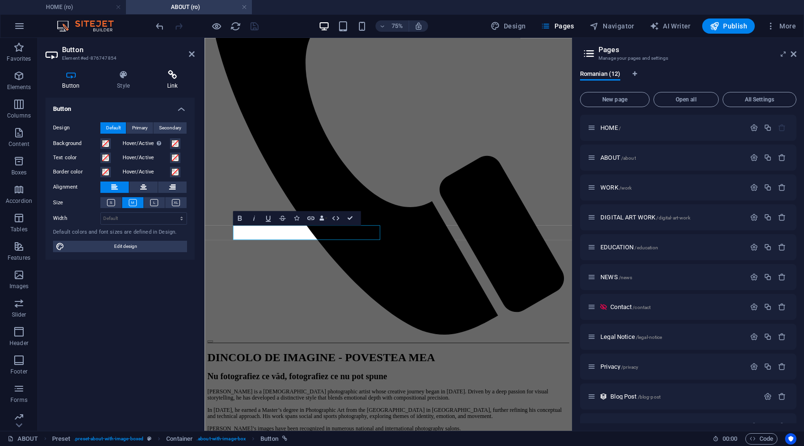
click at [175, 79] on icon at bounding box center [172, 74] width 45 height 9
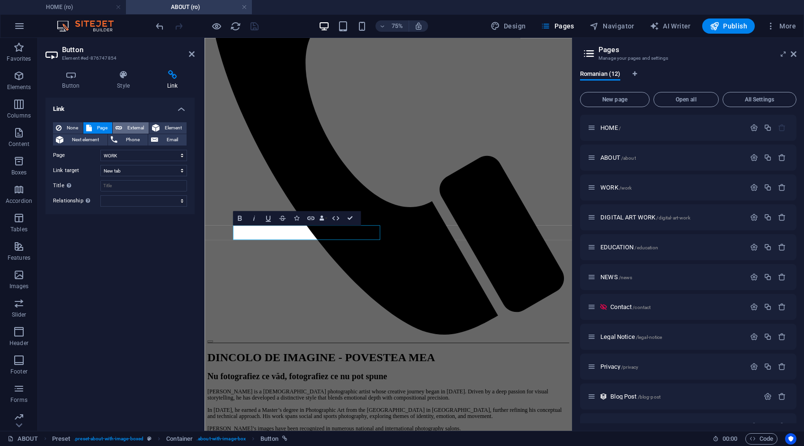
click at [136, 128] on span "External" at bounding box center [135, 127] width 21 height 11
click at [257, 25] on icon "save" at bounding box center [254, 26] width 11 height 11
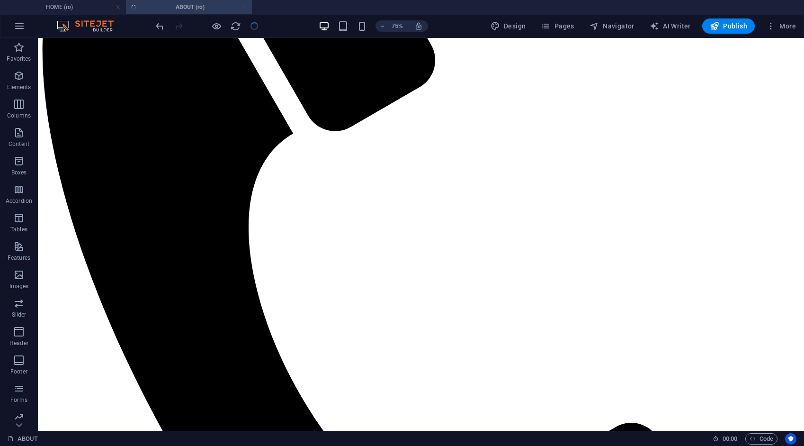
scroll to position [349, 0]
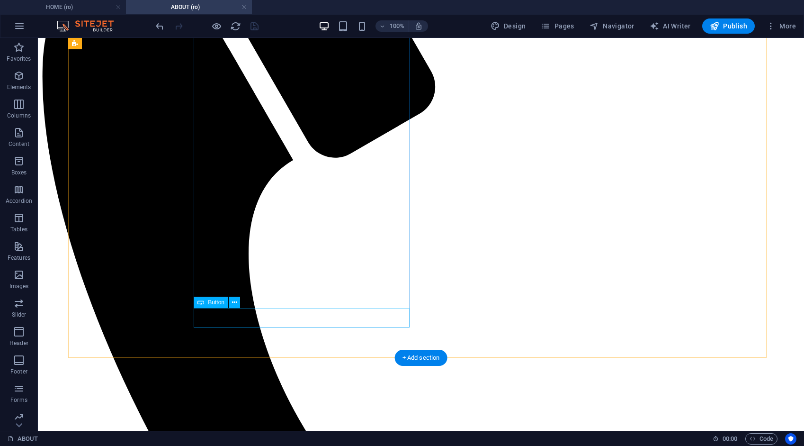
drag, startPoint x: 241, startPoint y: 316, endPoint x: 74, endPoint y: 315, distance: 167.6
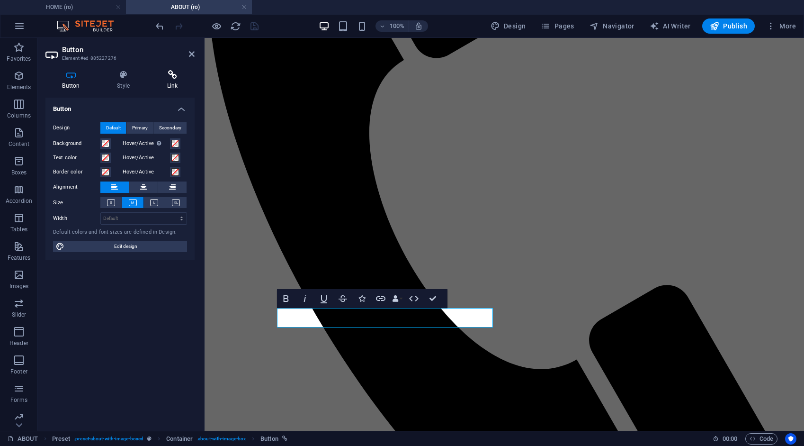
click at [172, 76] on icon at bounding box center [172, 74] width 45 height 9
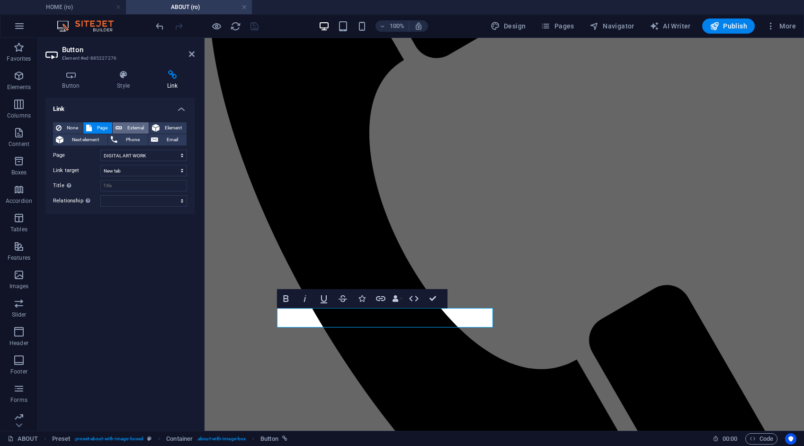
click at [138, 128] on span "External" at bounding box center [135, 127] width 21 height 11
click at [250, 27] on icon "save" at bounding box center [254, 26] width 11 height 11
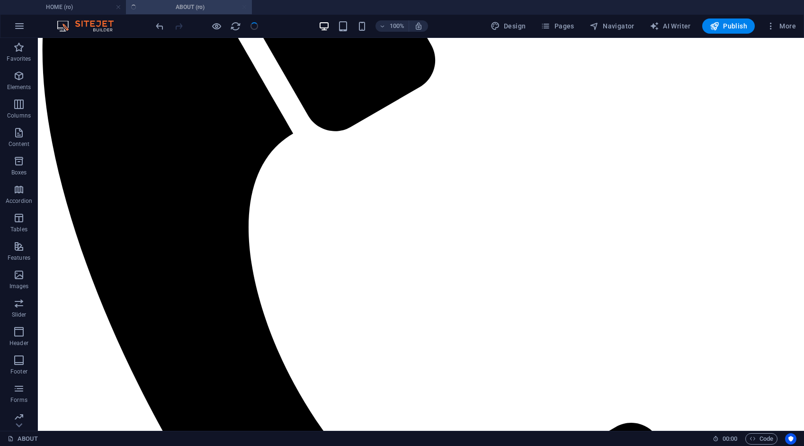
scroll to position [349, 0]
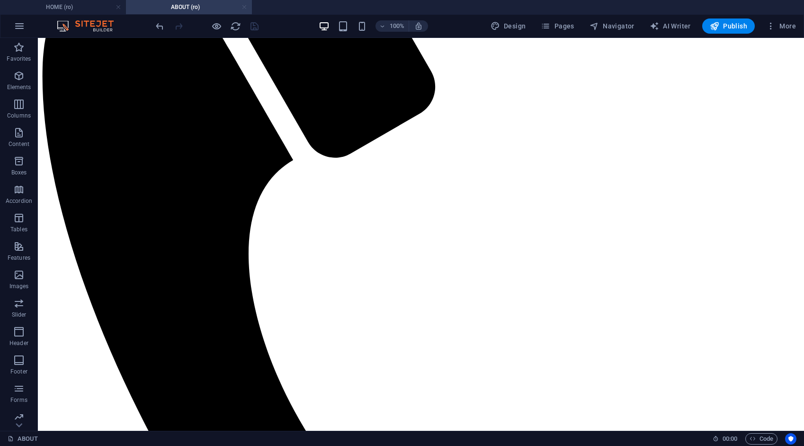
click at [244, 7] on link at bounding box center [244, 7] width 6 height 9
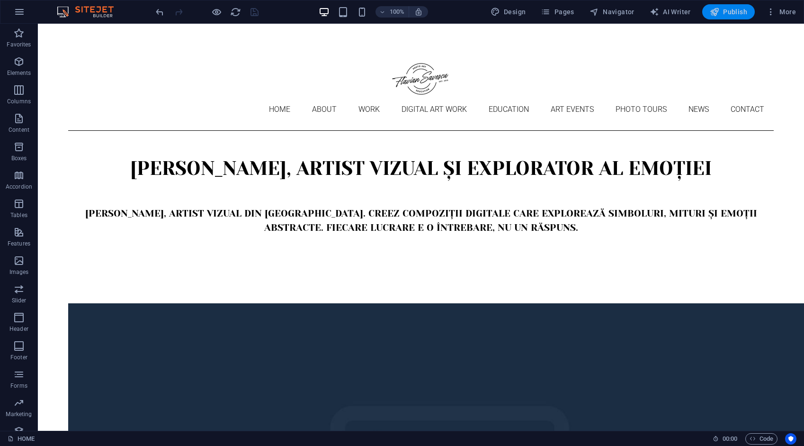
click at [734, 13] on span "Publish" at bounding box center [728, 11] width 37 height 9
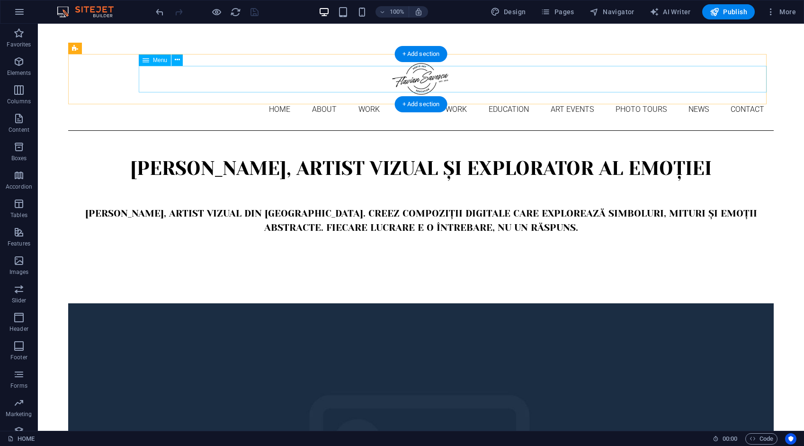
click at [230, 96] on nav "Home About Work DIGITAL ART WORK EDUCATION ART EVENTS Photo tours News Contact" at bounding box center [420, 109] width 705 height 27
click at [218, 96] on nav "Home About Work DIGITAL ART WORK EDUCATION ART EVENTS Photo tours News Contact" at bounding box center [420, 109] width 705 height 27
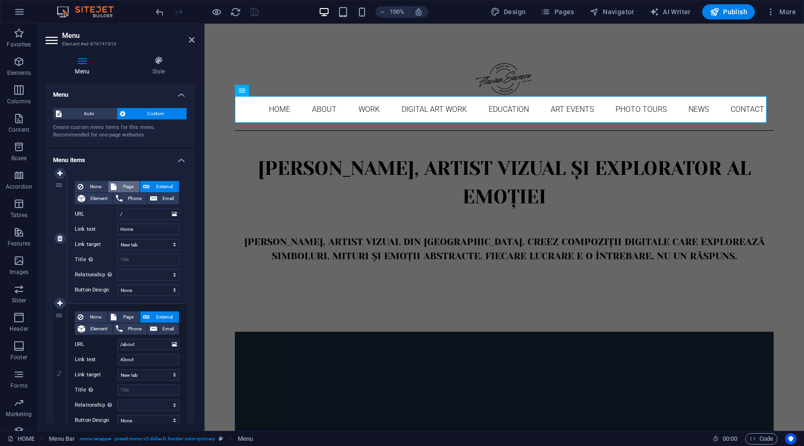
click at [123, 185] on span "Page" at bounding box center [128, 186] width 18 height 11
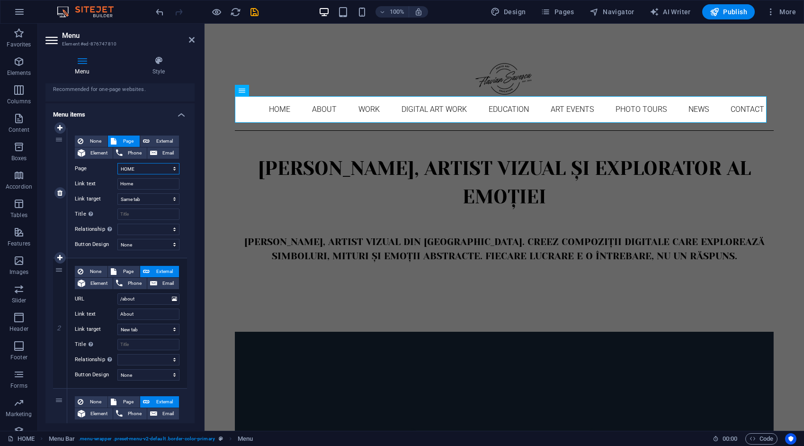
scroll to position [95, 0]
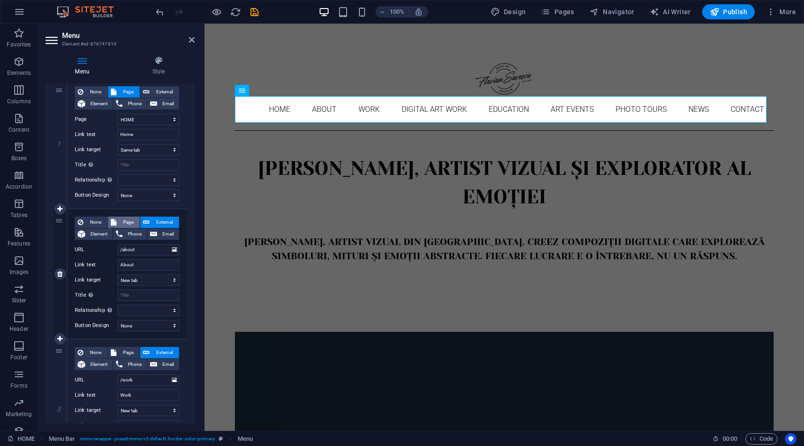
click at [133, 222] on span "Page" at bounding box center [128, 221] width 18 height 11
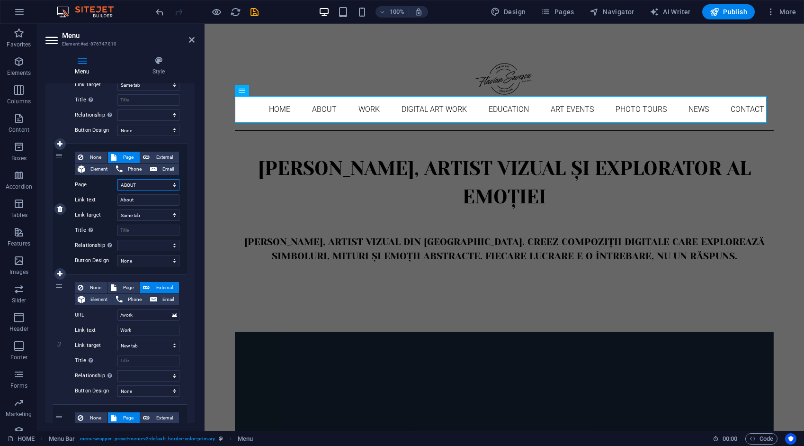
scroll to position [237, 0]
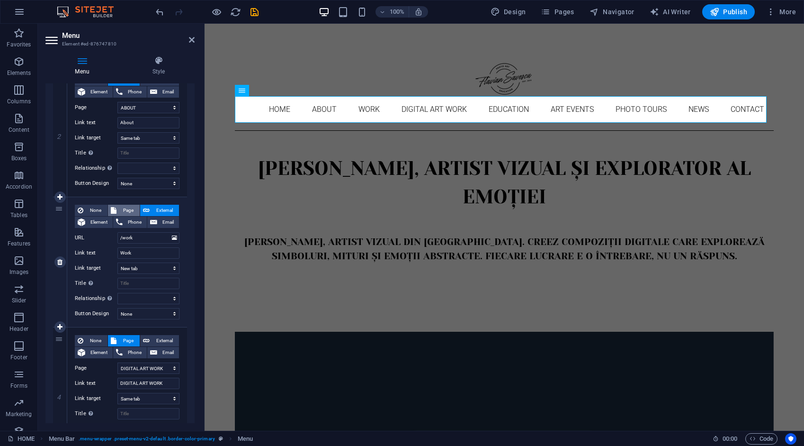
click at [126, 209] on span "Page" at bounding box center [128, 210] width 18 height 11
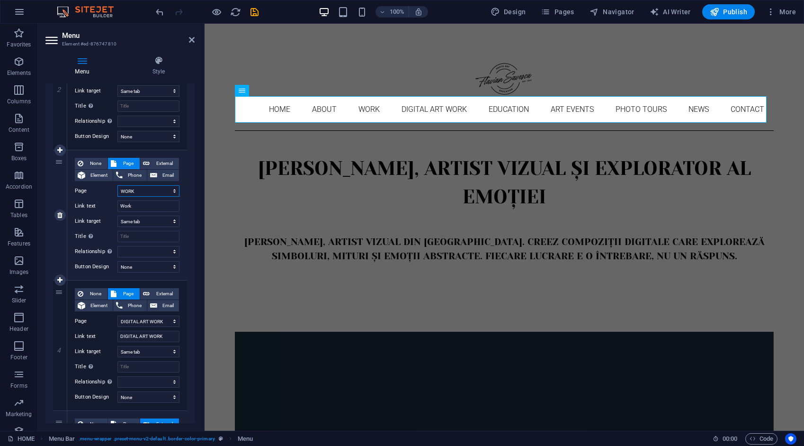
scroll to position [331, 0]
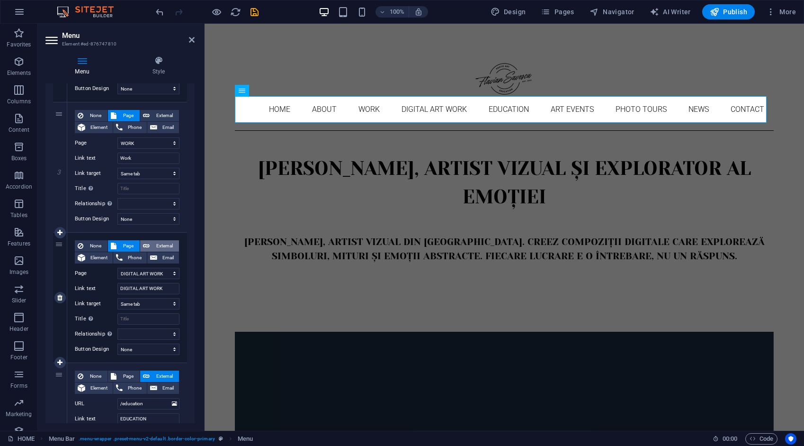
click at [164, 244] on span "External" at bounding box center [164, 245] width 24 height 11
click at [130, 245] on span "Page" at bounding box center [128, 245] width 18 height 11
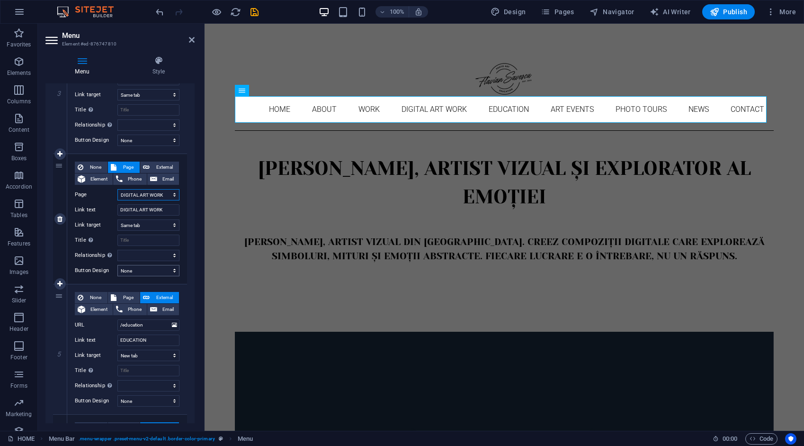
scroll to position [426, 0]
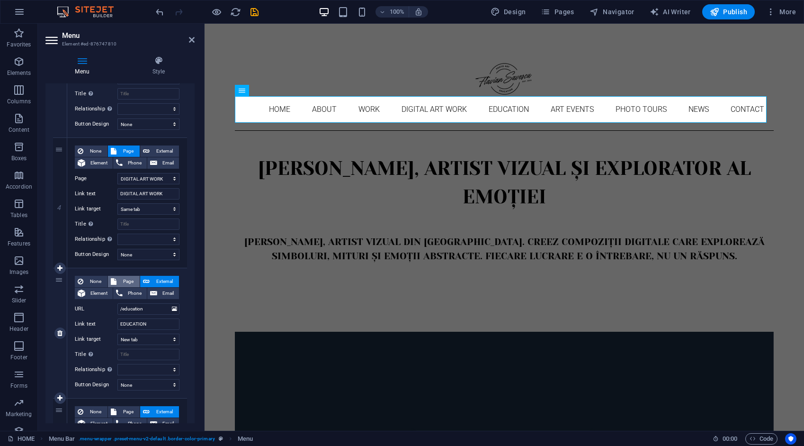
click at [131, 280] on span "Page" at bounding box center [128, 281] width 18 height 11
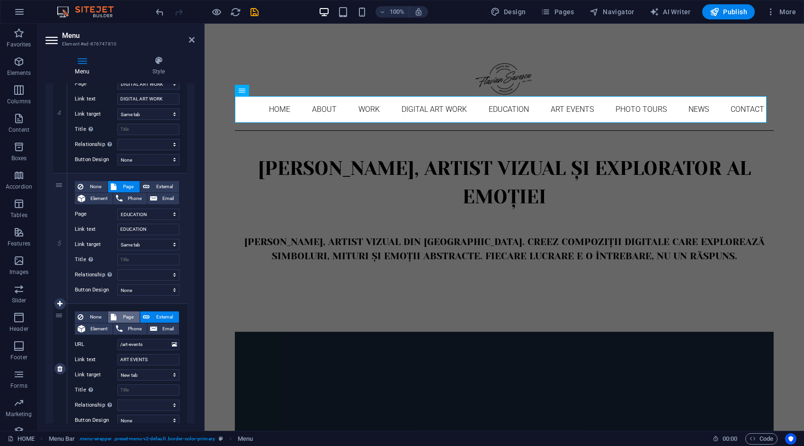
click at [131, 315] on span "Page" at bounding box center [128, 316] width 18 height 11
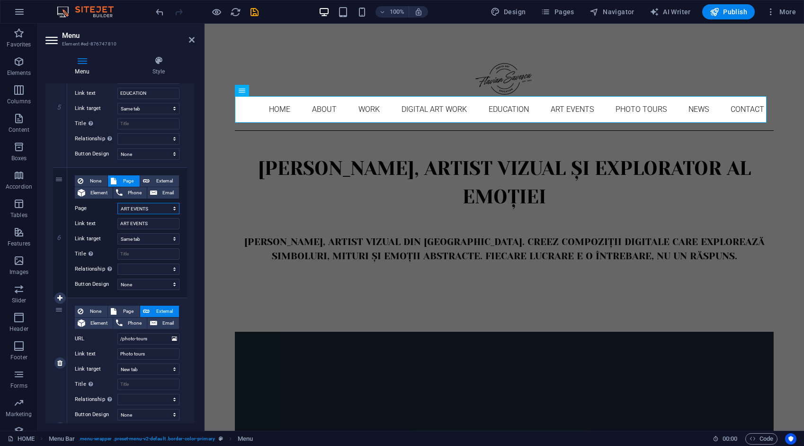
scroll to position [663, 0]
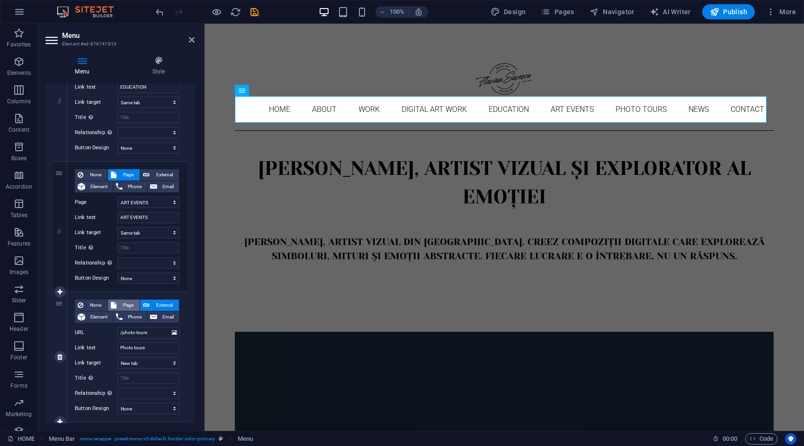
click at [127, 305] on span "Page" at bounding box center [128, 304] width 18 height 11
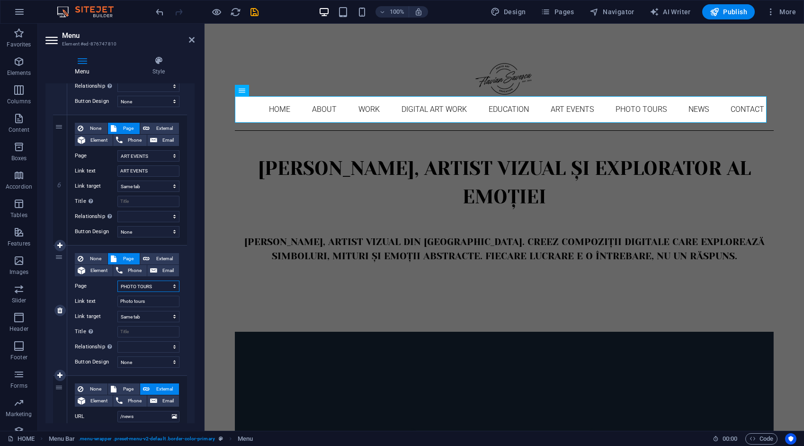
scroll to position [758, 0]
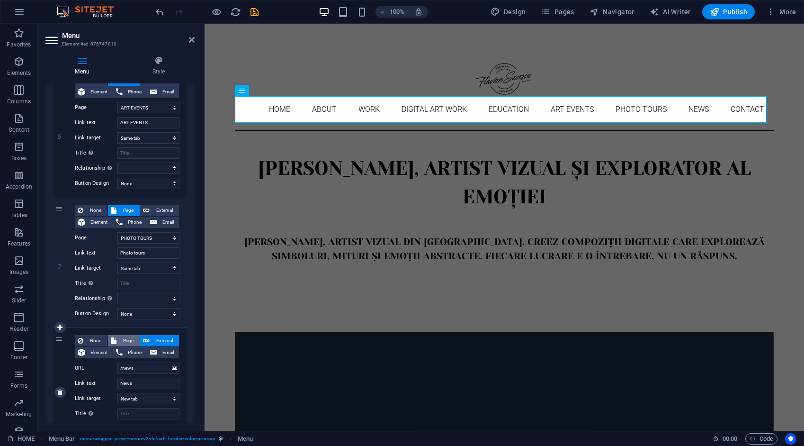
click at [125, 338] on span "Page" at bounding box center [128, 340] width 18 height 11
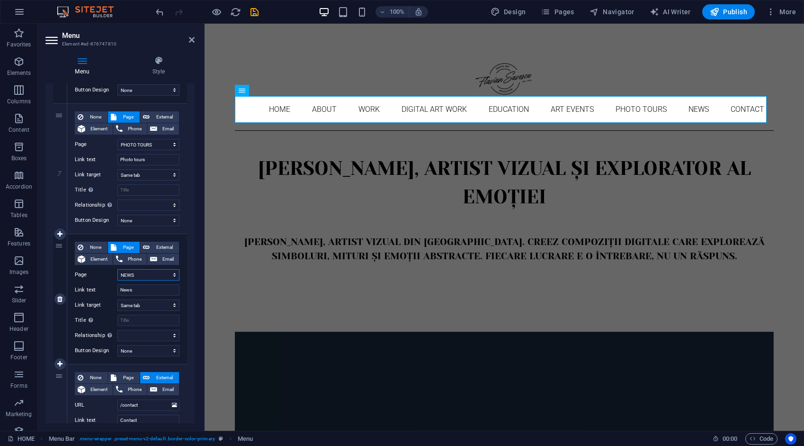
scroll to position [900, 0]
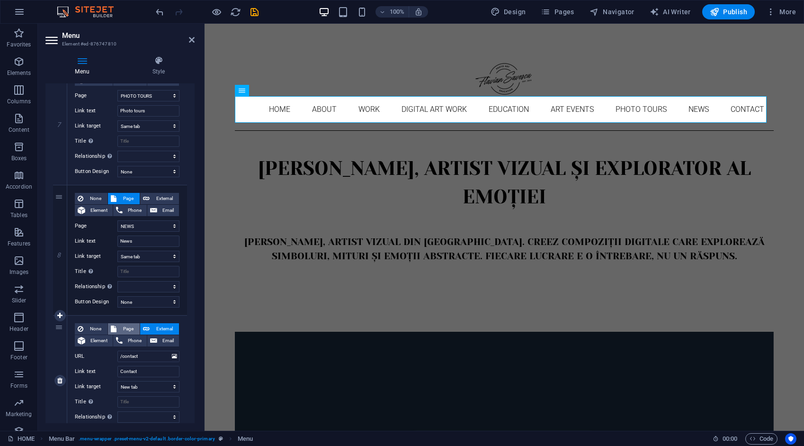
click at [124, 328] on span "Page" at bounding box center [128, 328] width 18 height 11
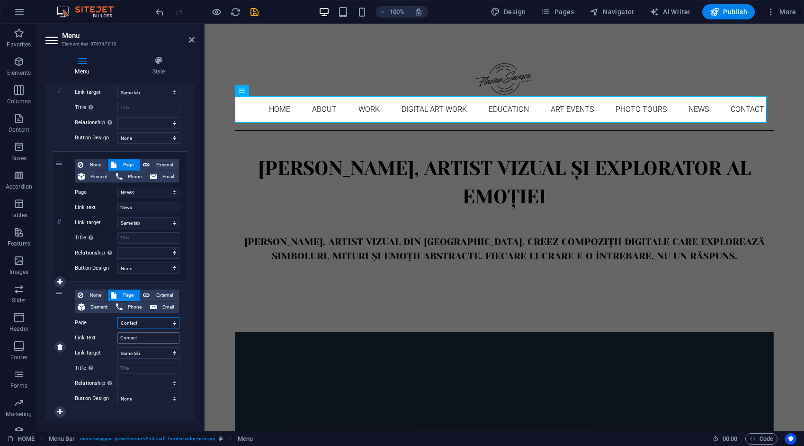
scroll to position [947, 0]
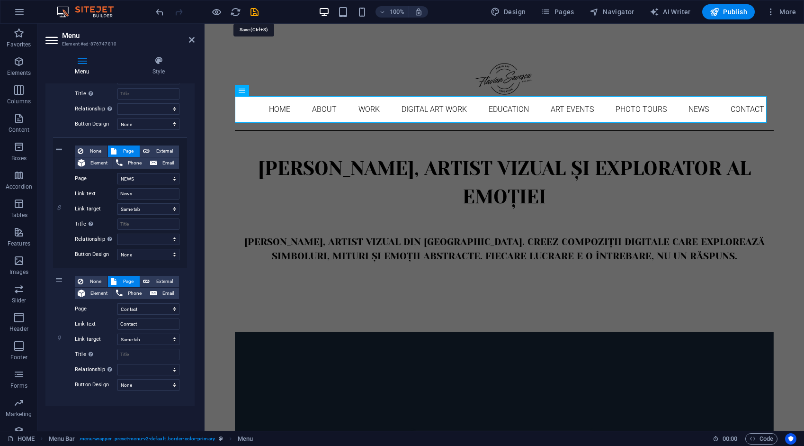
click at [251, 11] on icon "save" at bounding box center [254, 12] width 11 height 11
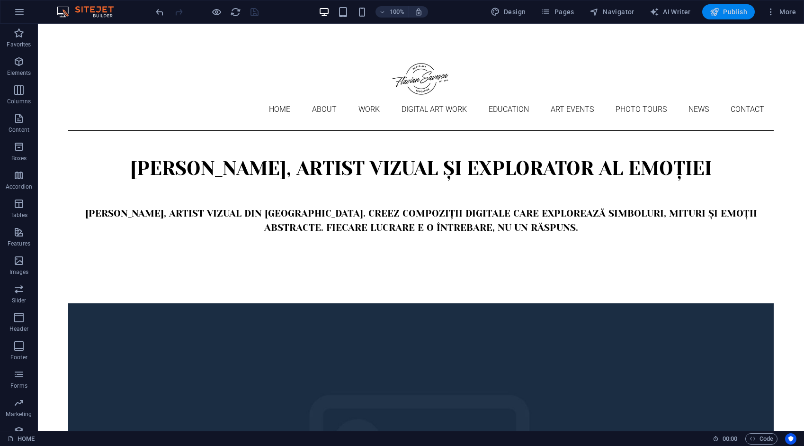
click at [727, 12] on span "Publish" at bounding box center [728, 11] width 37 height 9
